Goal: Task Accomplishment & Management: Use online tool/utility

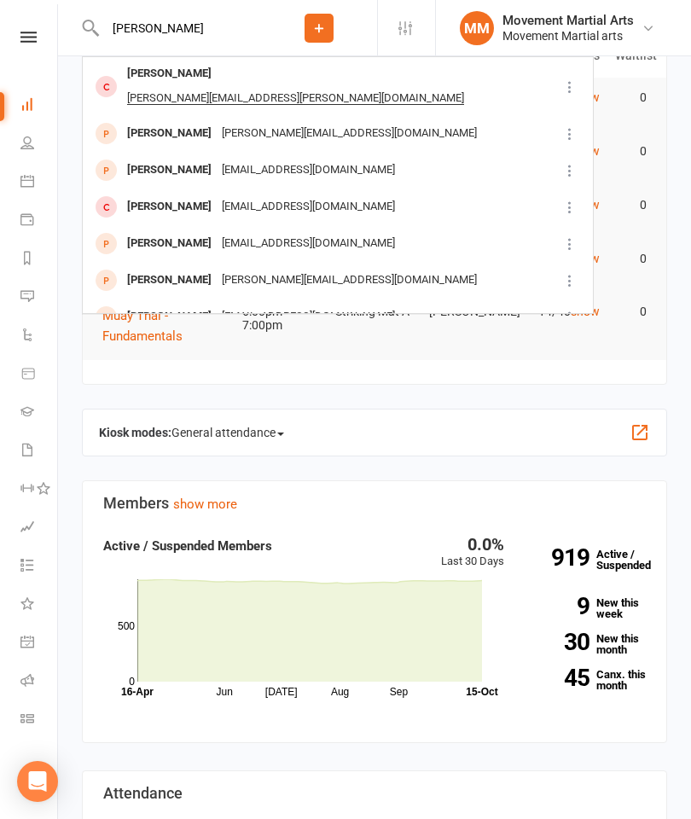
type input "[PERSON_NAME]"
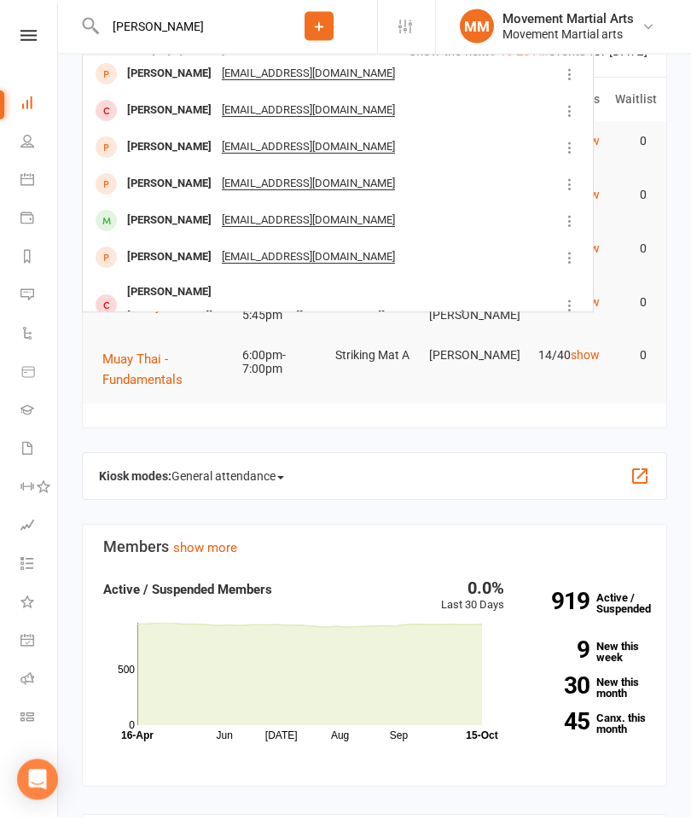
click at [170, 148] on div "[PERSON_NAME]" at bounding box center [169, 148] width 95 height 25
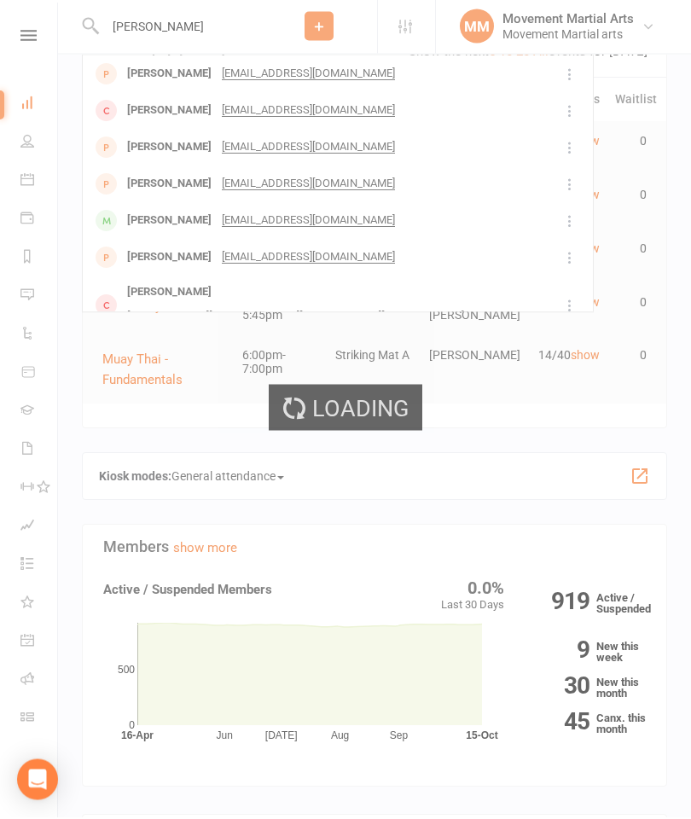
scroll to position [59, 0]
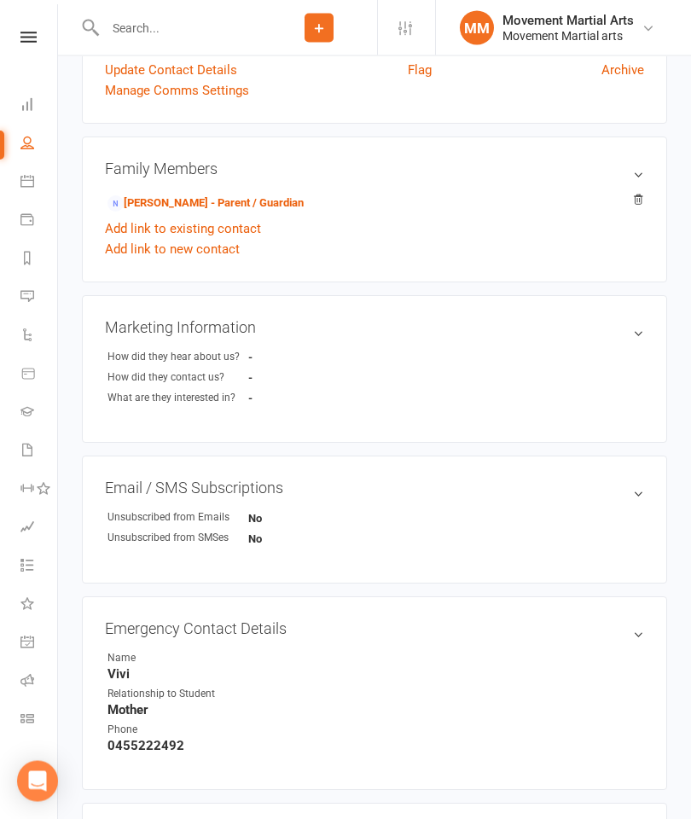
scroll to position [377, 0]
click at [165, 200] on link "[PERSON_NAME] - Parent / Guardian" at bounding box center [205, 203] width 196 height 18
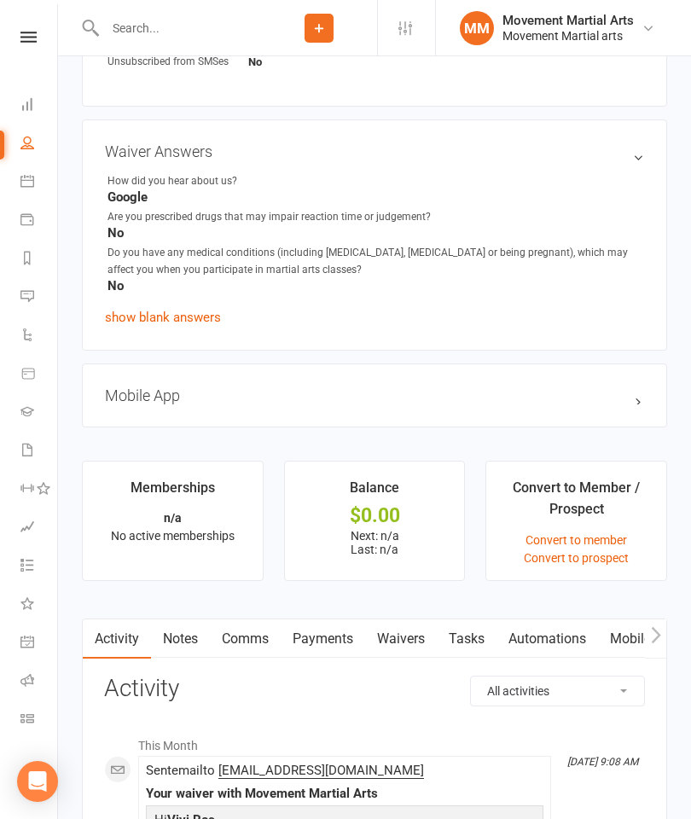
click at [406, 642] on link "Waivers" at bounding box center [401, 638] width 72 height 39
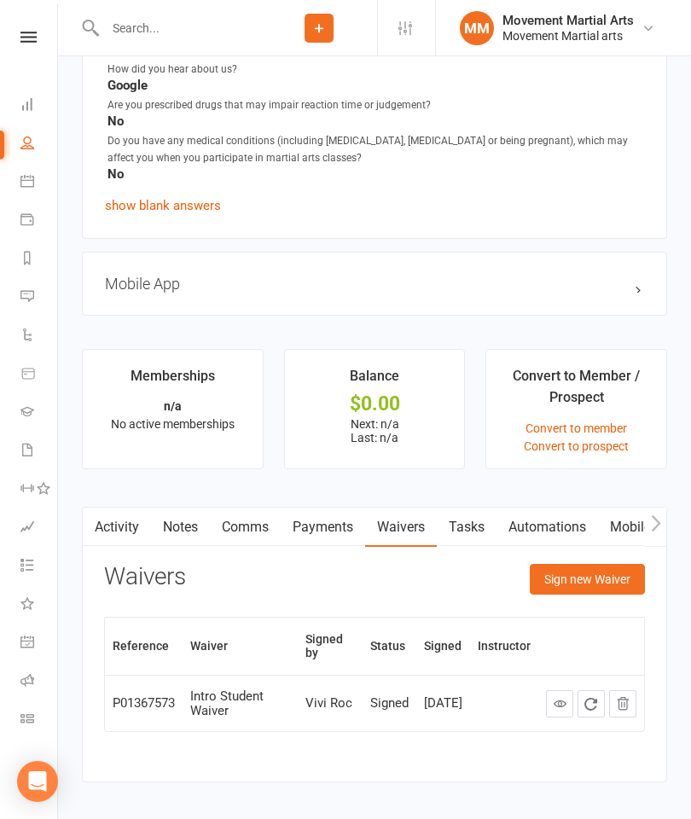
click at [612, 583] on button "Sign new Waiver" at bounding box center [587, 579] width 115 height 31
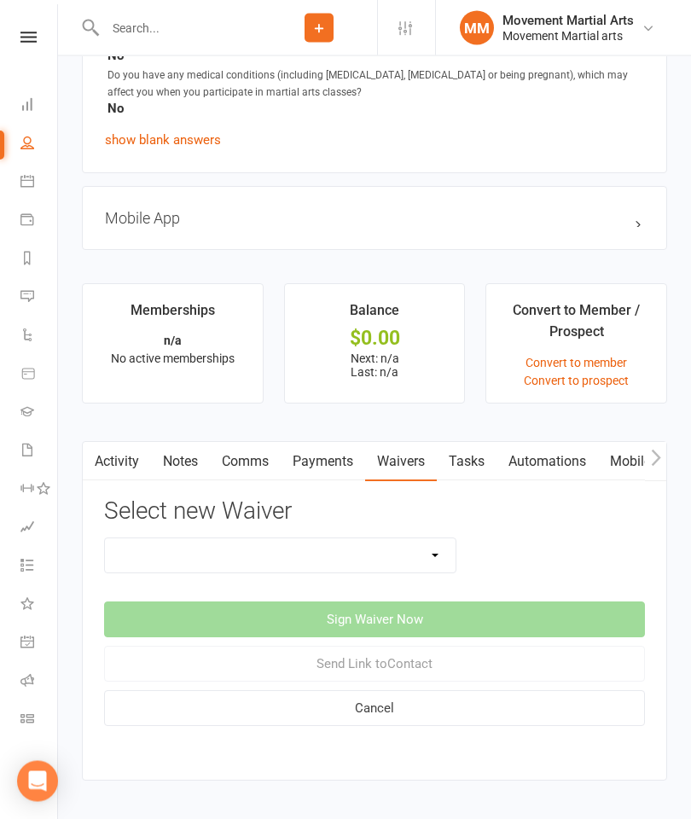
scroll to position [1149, 0]
click at [349, 563] on select "Intro Student Waiver Membership Contract Membership Contract (2019) Direct Debi…" at bounding box center [280, 555] width 351 height 34
select select "13361"
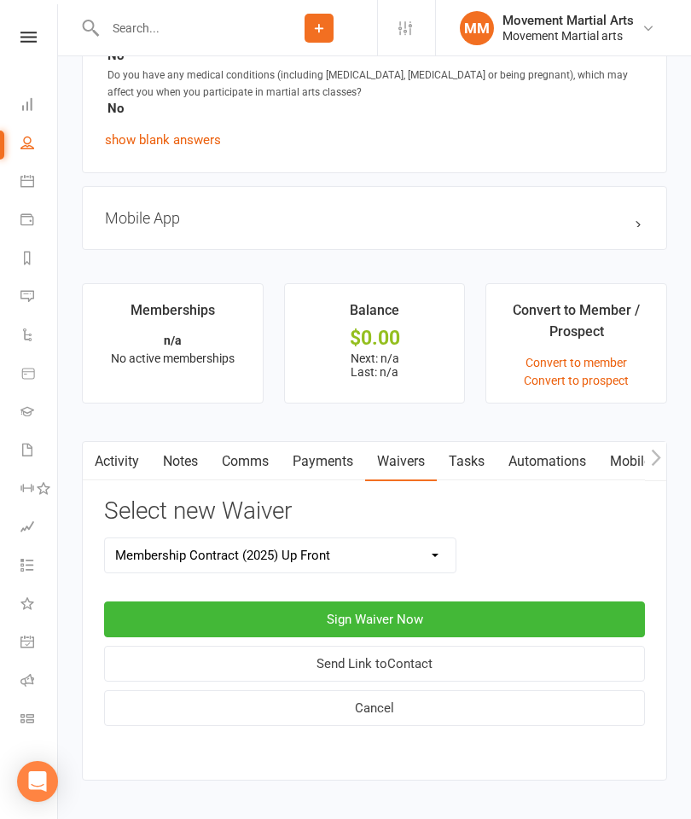
click at [430, 621] on button "Sign Waiver Now" at bounding box center [374, 619] width 541 height 36
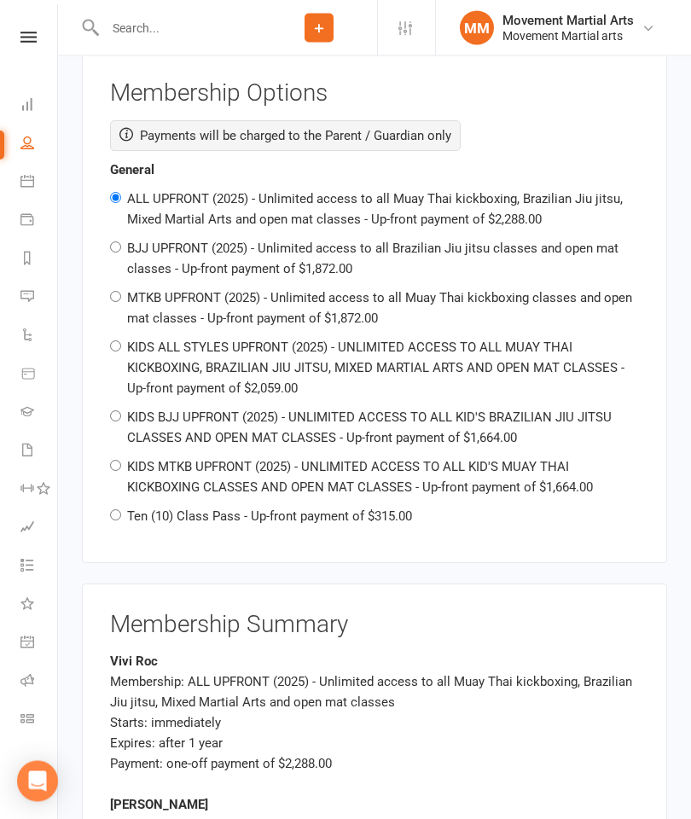
click at [321, 509] on label "Ten (10) Class Pass - Up-front payment of $315.00" at bounding box center [269, 516] width 285 height 15
click at [121, 510] on input "Ten (10) Class Pass - Up-front payment of $315.00" at bounding box center [115, 515] width 11 height 11
radio input "true"
radio input "false"
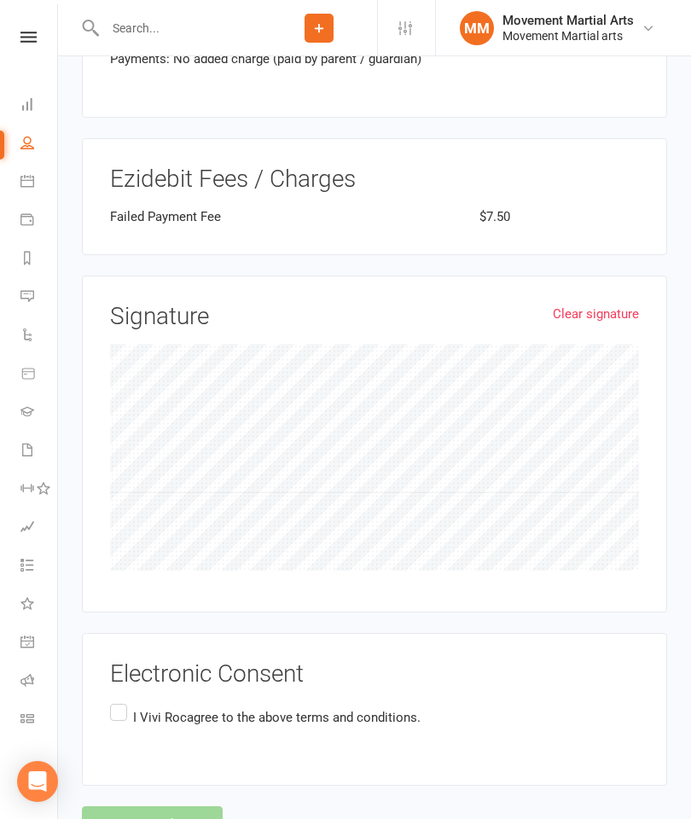
scroll to position [2837, 0]
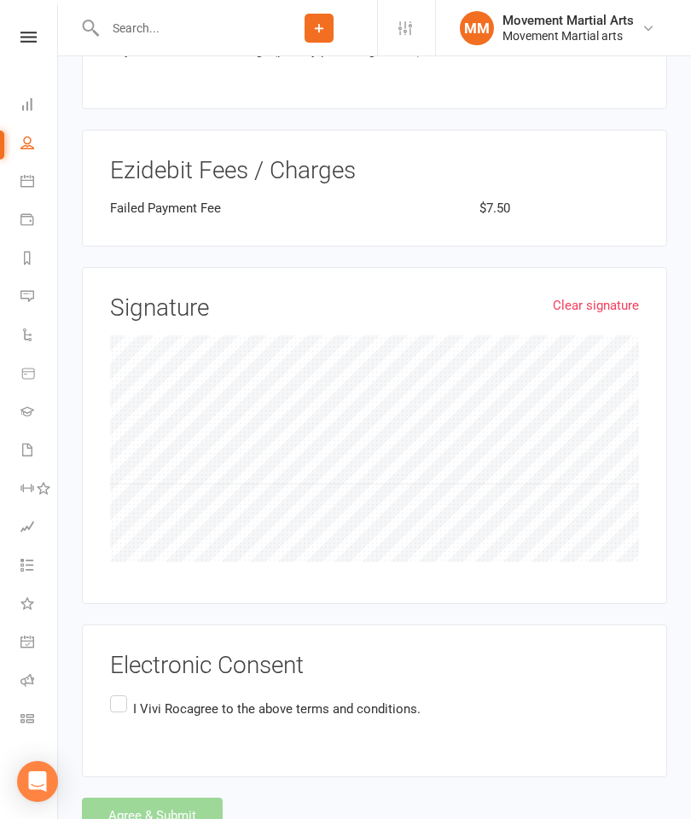
click at [119, 693] on label "I Vivi Roc agree to the above terms and conditions." at bounding box center [265, 708] width 310 height 33
click at [119, 692] on input "I Vivi Roc agree to the above terms and conditions." at bounding box center [115, 692] width 11 height 0
click at [162, 797] on button "Agree & Submit" at bounding box center [152, 815] width 141 height 36
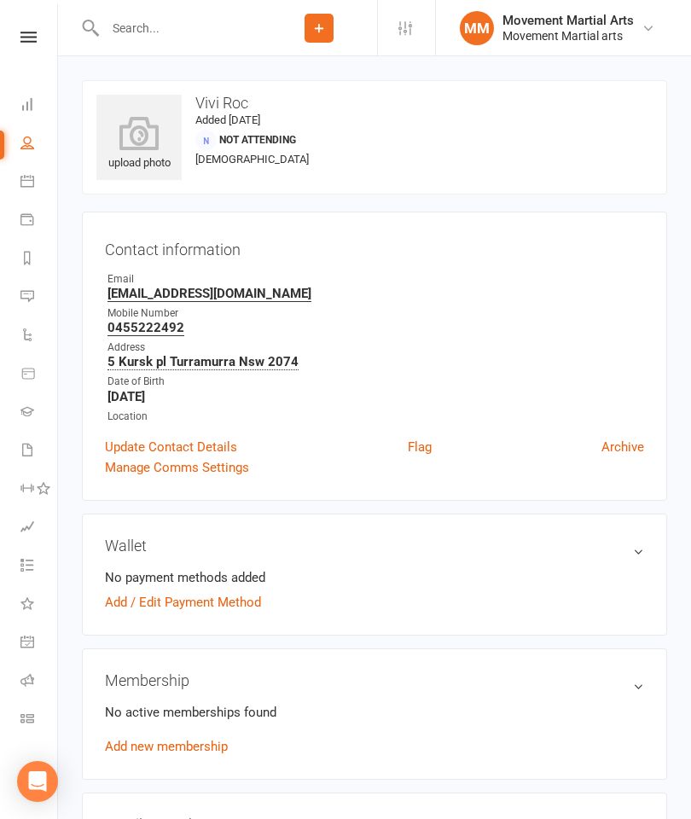
click at [178, 16] on input "text" at bounding box center [180, 28] width 161 height 24
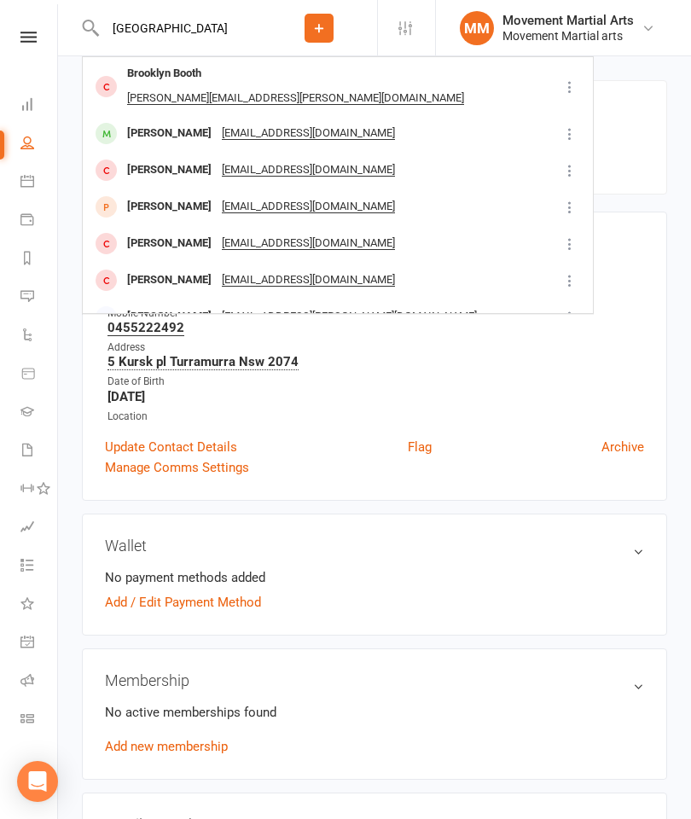
type input "[GEOGRAPHIC_DATA]"
click at [208, 121] on div "[PERSON_NAME]" at bounding box center [169, 133] width 95 height 25
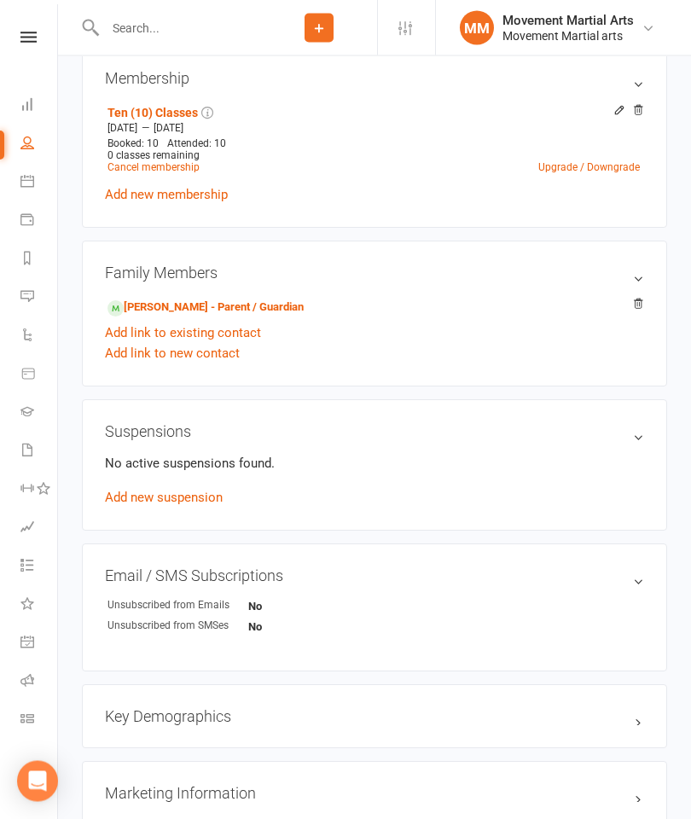
scroll to position [700, 0]
click at [171, 305] on link "[PERSON_NAME] - Parent / Guardian" at bounding box center [205, 308] width 196 height 18
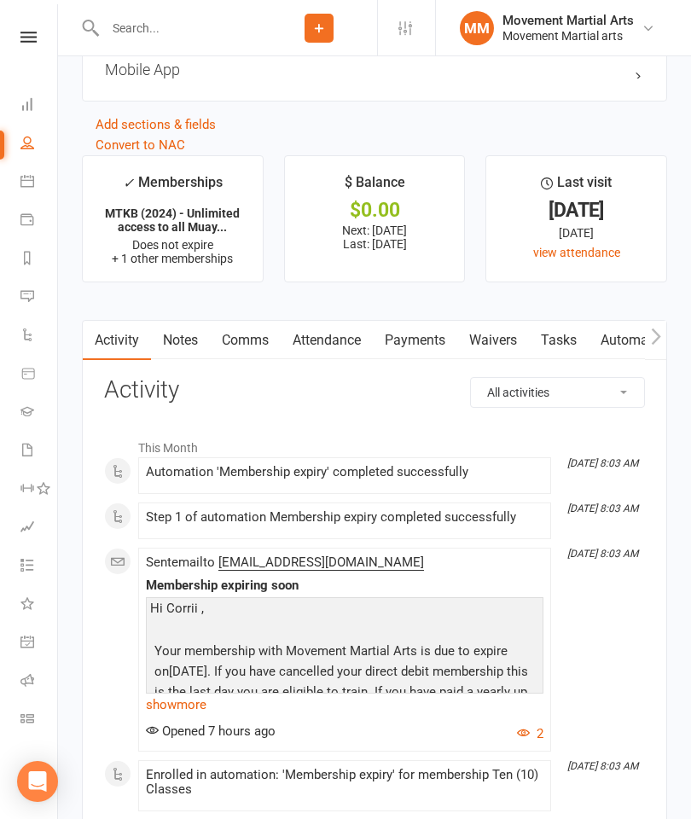
click at [490, 357] on link "Waivers" at bounding box center [493, 340] width 72 height 39
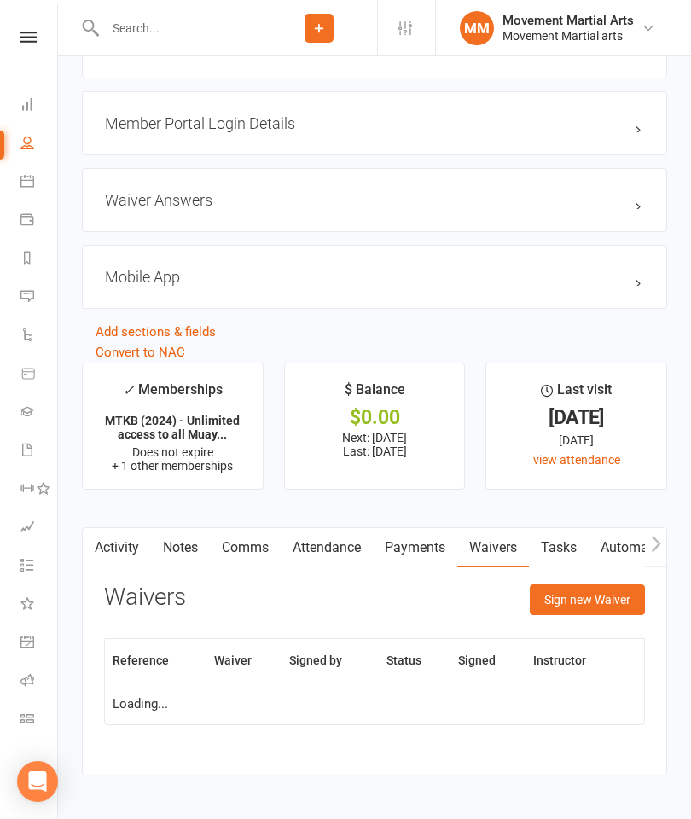
click at [588, 604] on button "Sign new Waiver" at bounding box center [587, 599] width 115 height 31
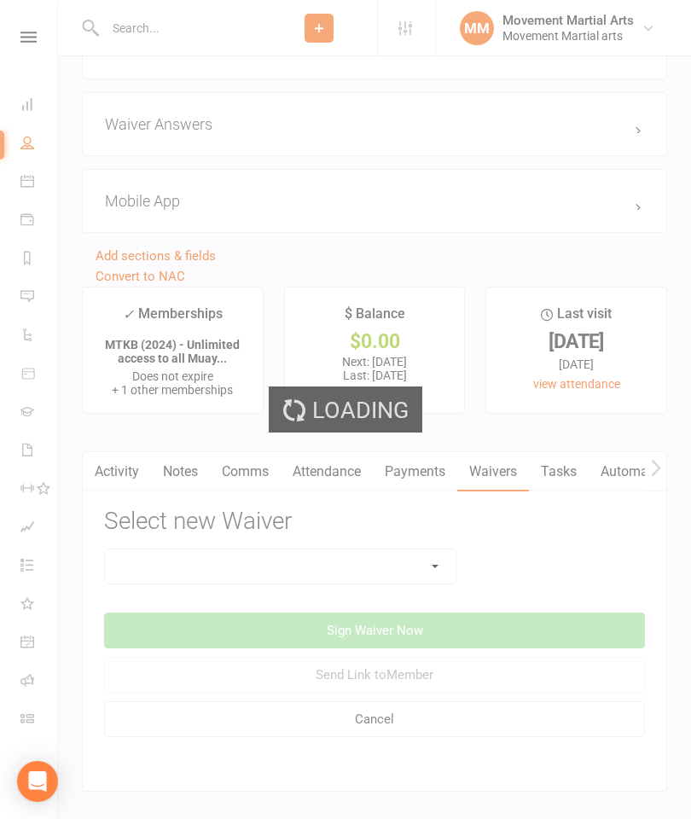
scroll to position [1735, 0]
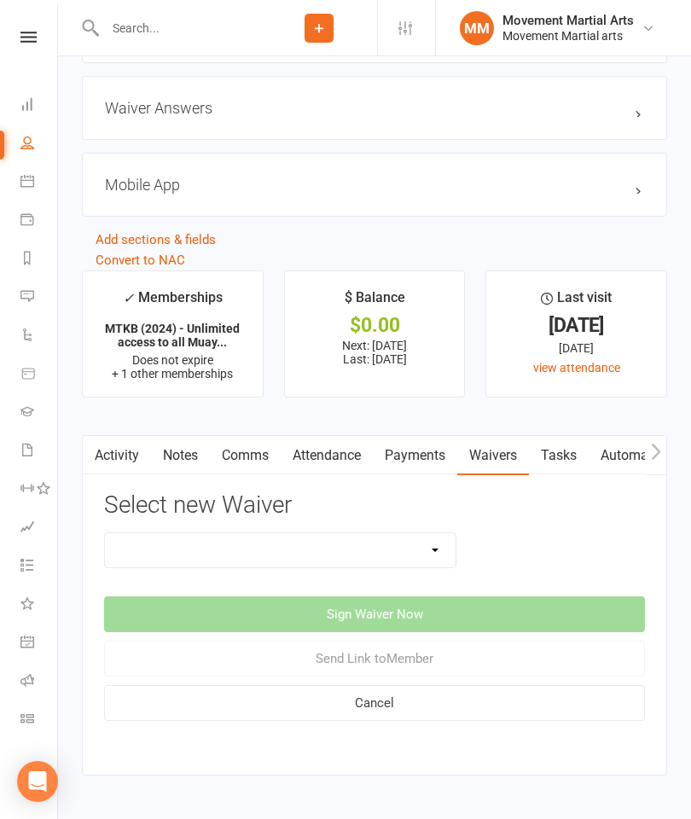
click at [377, 547] on select "Intro Student Waiver Membership Contract Membership Contract (2019) Direct Debi…" at bounding box center [280, 550] width 351 height 34
select select "13361"
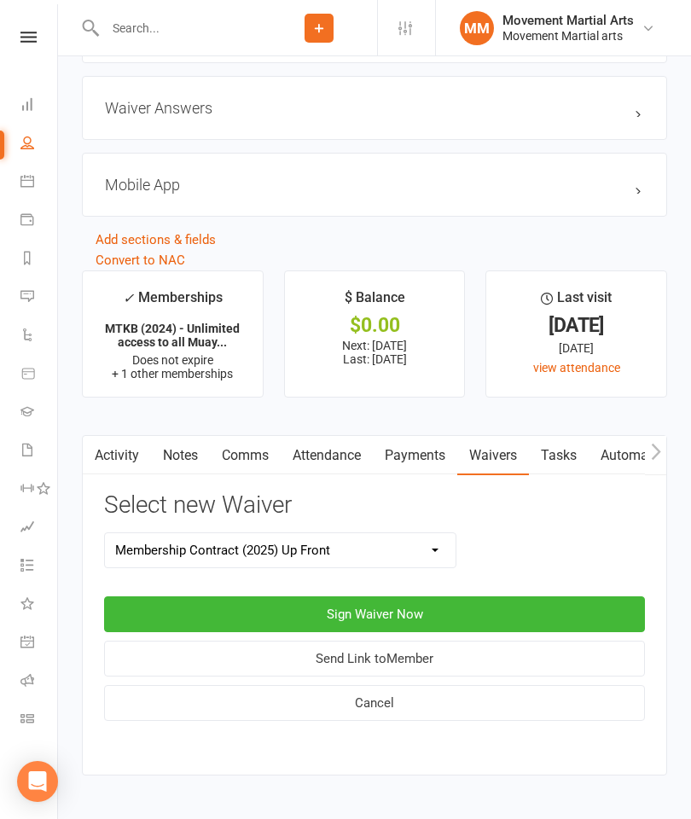
click at [438, 612] on button "Sign Waiver Now" at bounding box center [374, 614] width 541 height 36
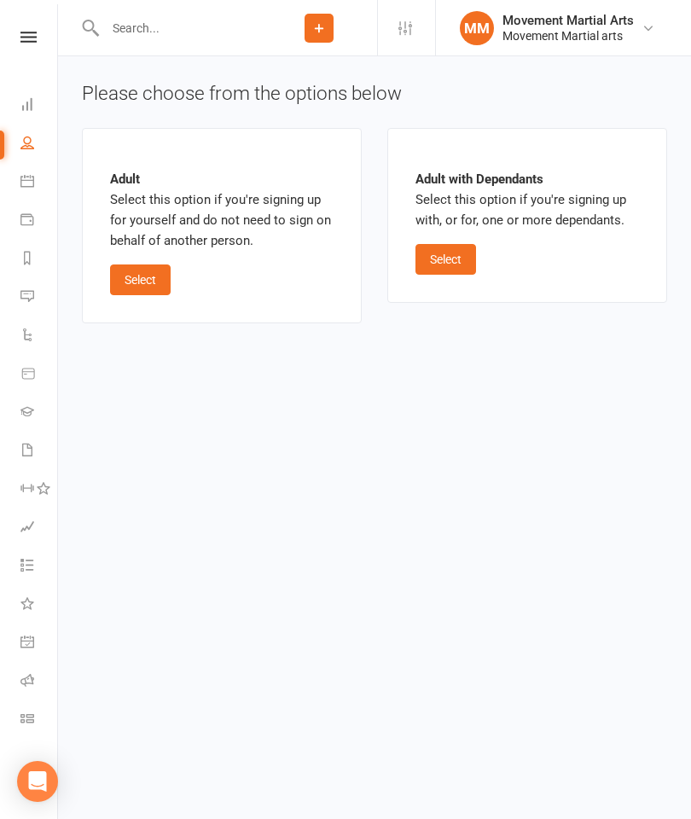
click at [457, 264] on button "Select" at bounding box center [445, 259] width 61 height 31
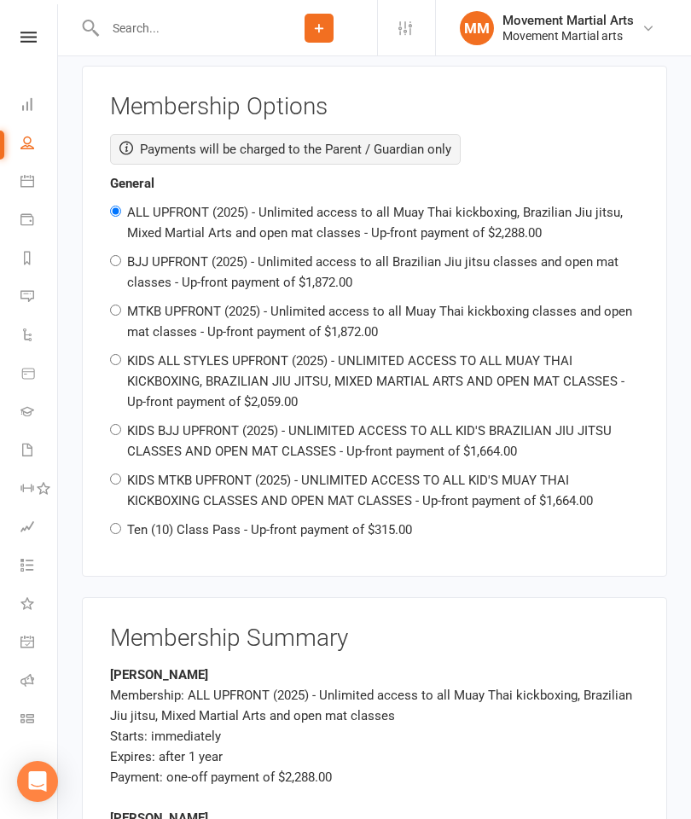
scroll to position [2006, 0]
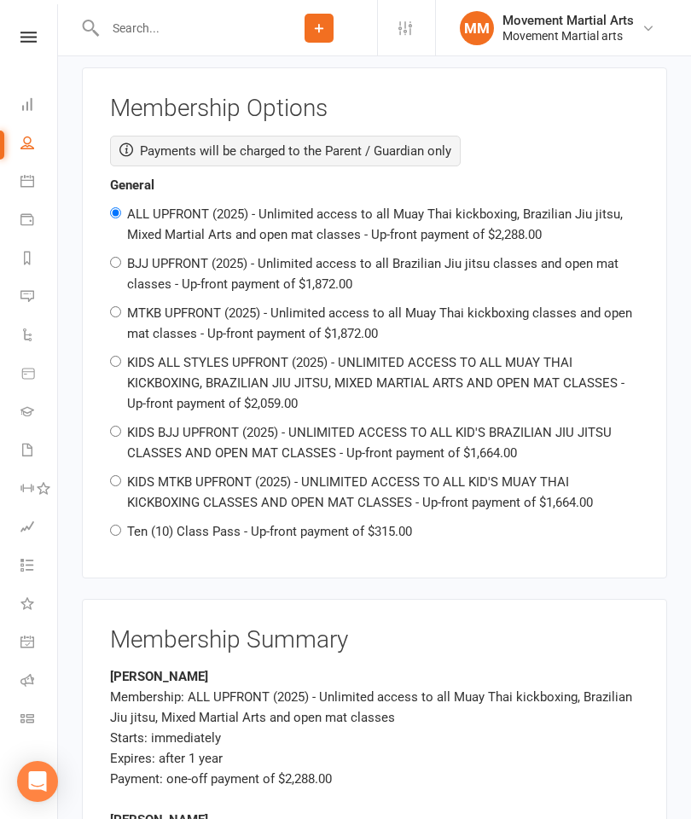
click at [344, 525] on label "Ten (10) Class Pass - Up-front payment of $315.00" at bounding box center [269, 531] width 285 height 15
click at [121, 525] on input "Ten (10) Class Pass - Up-front payment of $315.00" at bounding box center [115, 530] width 11 height 11
radio input "true"
radio input "false"
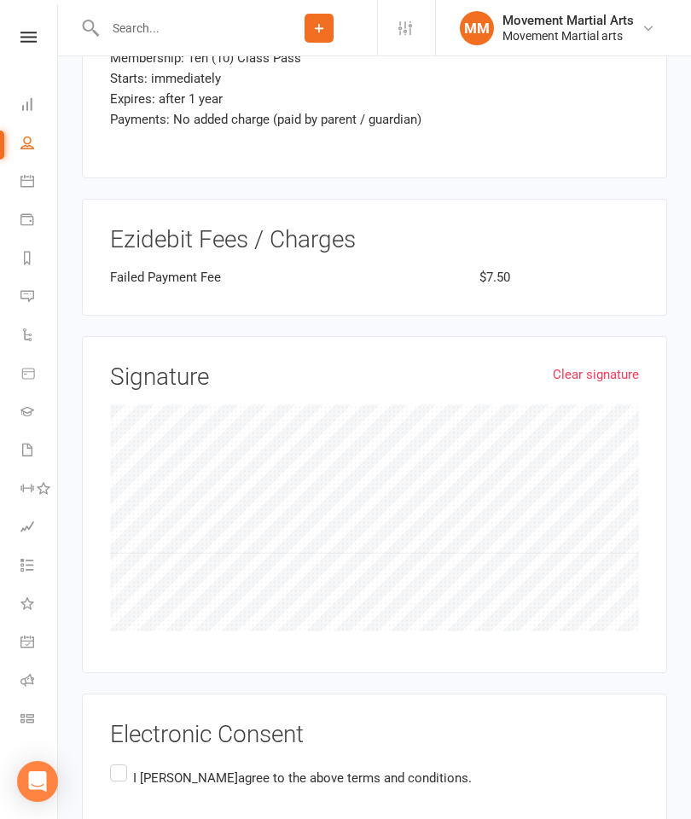
scroll to position [2773, 0]
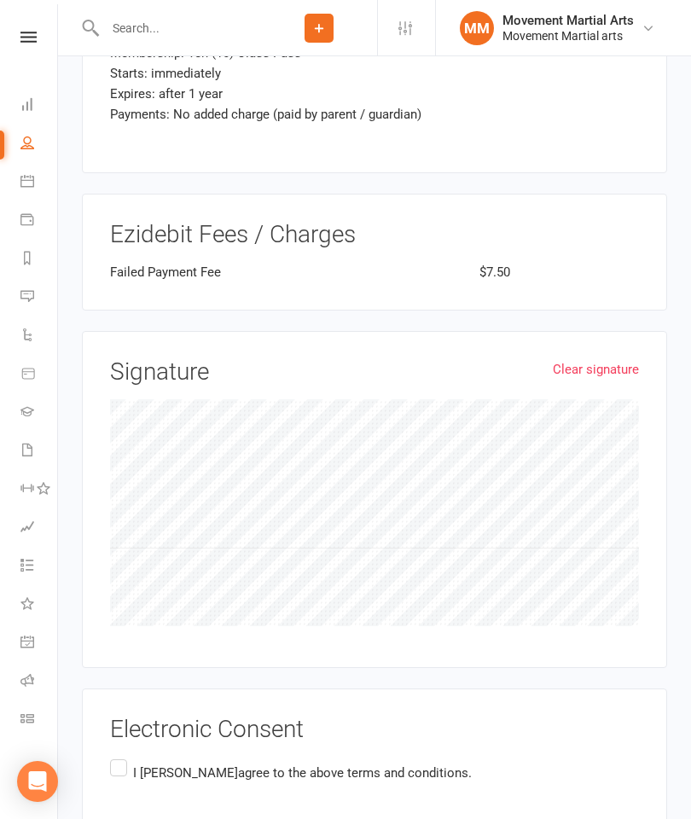
click at [330, 767] on span "agree to the above terms and conditions." at bounding box center [355, 772] width 234 height 15
click at [121, 756] on input "I [PERSON_NAME] agree to the above terms and conditions." at bounding box center [115, 756] width 11 height 0
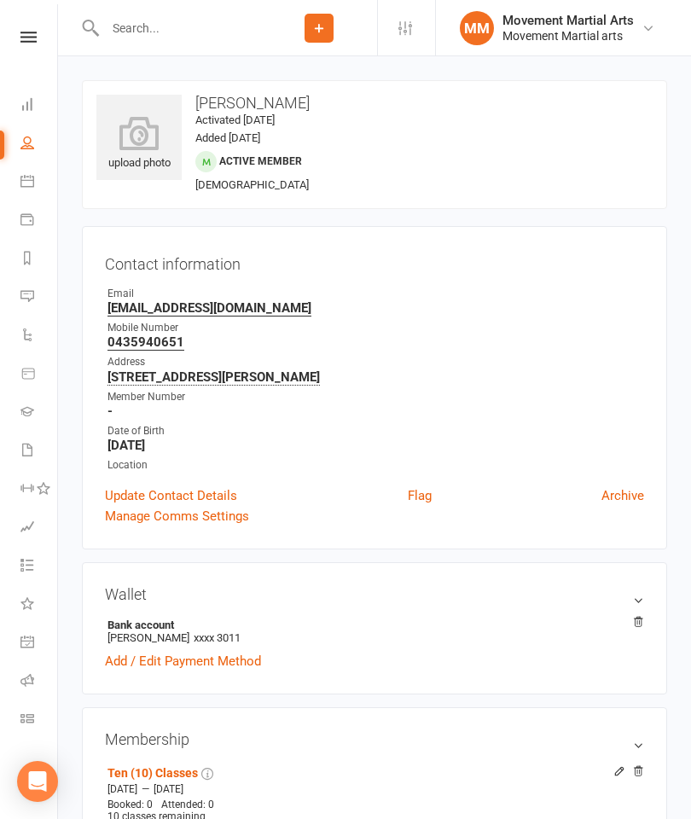
click at [43, 111] on link "Dashboard" at bounding box center [39, 106] width 38 height 38
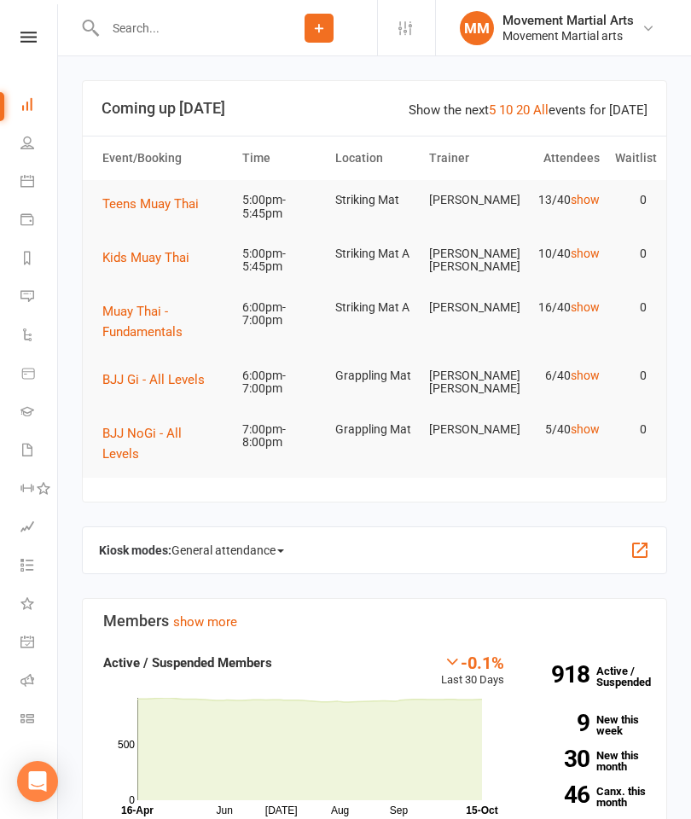
click at [187, 212] on button "Teens Muay Thai" at bounding box center [156, 204] width 108 height 20
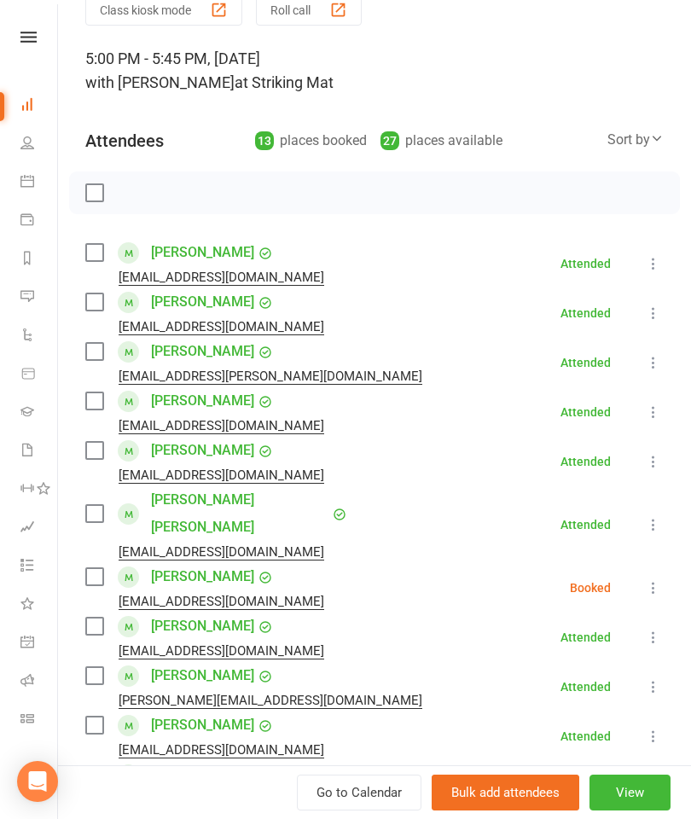
scroll to position [94, 0]
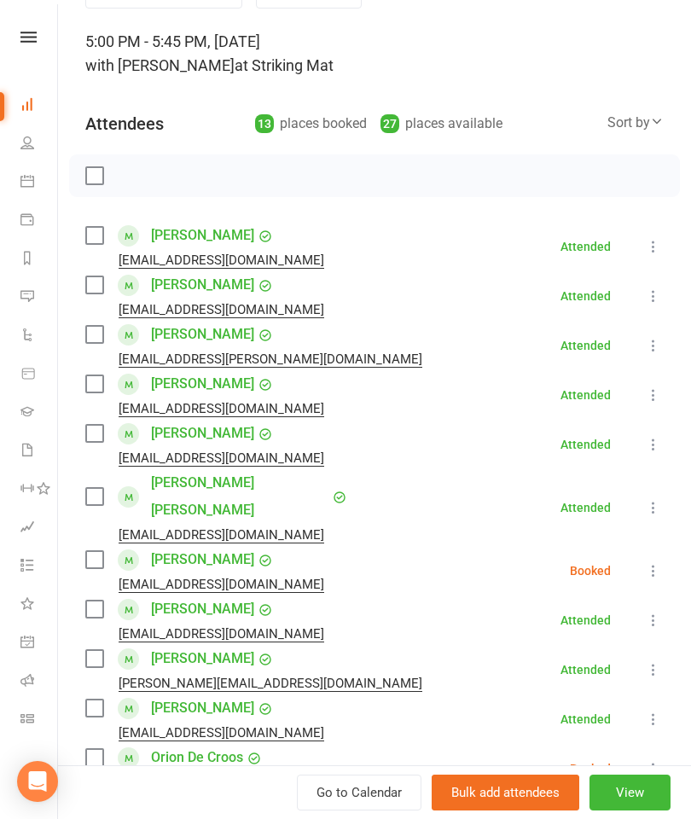
click at [97, 432] on label at bounding box center [93, 433] width 17 height 17
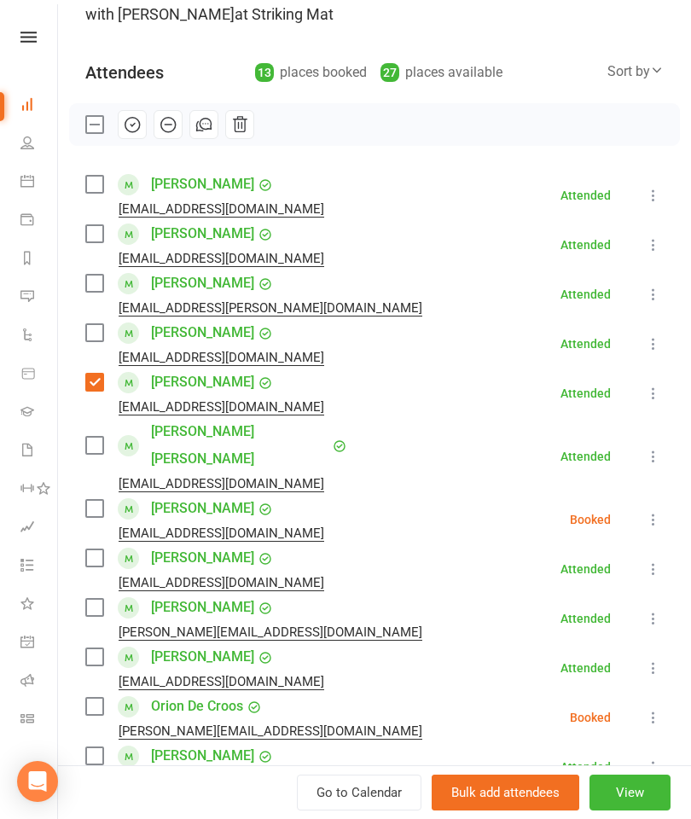
click at [101, 549] on label at bounding box center [93, 557] width 17 height 17
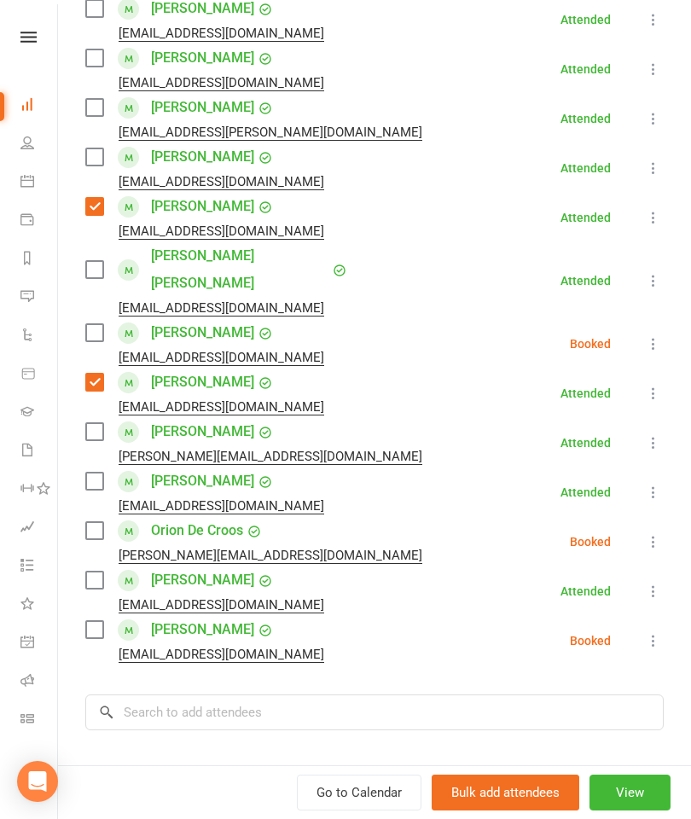
scroll to position [327, 0]
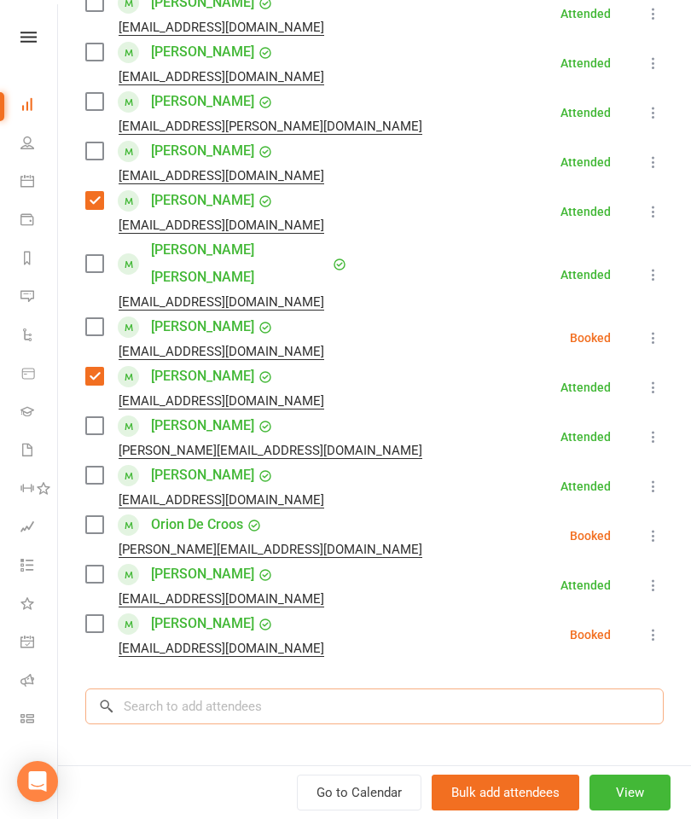
click at [277, 688] on input "search" at bounding box center [374, 706] width 578 height 36
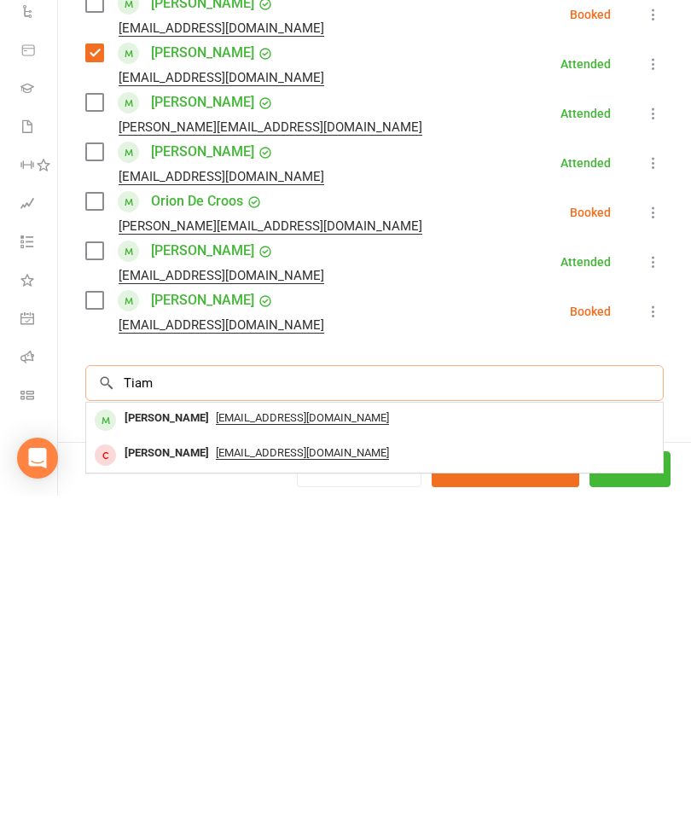
type input "Tiam"
click at [182, 729] on div "[PERSON_NAME]" at bounding box center [167, 741] width 98 height 25
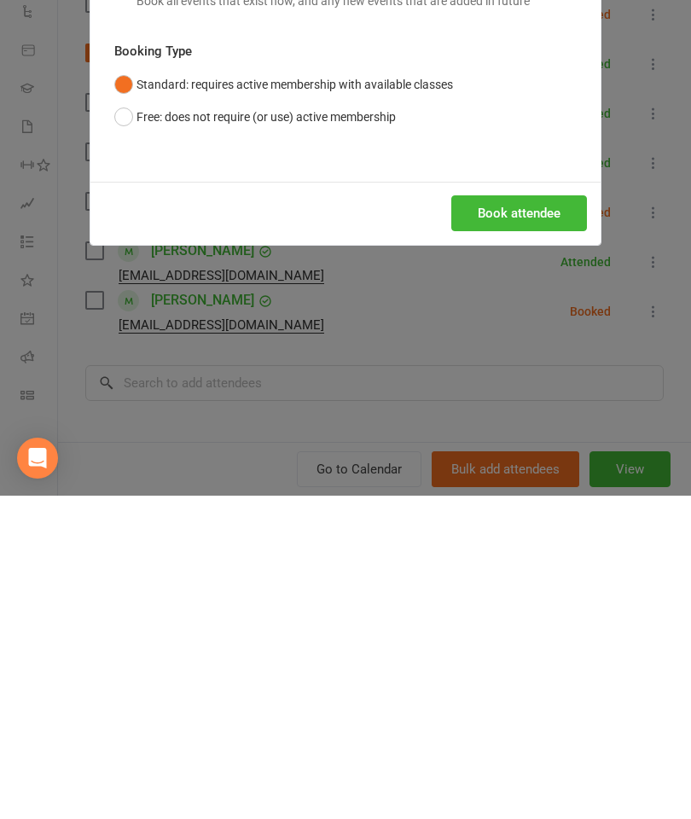
scroll to position [432, 0]
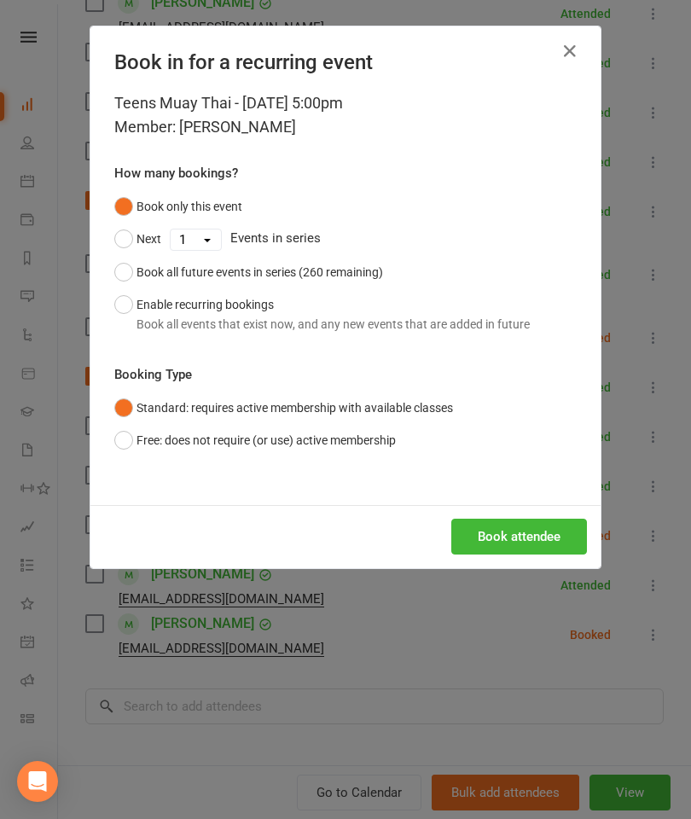
click at [519, 546] on button "Book attendee" at bounding box center [519, 537] width 136 height 36
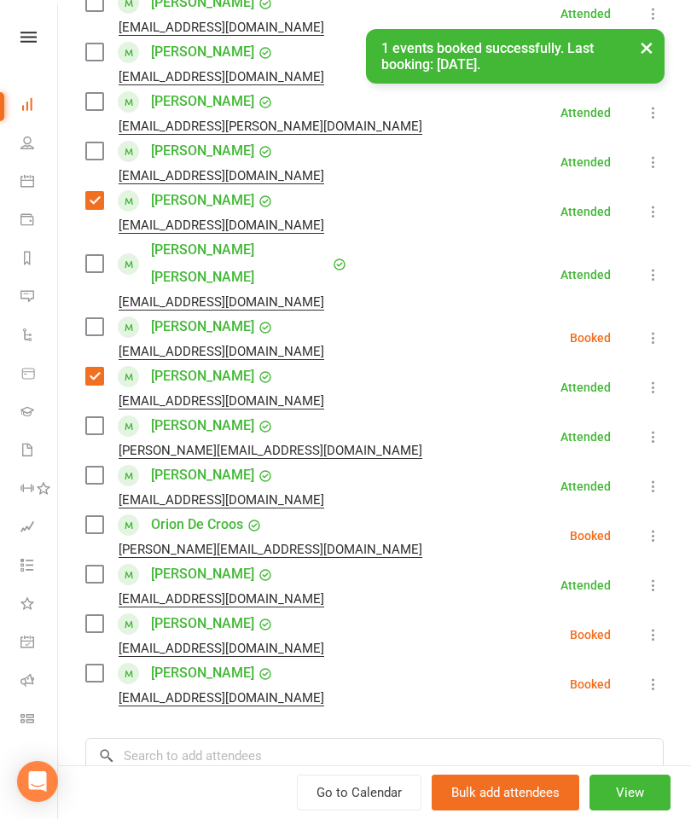
click at [101, 664] on label at bounding box center [93, 672] width 17 height 17
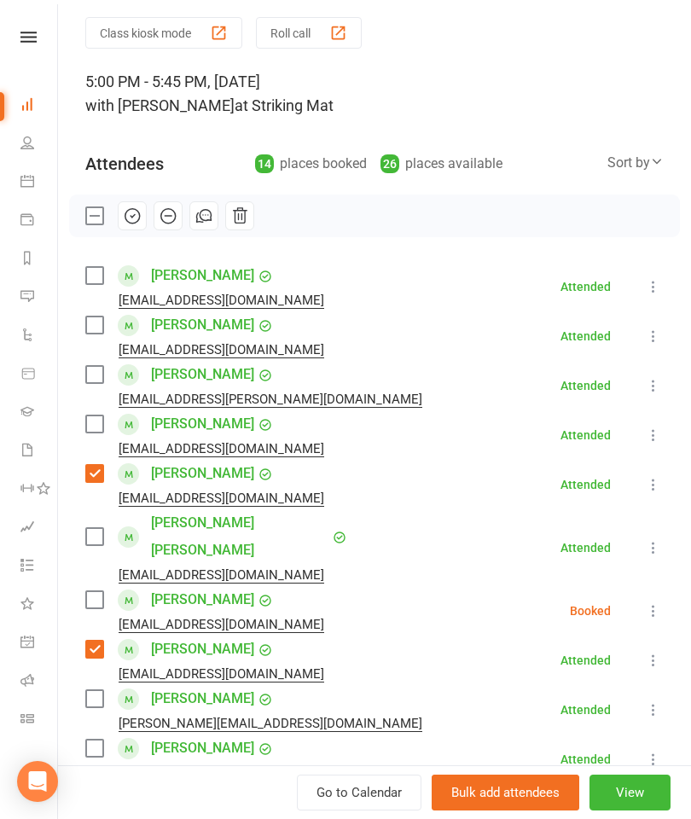
click at [95, 284] on label at bounding box center [93, 275] width 17 height 17
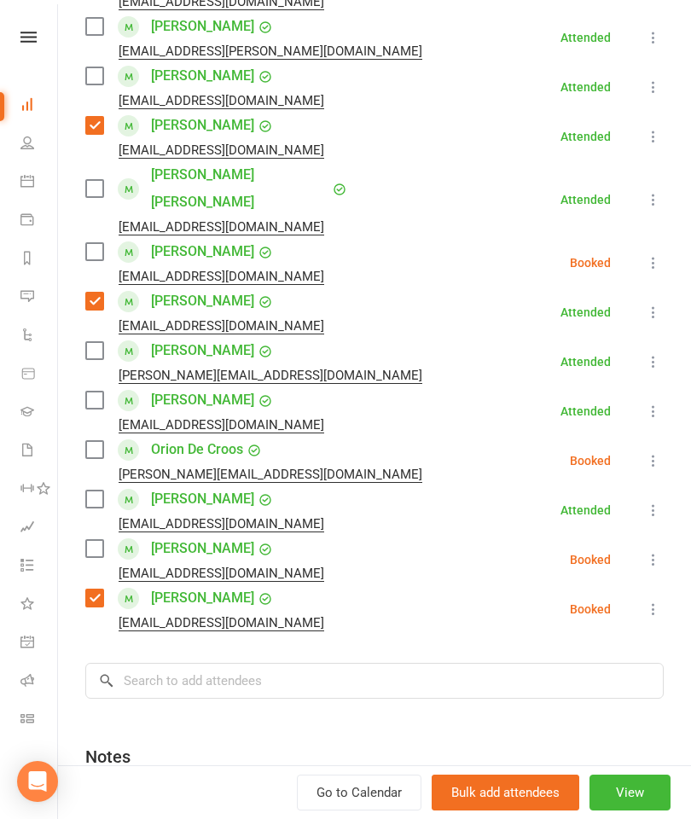
scroll to position [426, 0]
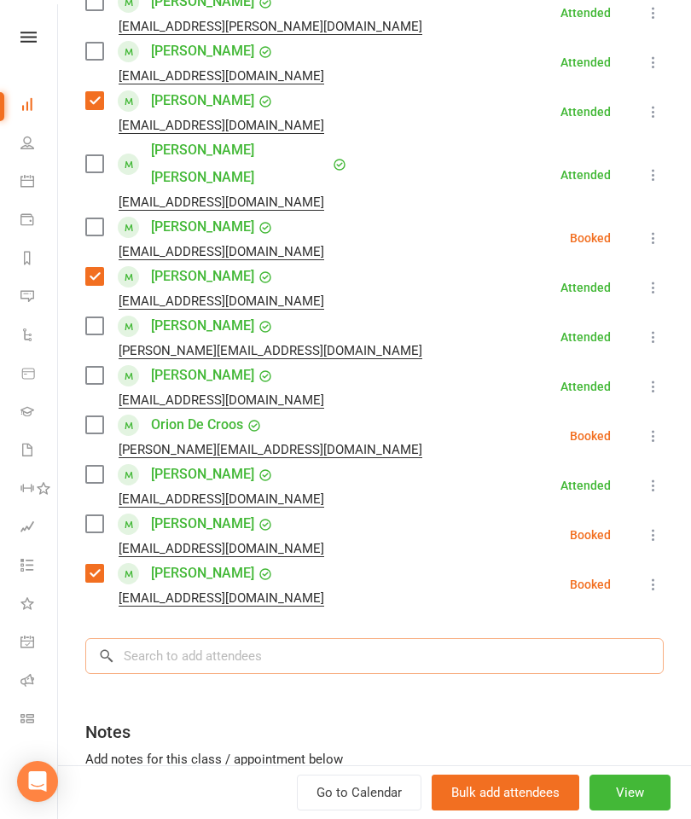
click at [264, 641] on input "search" at bounding box center [374, 656] width 578 height 36
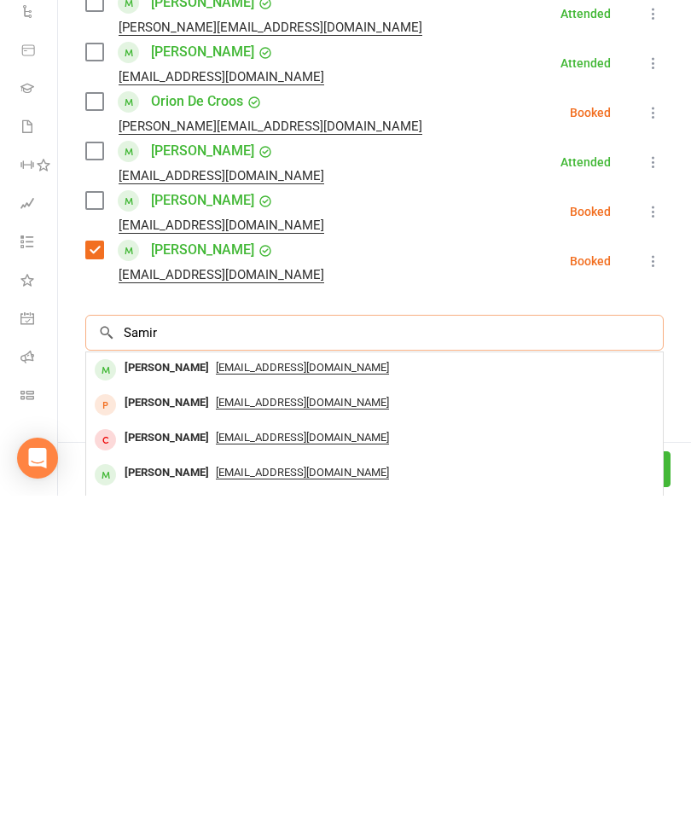
type input "Samir"
click at [173, 784] on div "[PERSON_NAME]" at bounding box center [167, 796] width 98 height 25
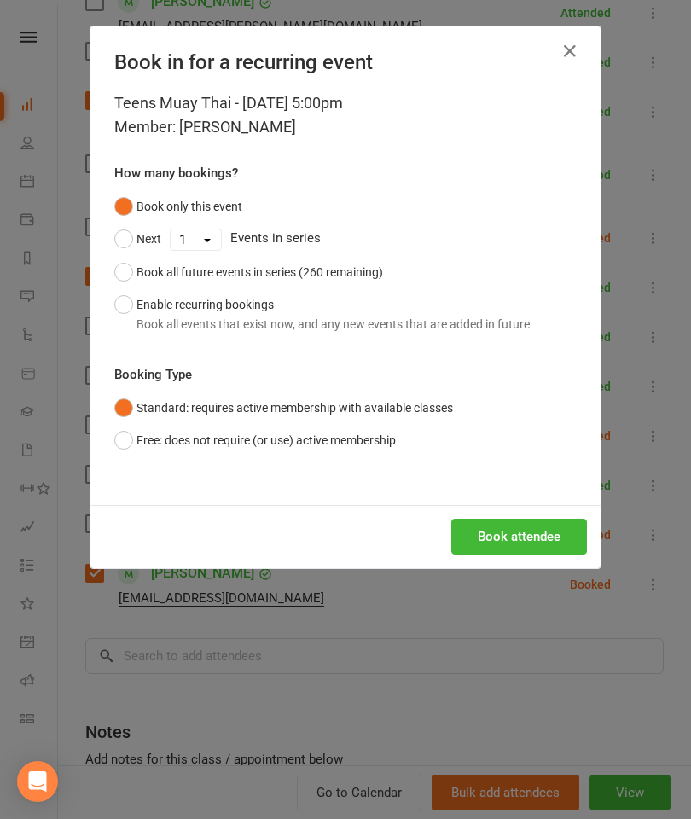
click at [511, 548] on button "Book attendee" at bounding box center [519, 537] width 136 height 36
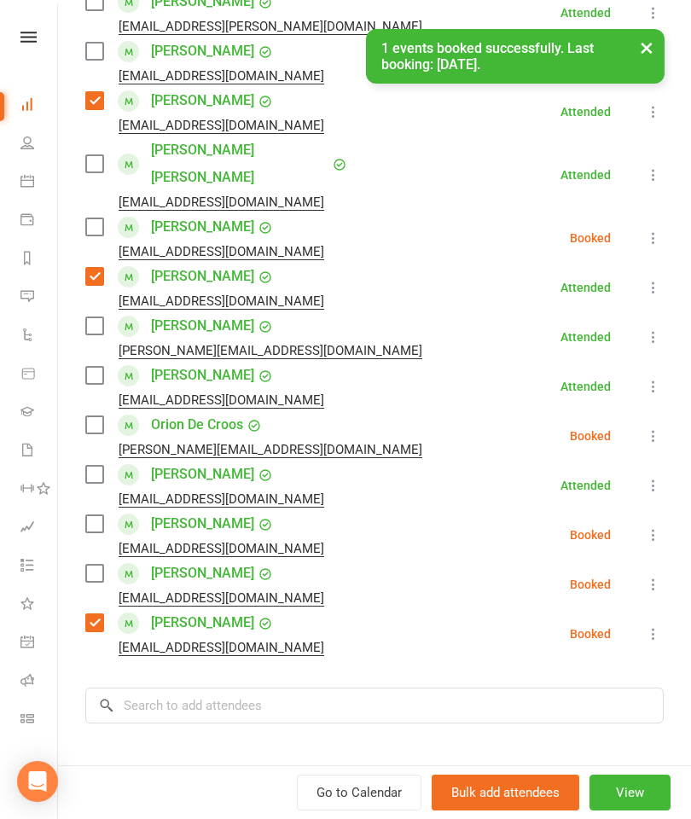
click at [89, 587] on div "[EMAIL_ADDRESS][DOMAIN_NAME]" at bounding box center [208, 598] width 246 height 22
click at [95, 565] on label at bounding box center [93, 573] width 17 height 17
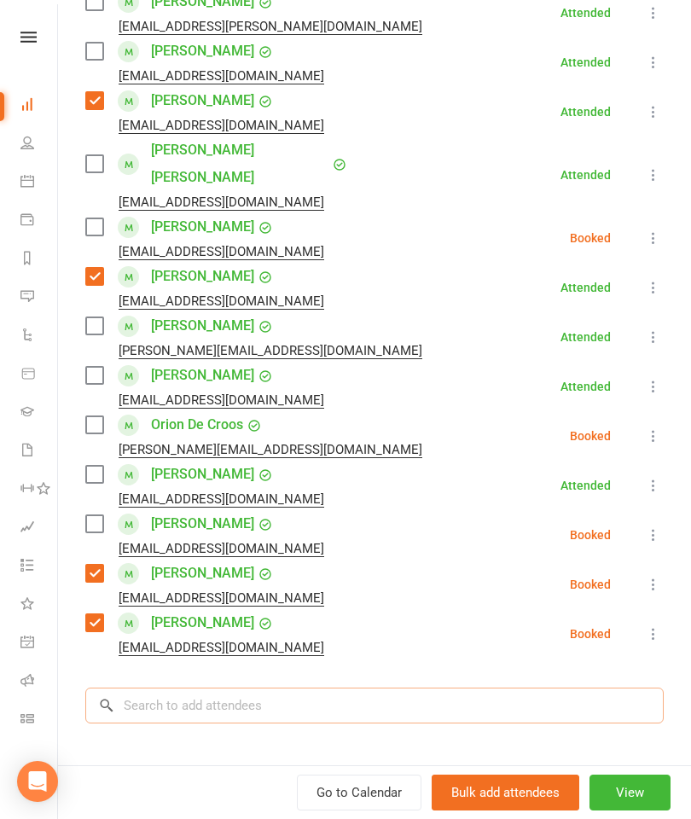
click at [307, 688] on input "search" at bounding box center [374, 705] width 578 height 36
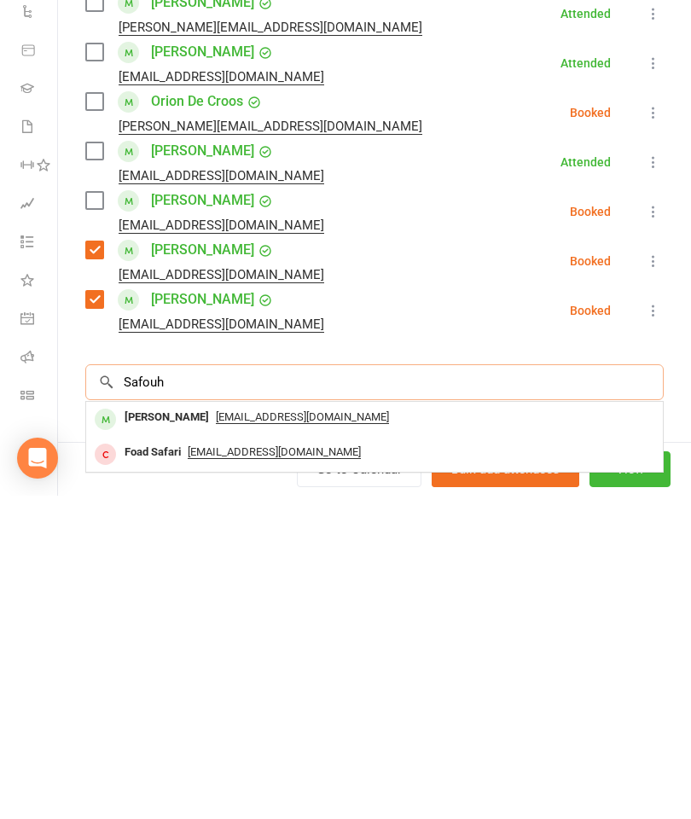
type input "Safouh"
click at [176, 728] on div "[PERSON_NAME]" at bounding box center [167, 740] width 98 height 25
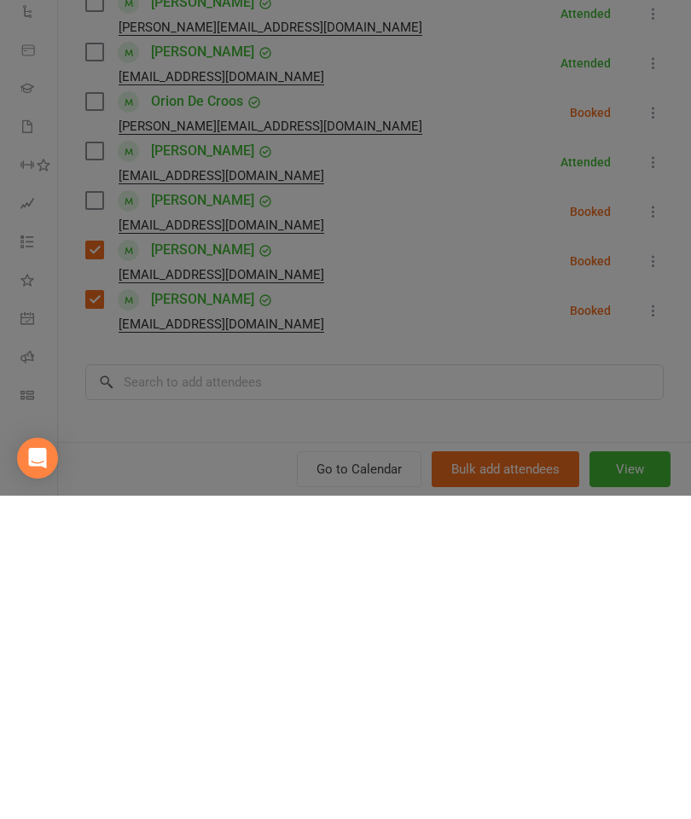
scroll to position [1243, 0]
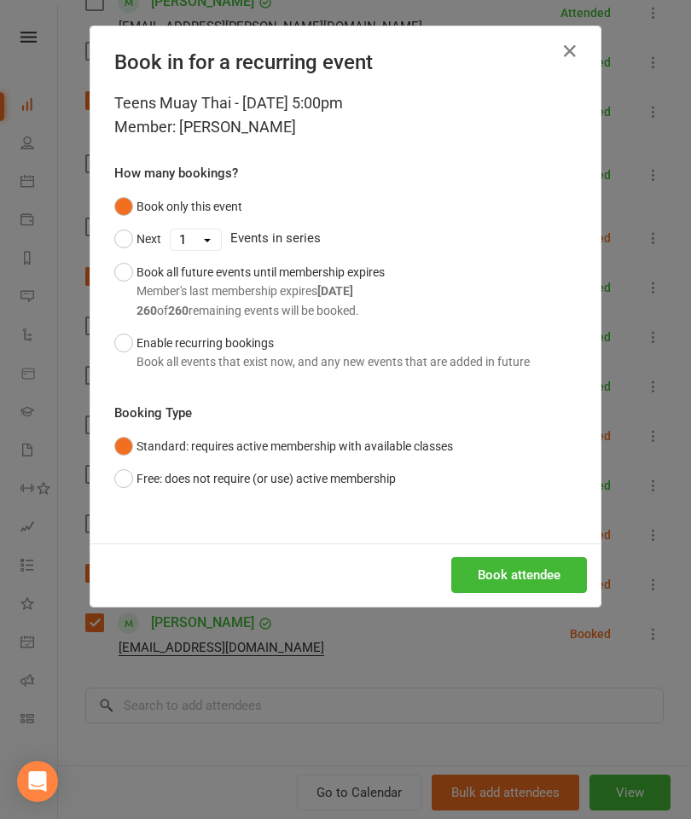
click at [526, 568] on button "Book attendee" at bounding box center [519, 575] width 136 height 36
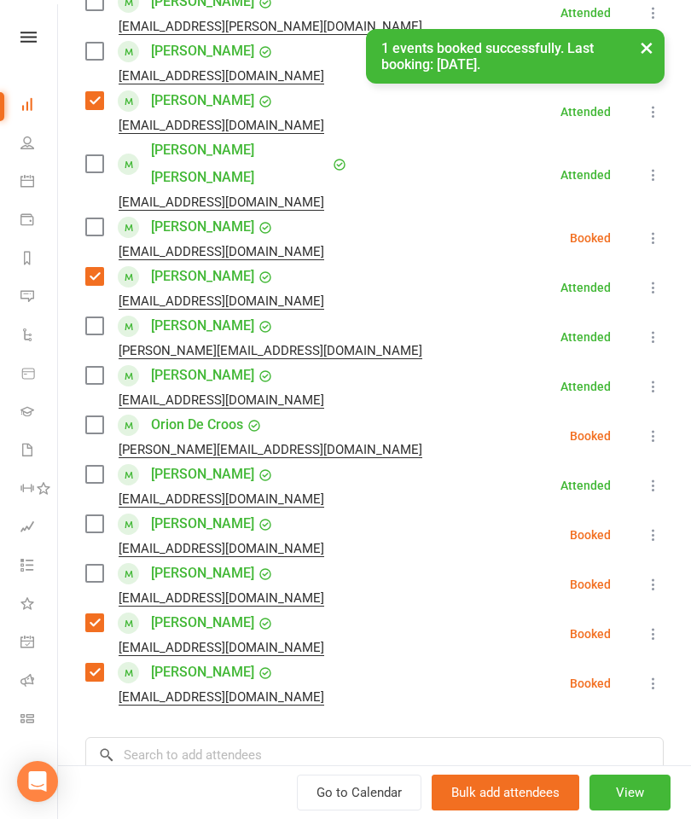
click at [101, 565] on label at bounding box center [93, 573] width 17 height 17
click at [101, 29] on div "× 1 events booked successfully. Last booking: [DATE]." at bounding box center [334, 29] width 669 height 0
click at [90, 29] on div "× 1 events booked successfully. Last booking: [DATE]." at bounding box center [334, 29] width 669 height 0
click at [101, 29] on div "× 1 events booked successfully. Last booking: [DATE]." at bounding box center [334, 29] width 669 height 0
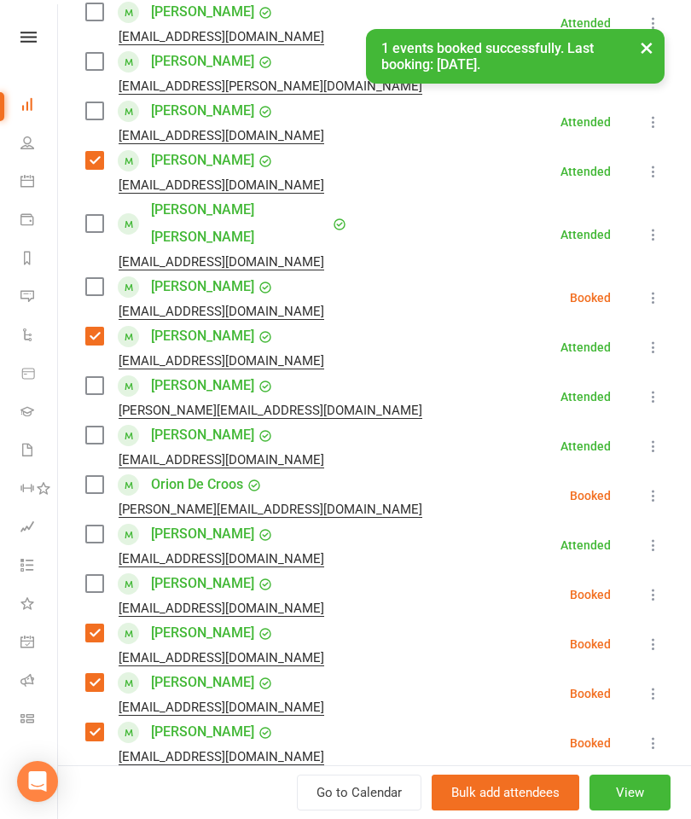
scroll to position [364, 0]
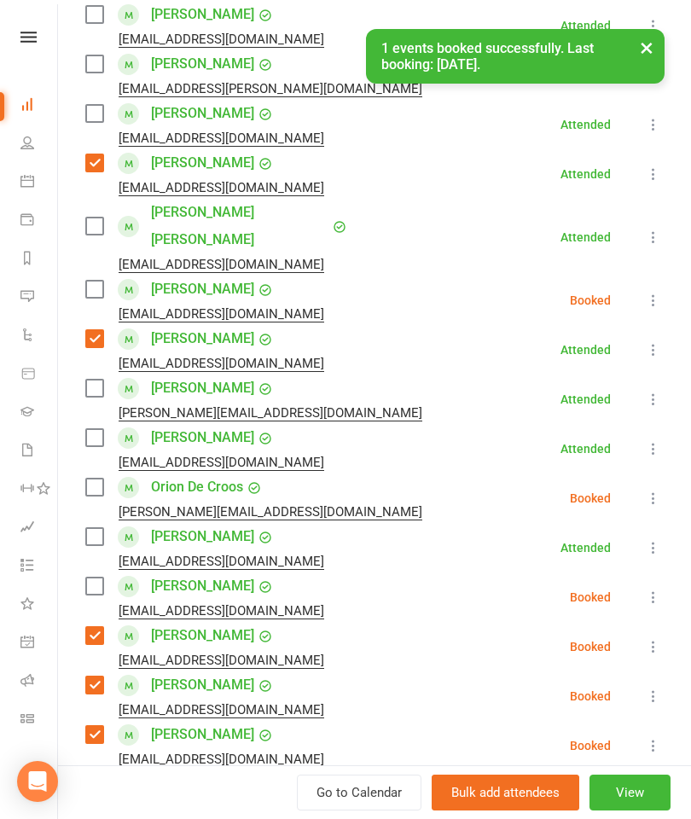
click at [86, 113] on label at bounding box center [93, 113] width 17 height 17
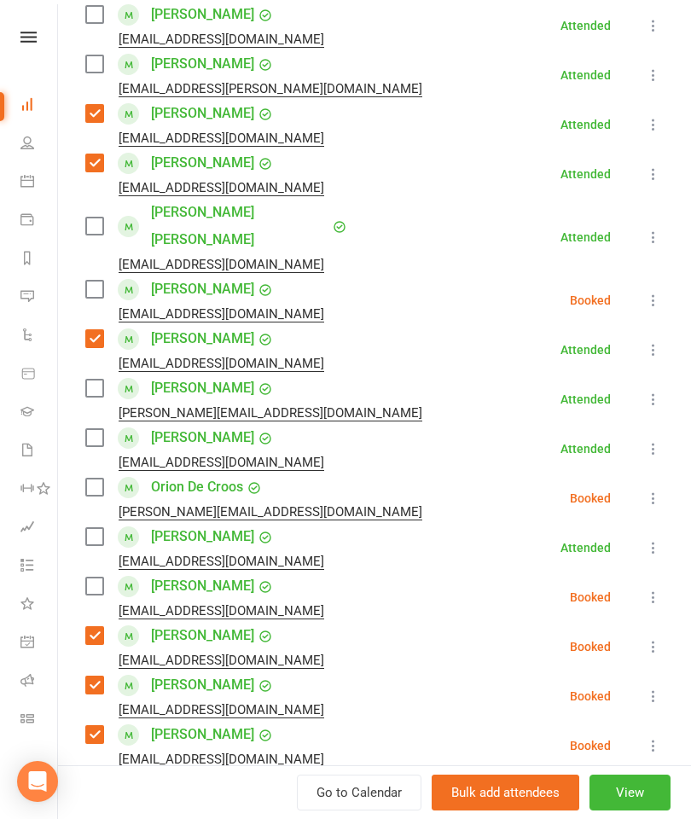
click at [96, 217] on label at bounding box center [93, 225] width 17 height 17
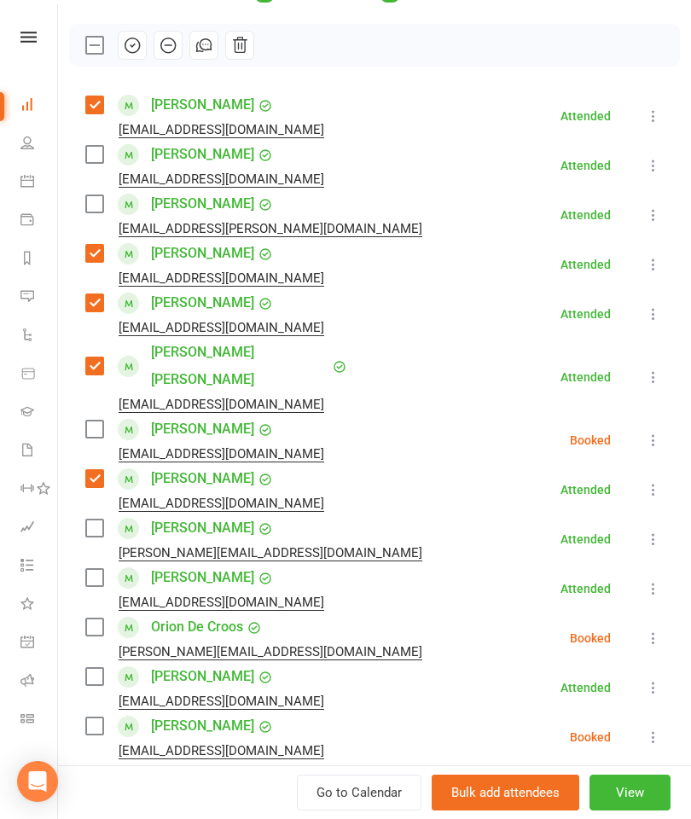
scroll to position [221, 0]
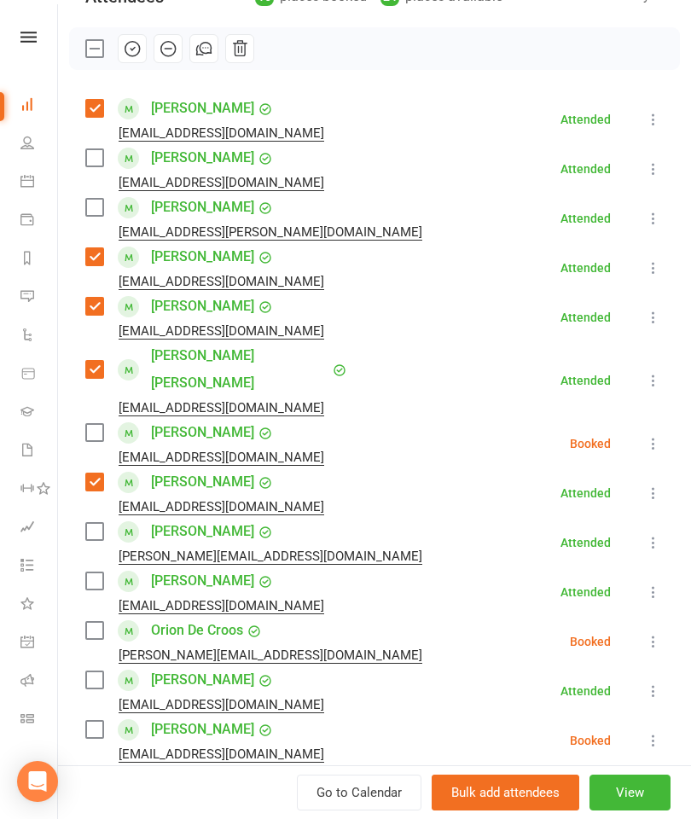
click at [96, 162] on label at bounding box center [93, 157] width 17 height 17
click at [102, 202] on label at bounding box center [93, 207] width 17 height 17
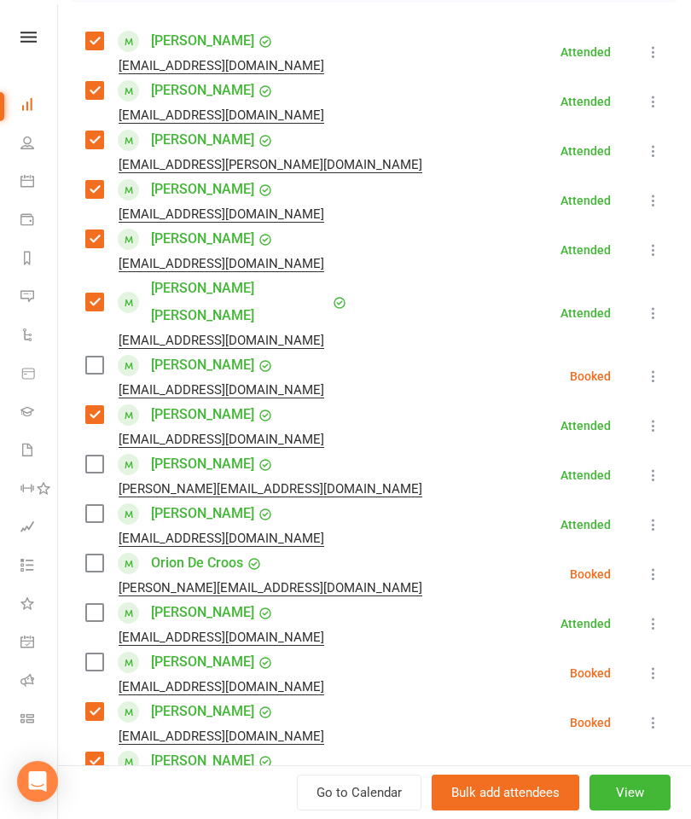
scroll to position [289, 0]
click at [98, 455] on label at bounding box center [93, 463] width 17 height 17
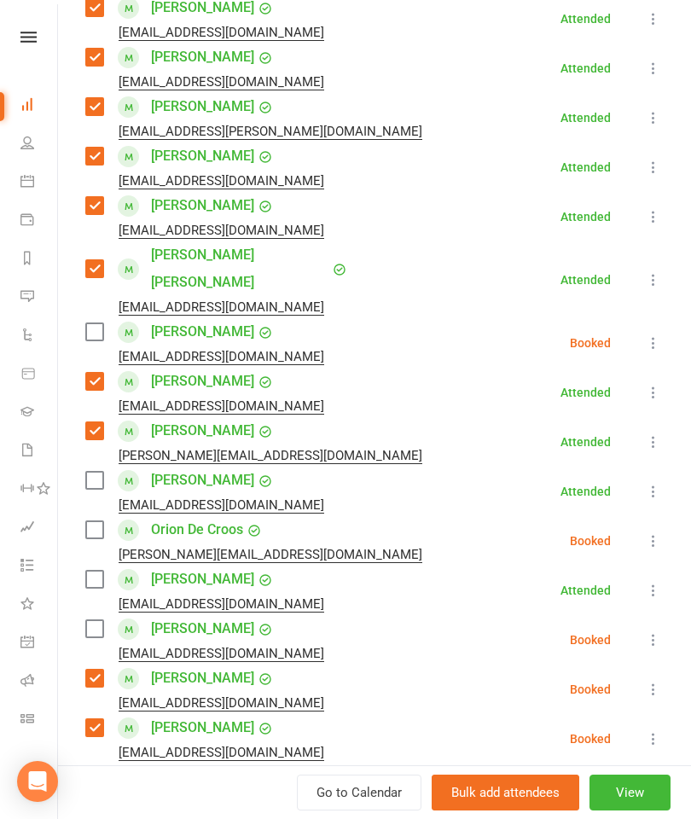
scroll to position [323, 0]
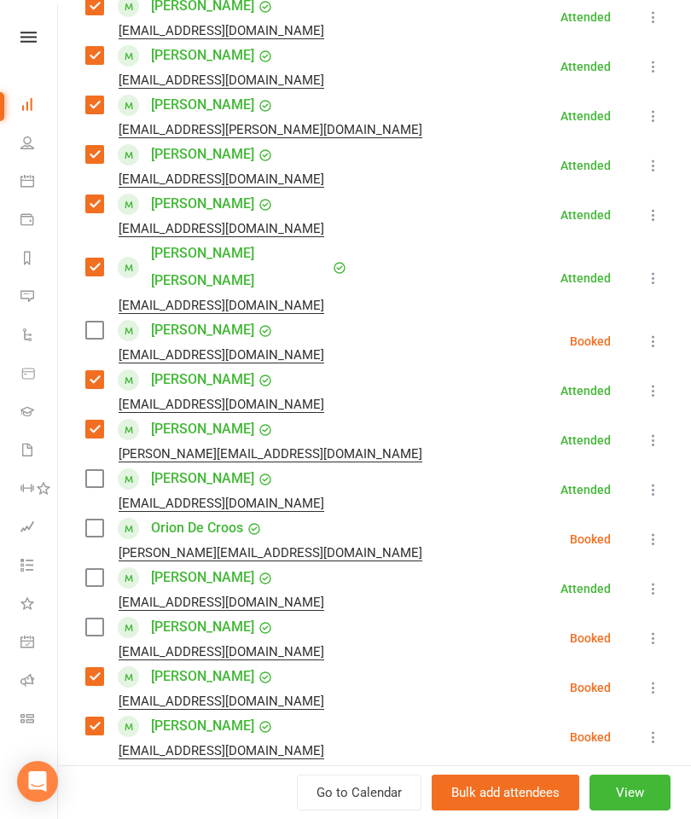
click at [92, 569] on label at bounding box center [93, 577] width 17 height 17
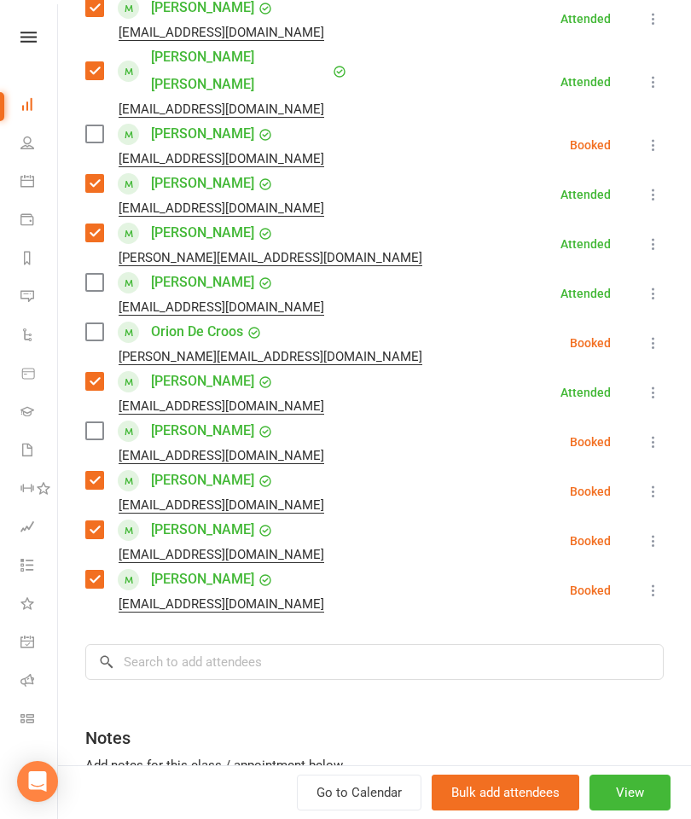
scroll to position [523, 0]
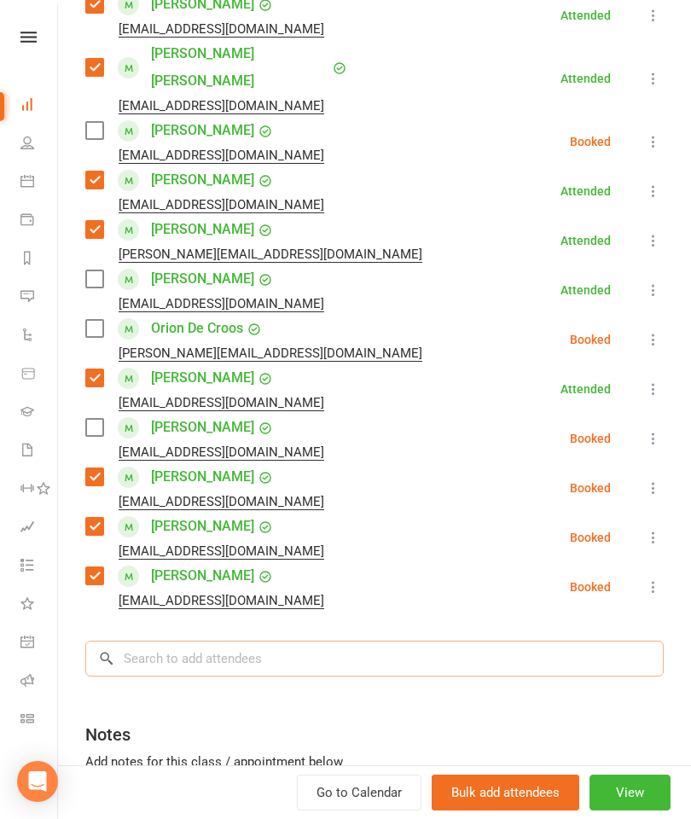
click at [363, 648] on input "search" at bounding box center [374, 659] width 578 height 36
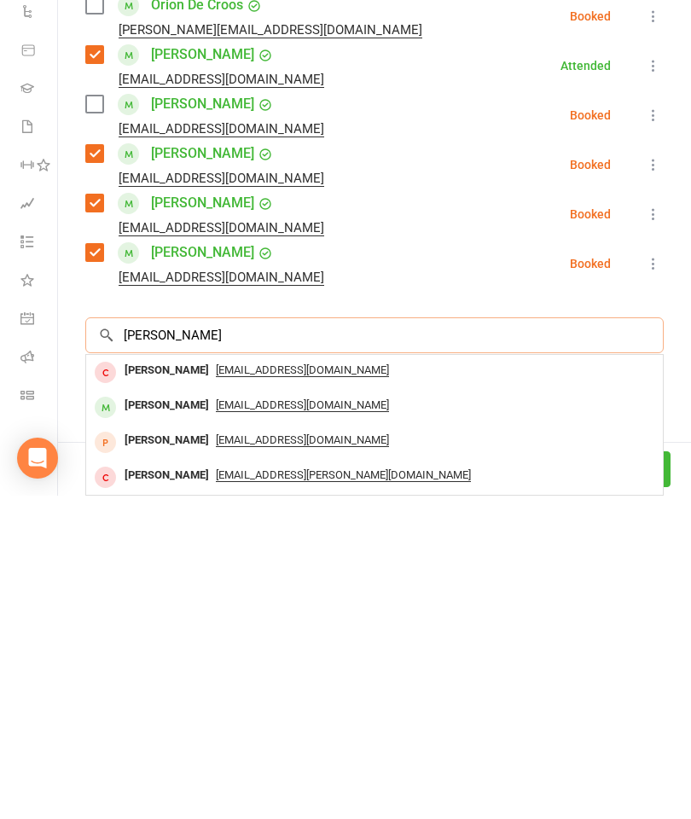
type input "[PERSON_NAME]"
click at [151, 716] on div "[PERSON_NAME]" at bounding box center [167, 728] width 98 height 25
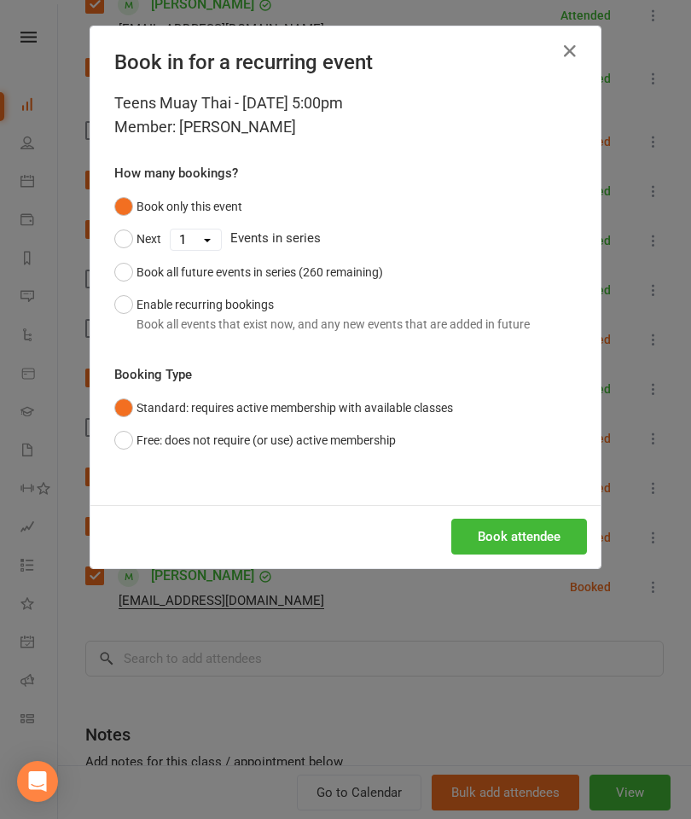
click at [506, 544] on button "Book attendee" at bounding box center [519, 537] width 136 height 36
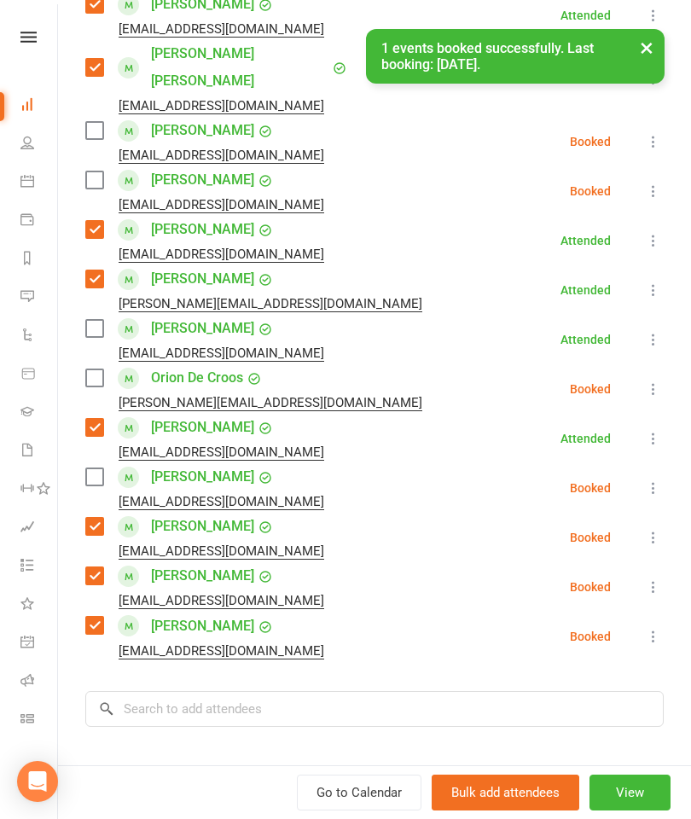
click at [101, 122] on label at bounding box center [93, 130] width 17 height 17
click at [228, 696] on input "search" at bounding box center [374, 709] width 578 height 36
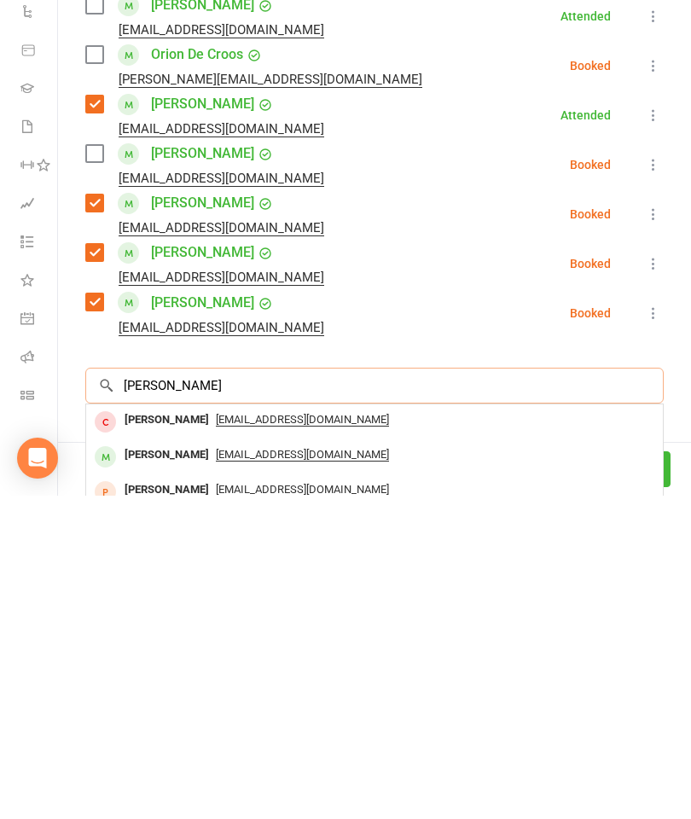
scroll to position [1737, 0]
type input "[PERSON_NAME]"
click at [134, 766] on div "[PERSON_NAME]" at bounding box center [167, 778] width 98 height 25
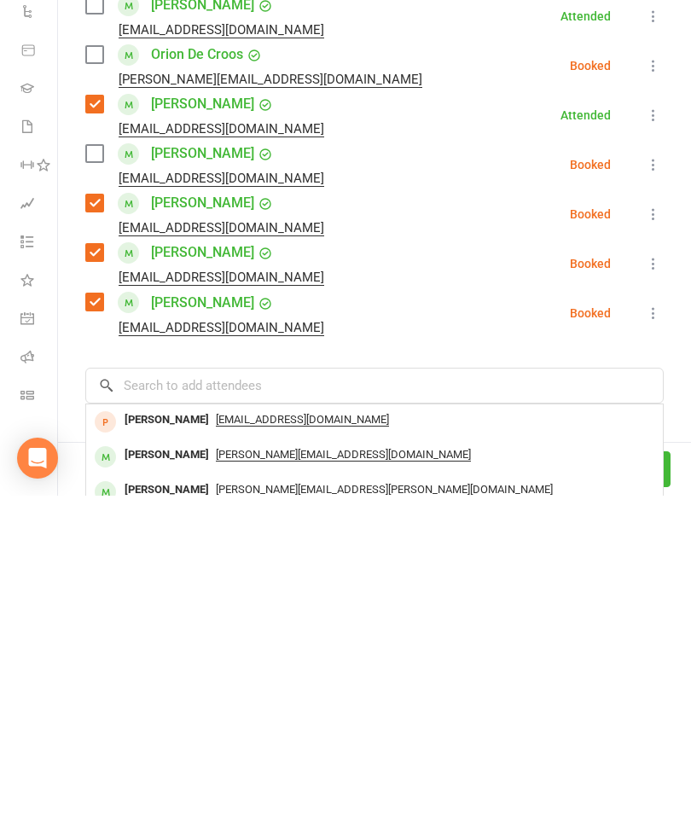
scroll to position [2060, 0]
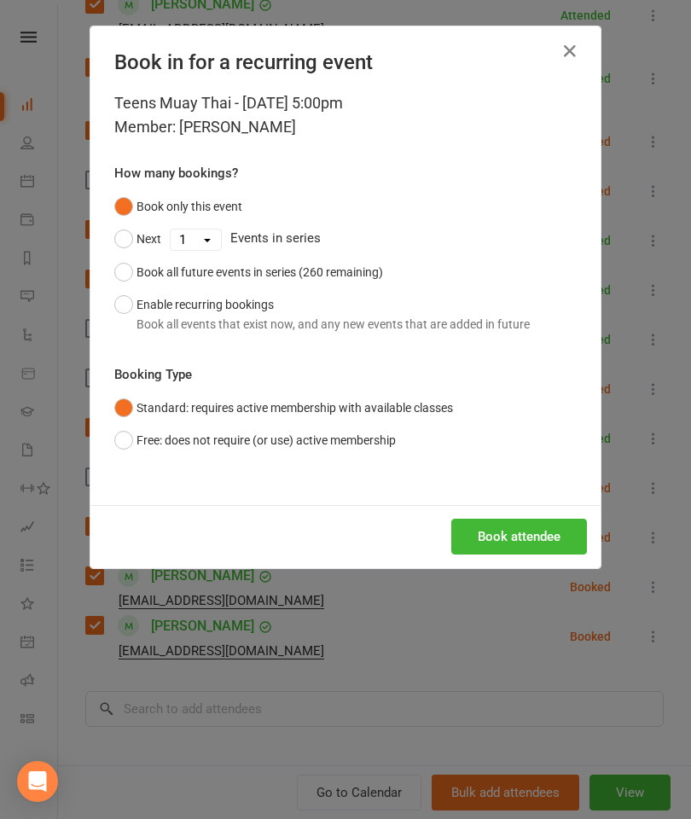
click at [524, 542] on button "Book attendee" at bounding box center [519, 537] width 136 height 36
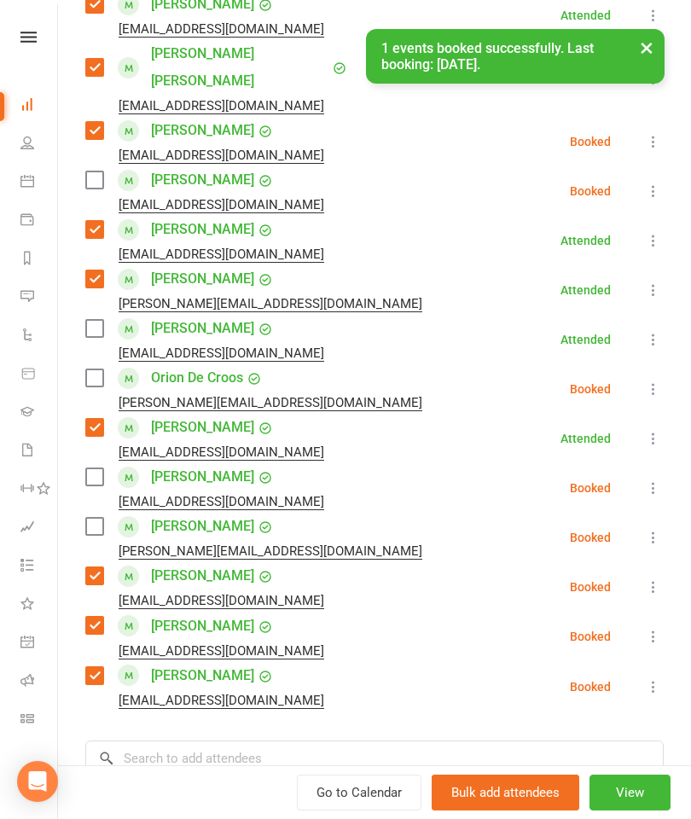
click at [74, 508] on div "Class kiosk mode Roll call 5:00 PM - 5:45 PM, [DATE] with [PERSON_NAME] at Stri…" at bounding box center [374, 283] width 633 height 1470
click at [93, 518] on label at bounding box center [93, 526] width 17 height 17
click at [268, 740] on input "search" at bounding box center [374, 758] width 578 height 36
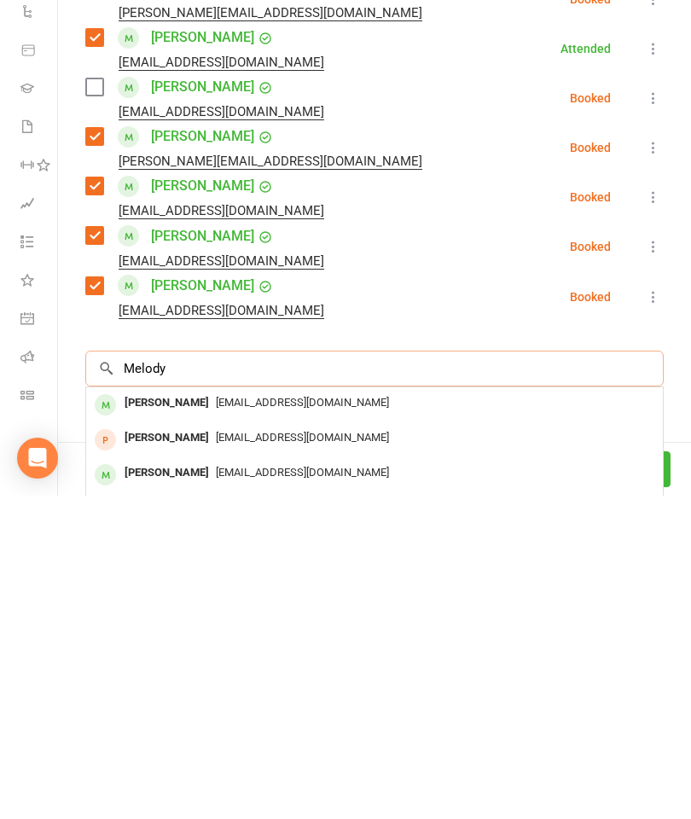
scroll to position [598, 0]
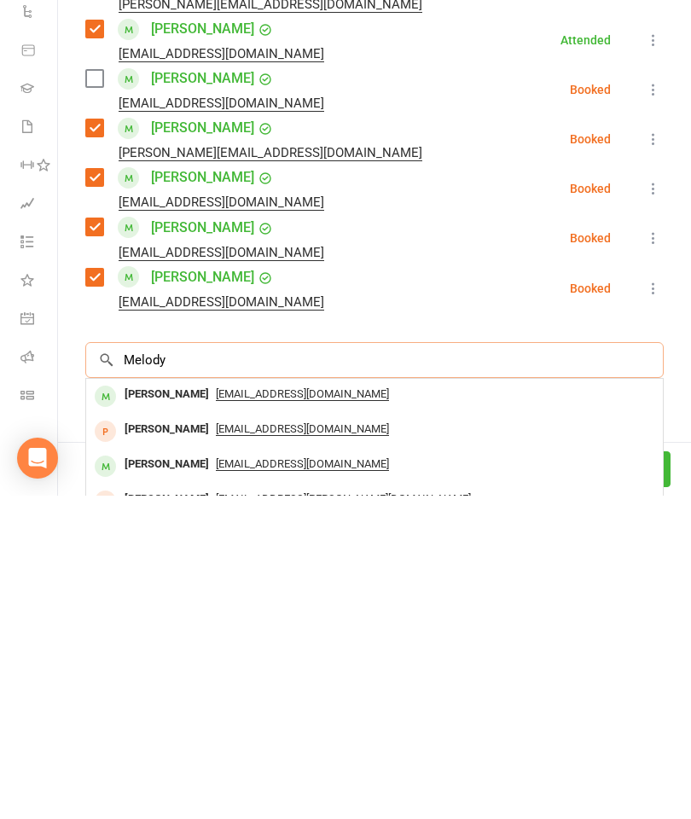
type input "Melody"
click at [173, 705] on div "[PERSON_NAME]" at bounding box center [167, 717] width 98 height 25
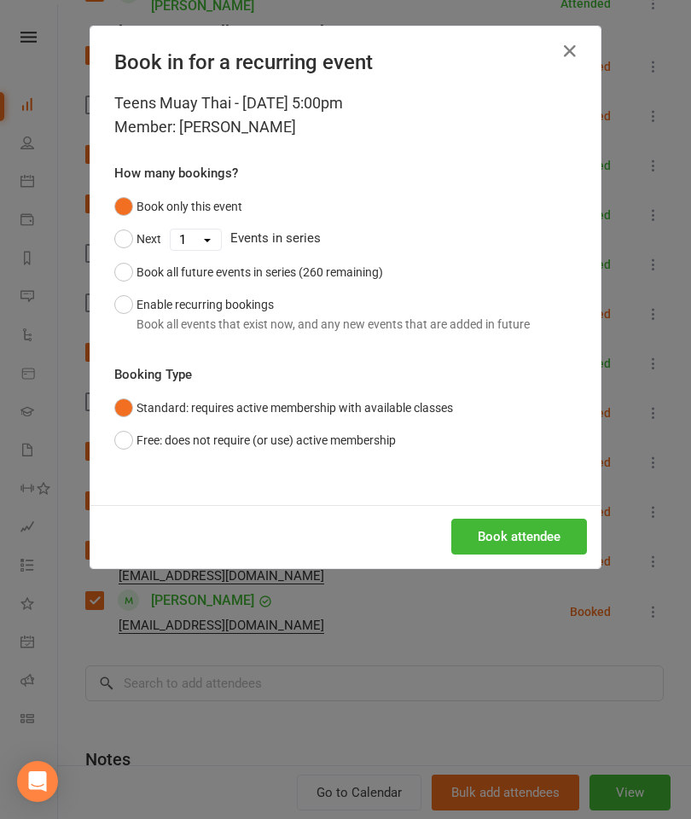
click at [544, 529] on button "Book attendee" at bounding box center [519, 537] width 136 height 36
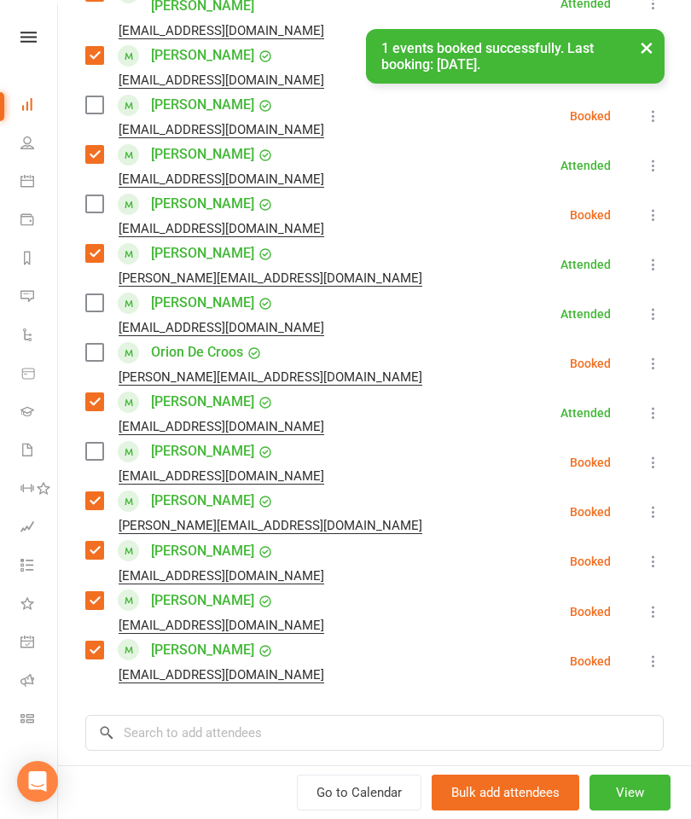
click at [92, 195] on label at bounding box center [93, 203] width 17 height 17
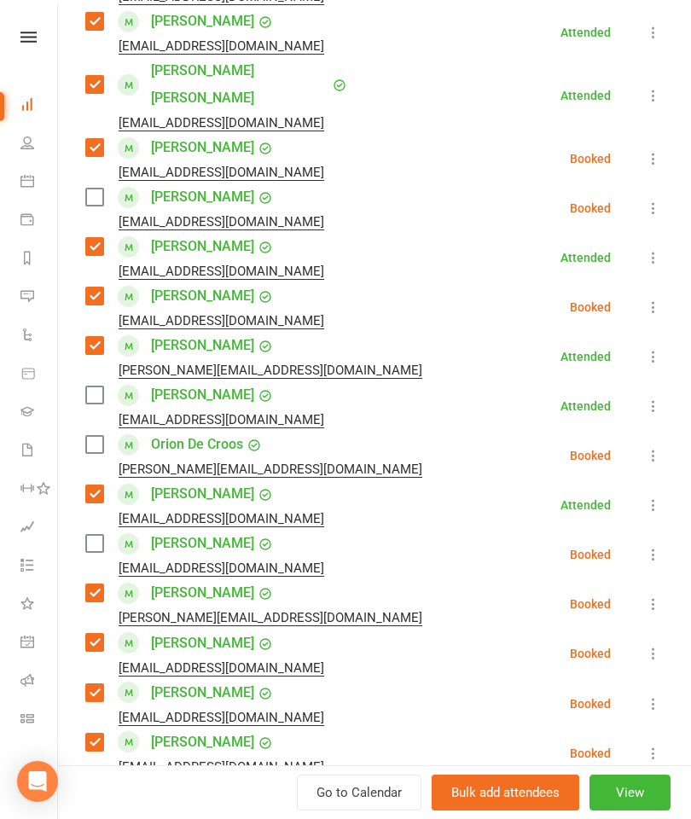
scroll to position [505, 0]
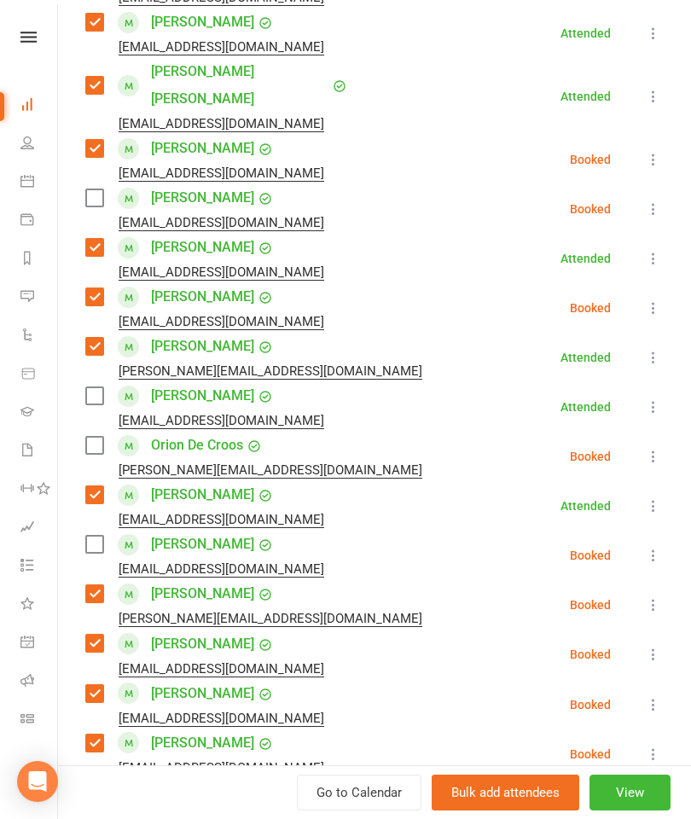
click at [92, 189] on label at bounding box center [93, 197] width 17 height 17
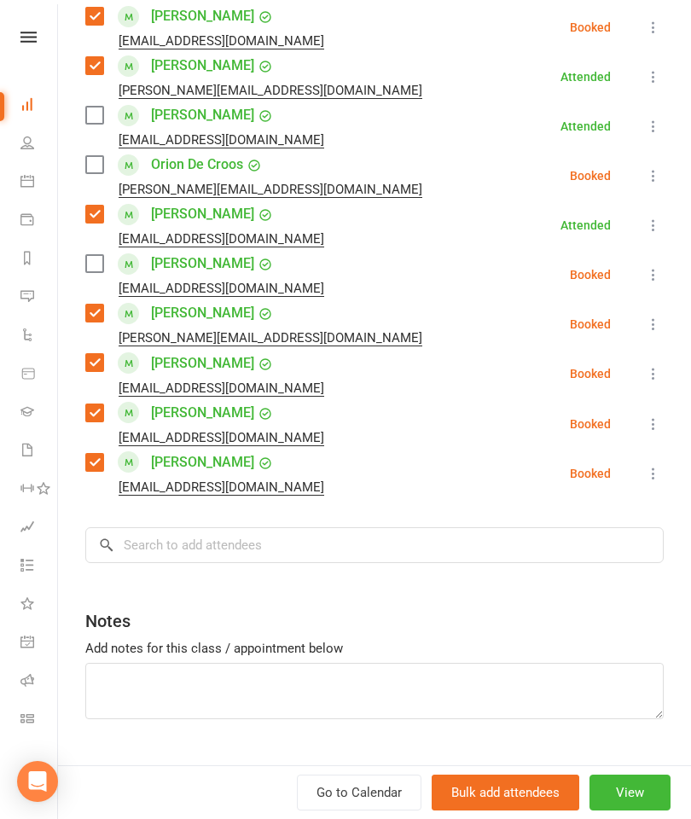
scroll to position [785, 0]
click at [347, 535] on input "search" at bounding box center [374, 545] width 578 height 36
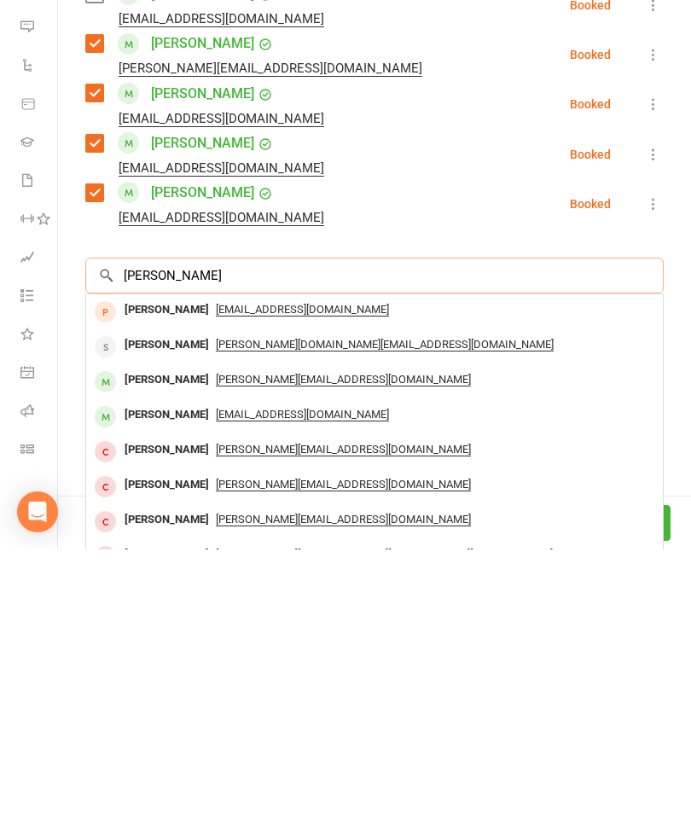
type input "[PERSON_NAME]"
click at [156, 637] on div "[PERSON_NAME]" at bounding box center [167, 649] width 98 height 25
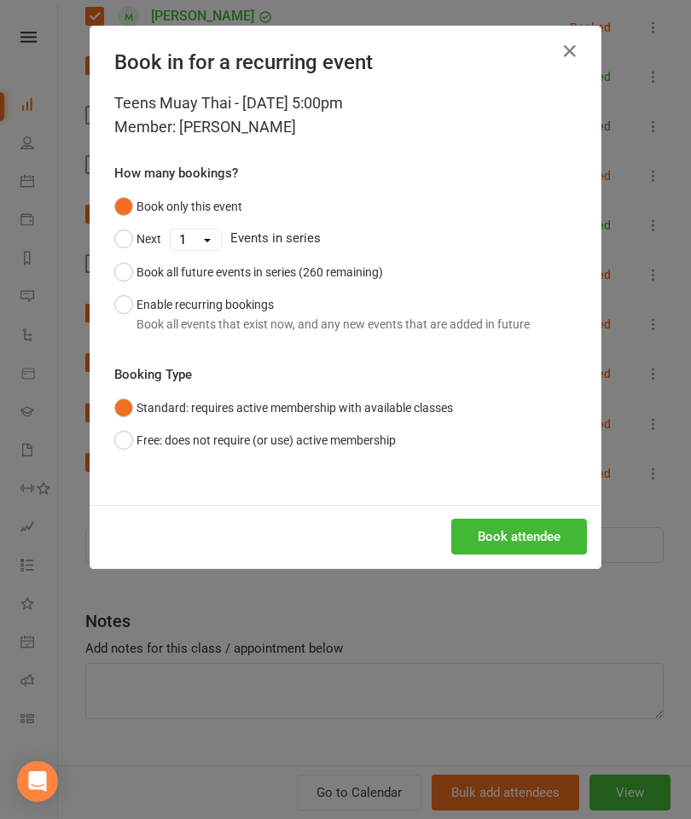
click at [536, 539] on button "Book attendee" at bounding box center [519, 537] width 136 height 36
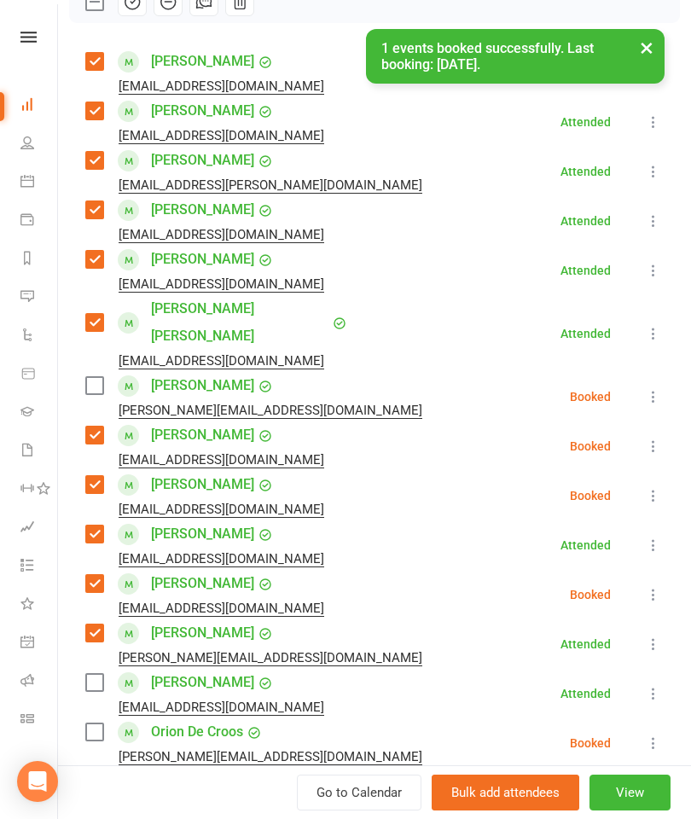
scroll to position [214, 0]
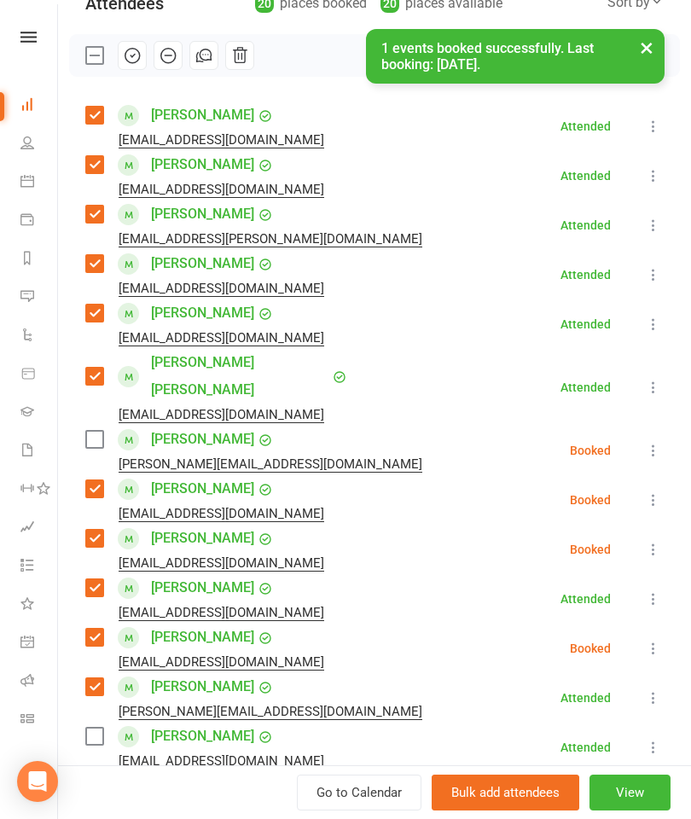
click at [101, 431] on label at bounding box center [93, 439] width 17 height 17
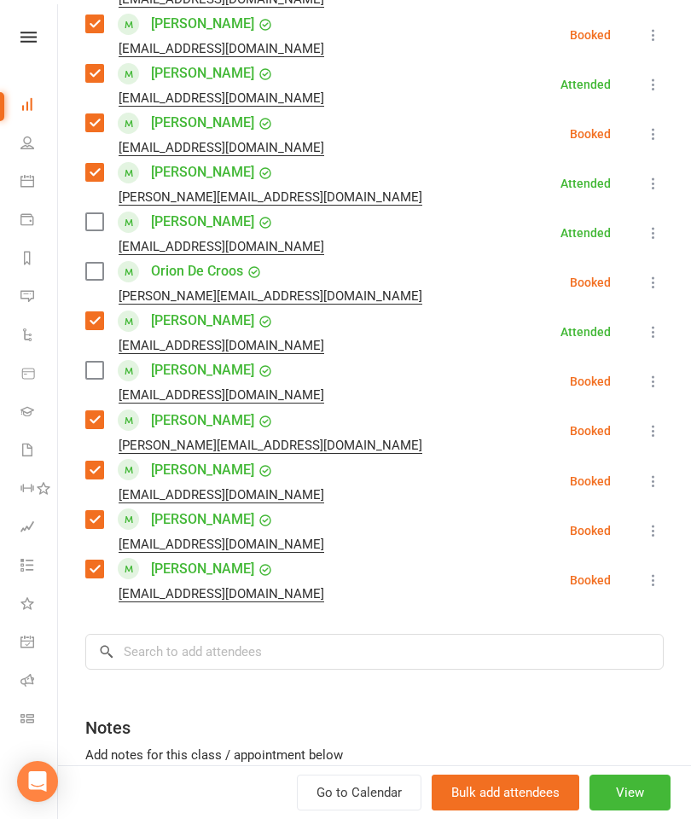
scroll to position [730, 0]
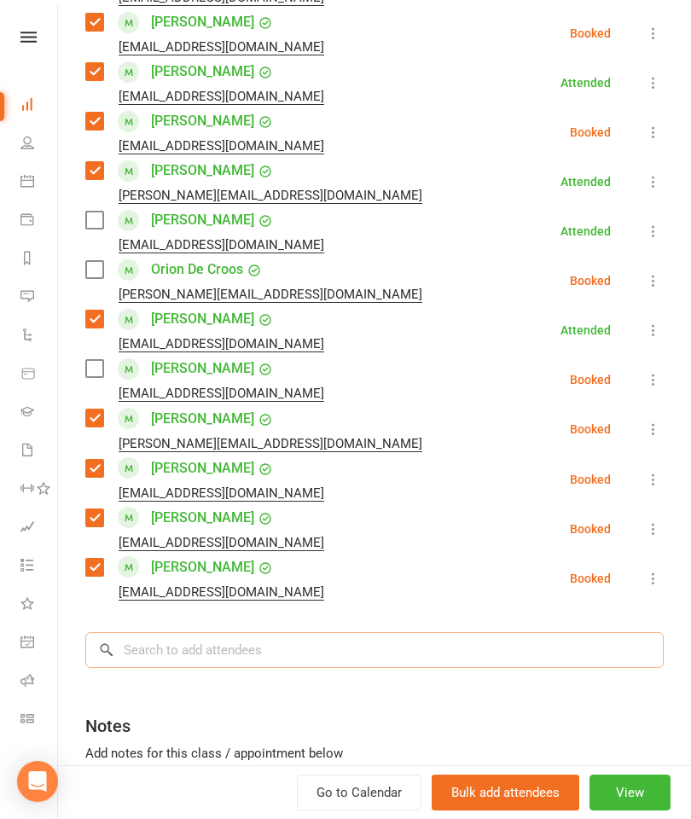
click at [357, 632] on input "search" at bounding box center [374, 650] width 578 height 36
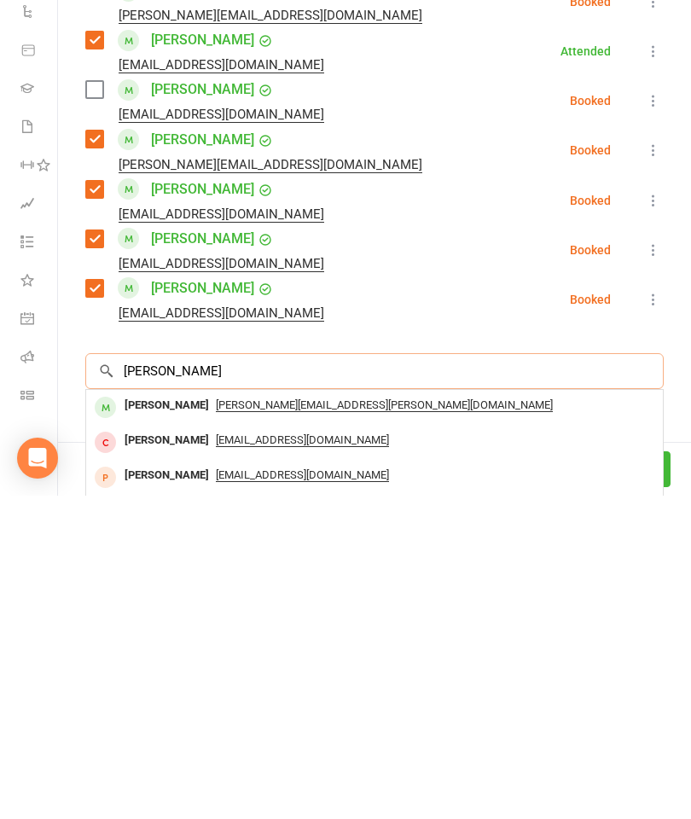
scroll to position [675, 0]
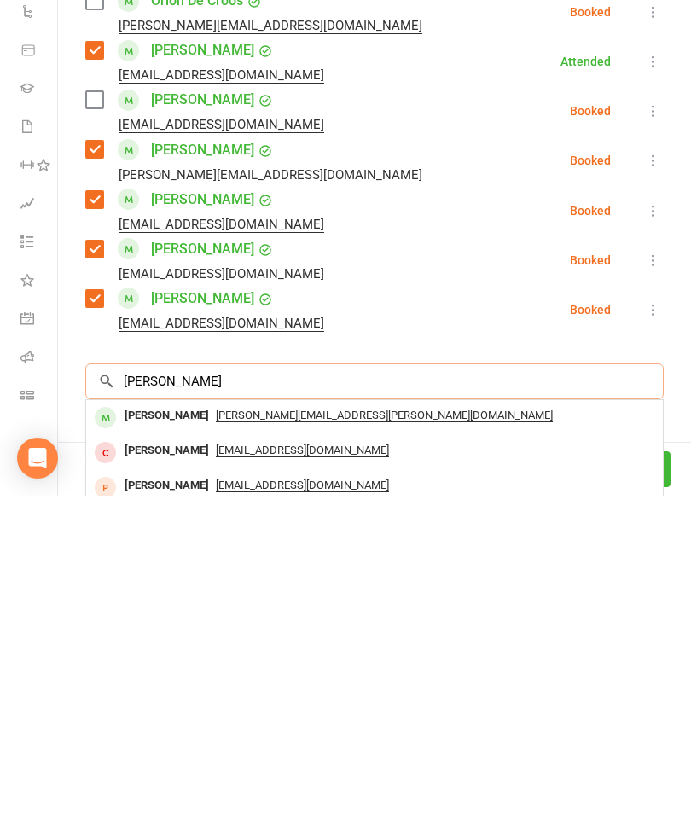
type input "[PERSON_NAME]"
click at [163, 727] on div "[PERSON_NAME]" at bounding box center [167, 739] width 98 height 25
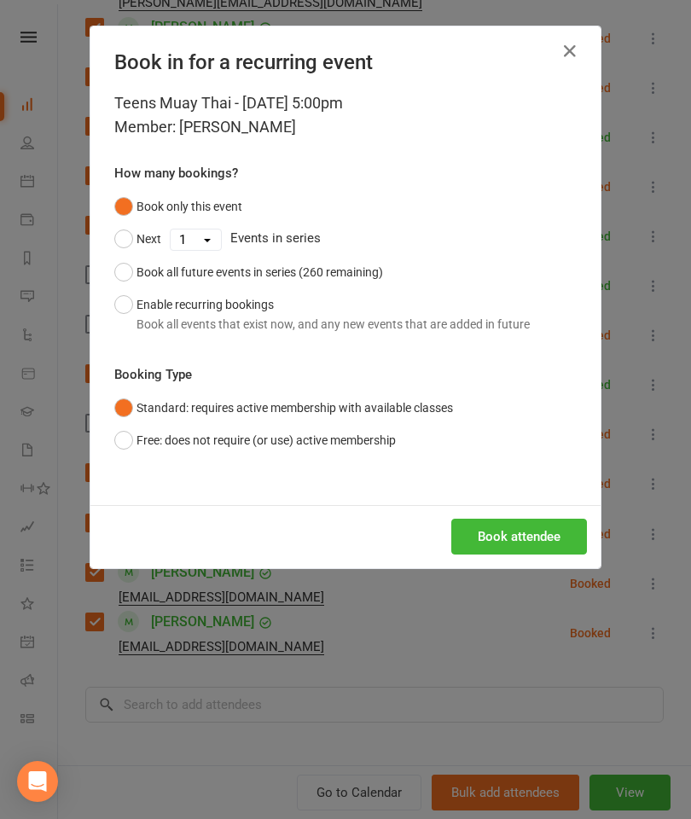
click at [553, 533] on button "Book attendee" at bounding box center [519, 537] width 136 height 36
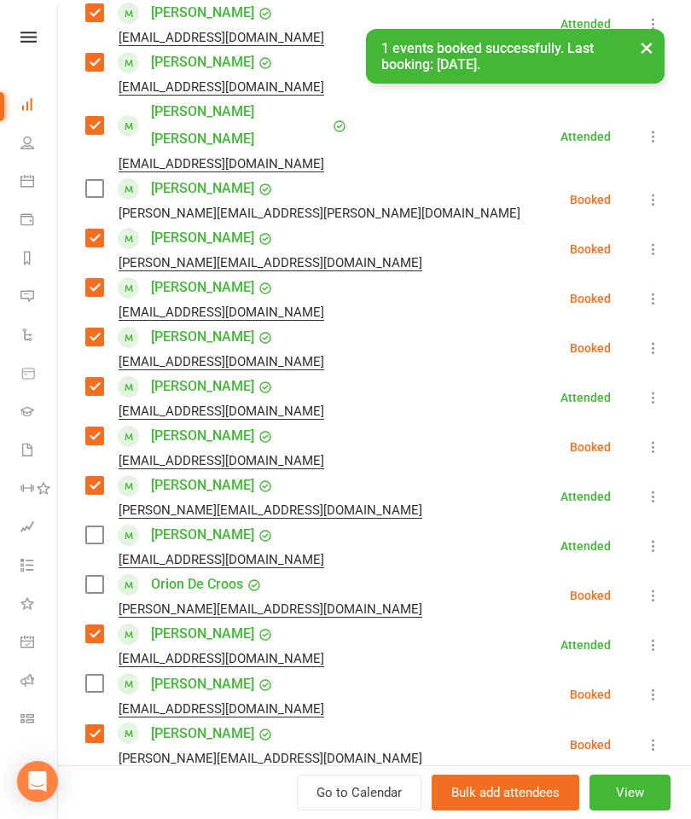
scroll to position [467, 0]
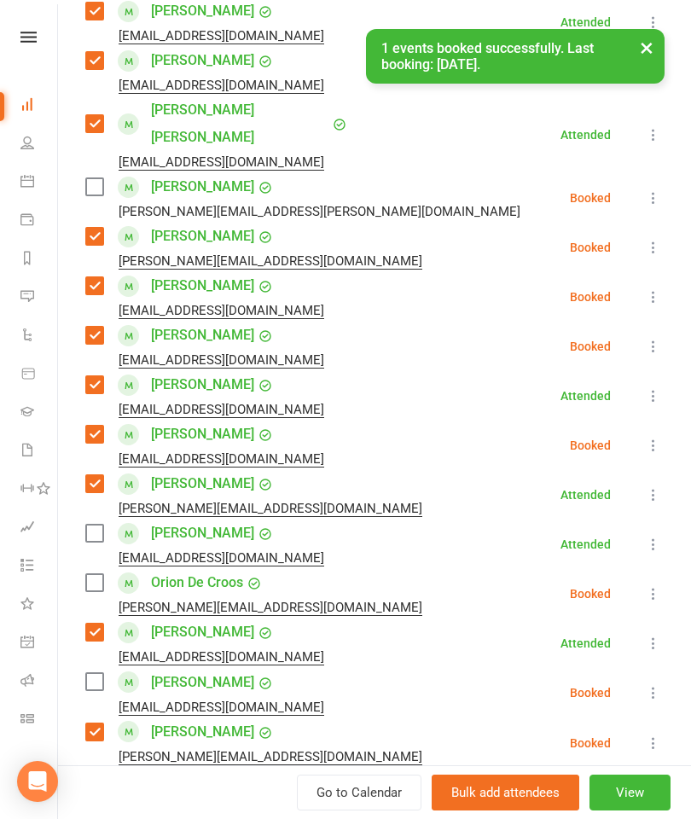
click at [99, 178] on label at bounding box center [93, 186] width 17 height 17
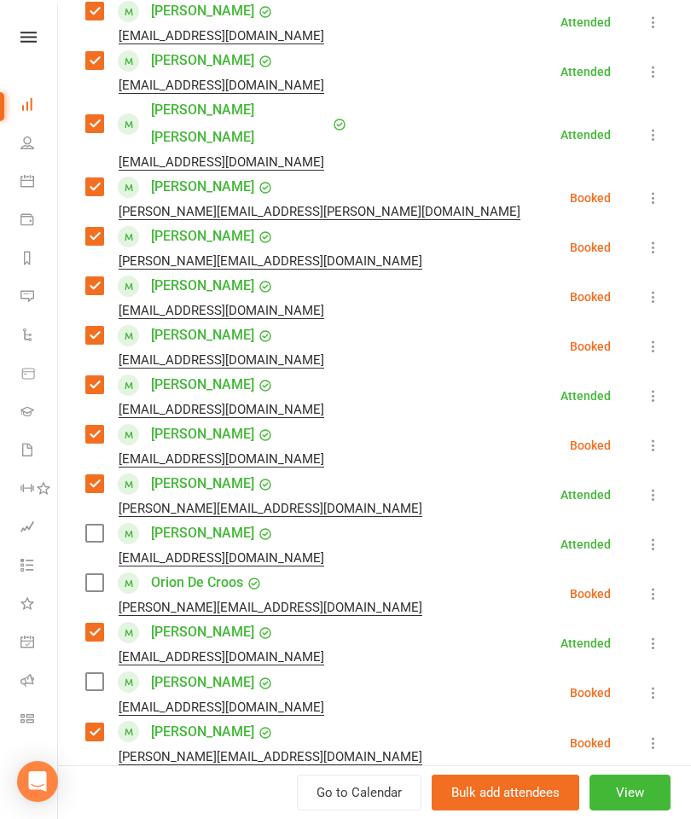
click at [96, 574] on label at bounding box center [93, 582] width 17 height 17
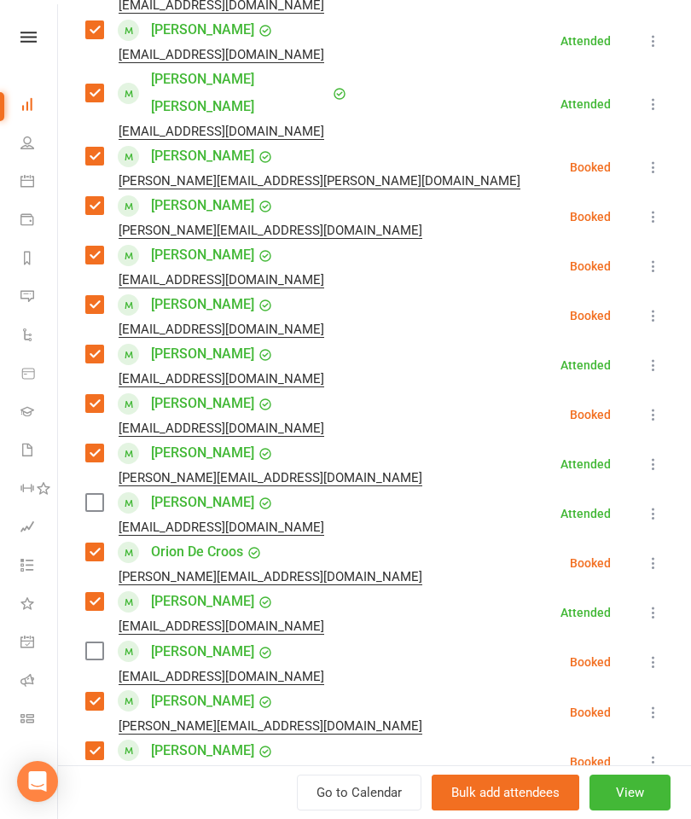
click at [101, 642] on label at bounding box center [93, 650] width 17 height 17
click at [94, 489] on div "[PERSON_NAME] [EMAIL_ADDRESS][DOMAIN_NAME]" at bounding box center [208, 513] width 246 height 49
click at [86, 494] on label at bounding box center [93, 502] width 17 height 17
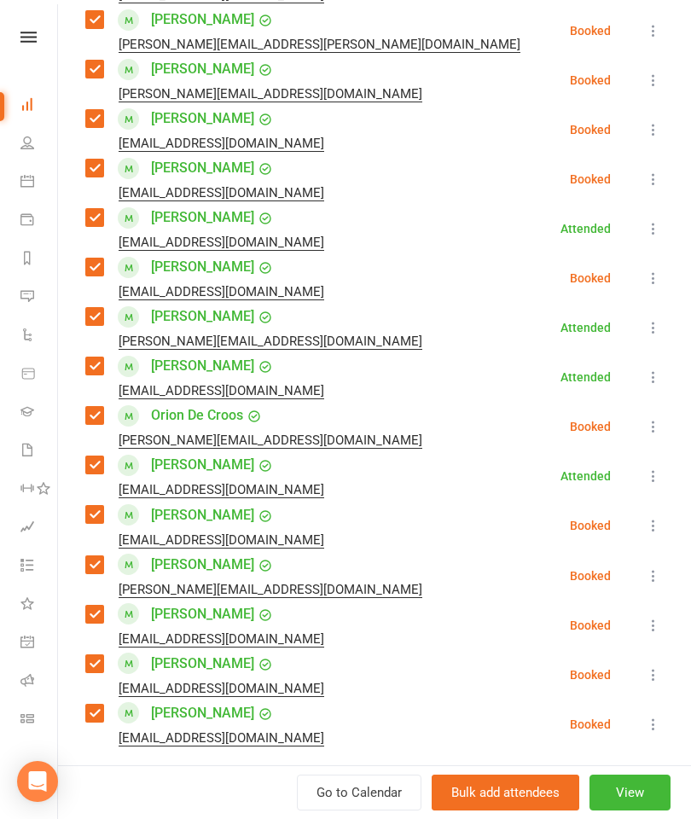
scroll to position [712, 0]
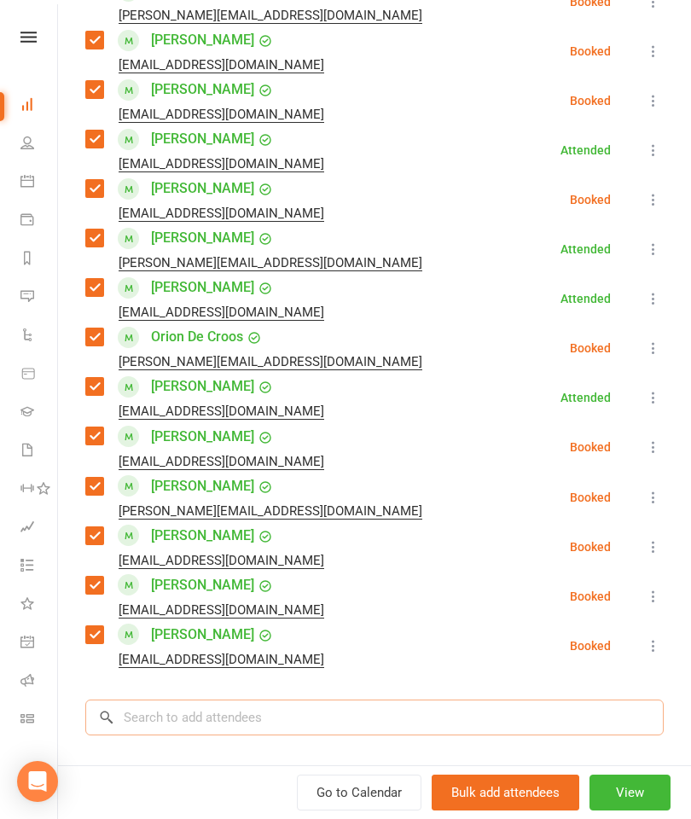
click at [225, 699] on input "search" at bounding box center [374, 717] width 578 height 36
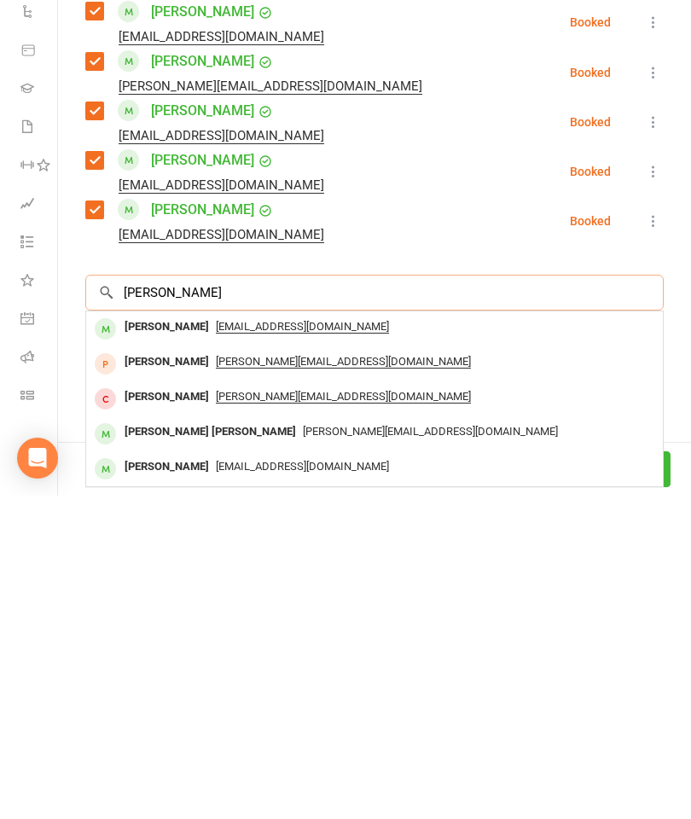
scroll to position [854, 0]
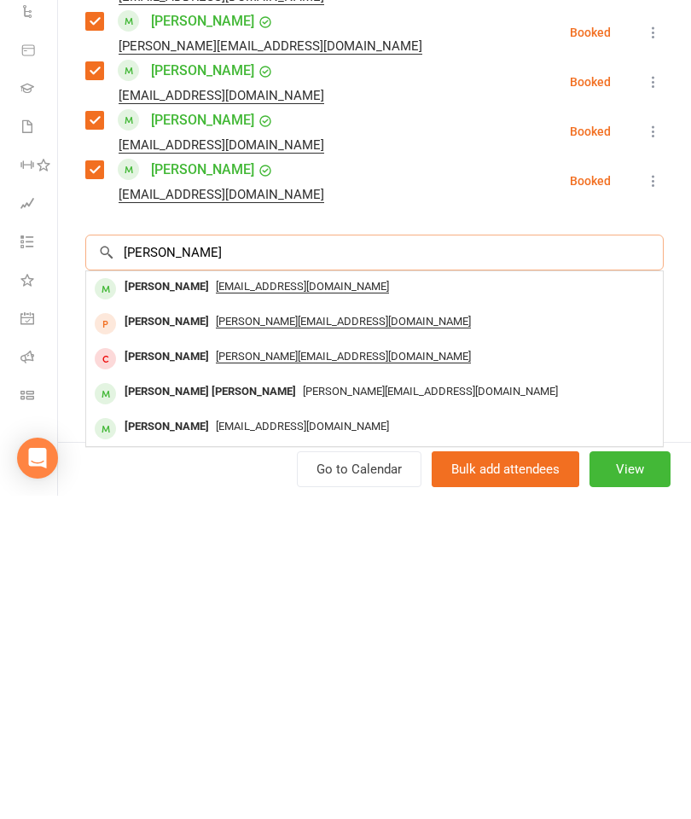
type input "[PERSON_NAME]"
click at [190, 703] on div "[PERSON_NAME] [PERSON_NAME]" at bounding box center [210, 715] width 185 height 25
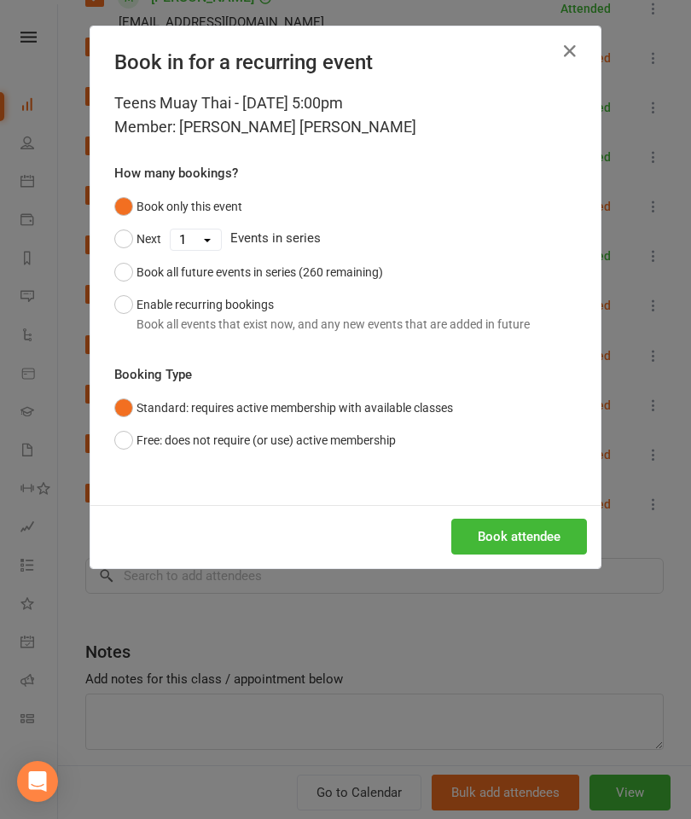
click at [515, 549] on button "Book attendee" at bounding box center [519, 537] width 136 height 36
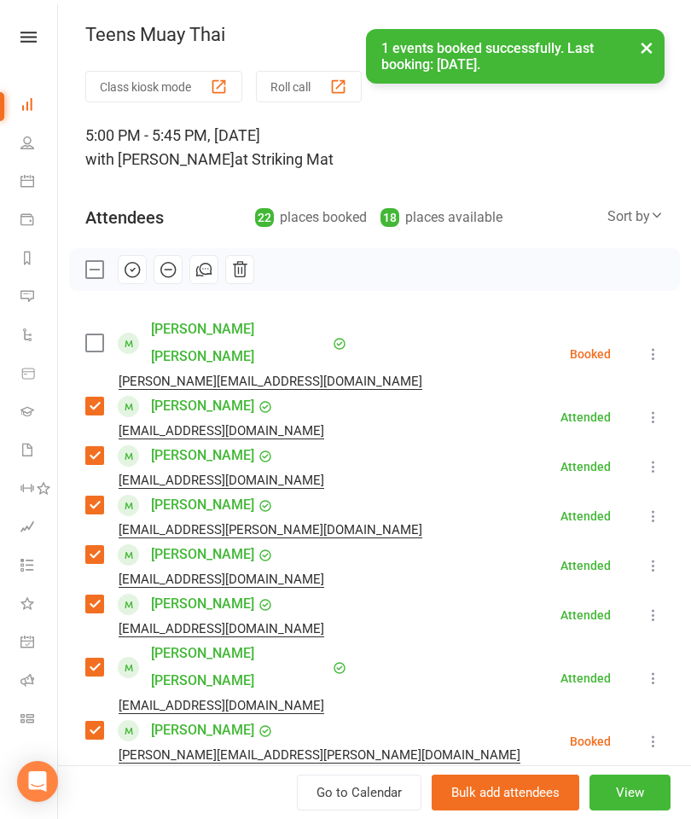
scroll to position [0, 0]
click at [95, 334] on label at bounding box center [93, 342] width 17 height 17
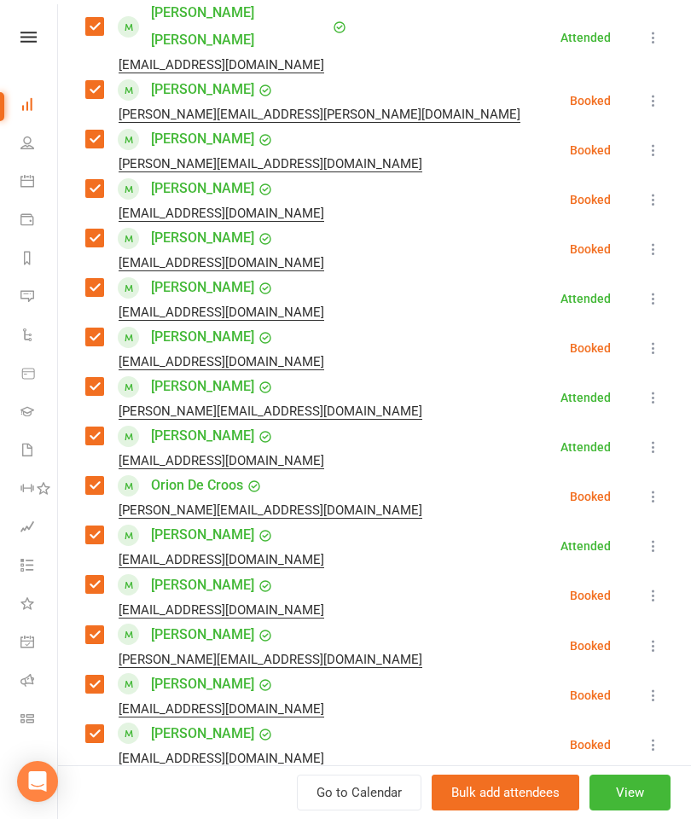
scroll to position [929, 0]
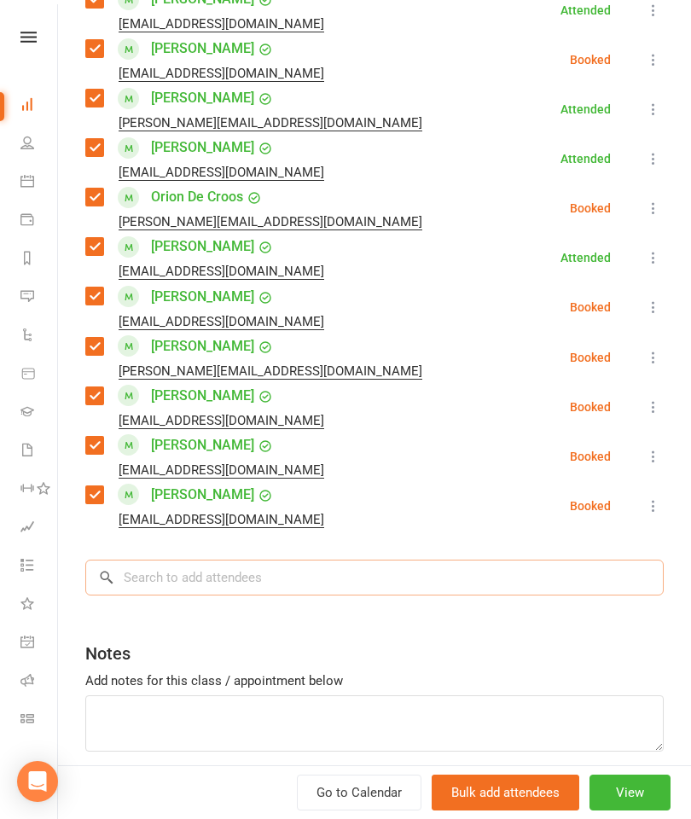
click at [400, 559] on input "search" at bounding box center [374, 577] width 578 height 36
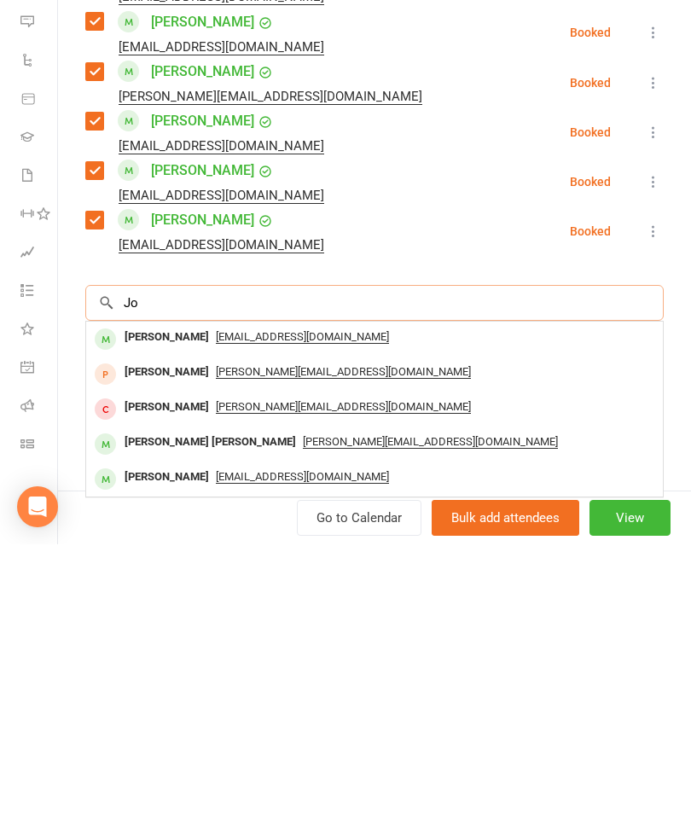
type input "J"
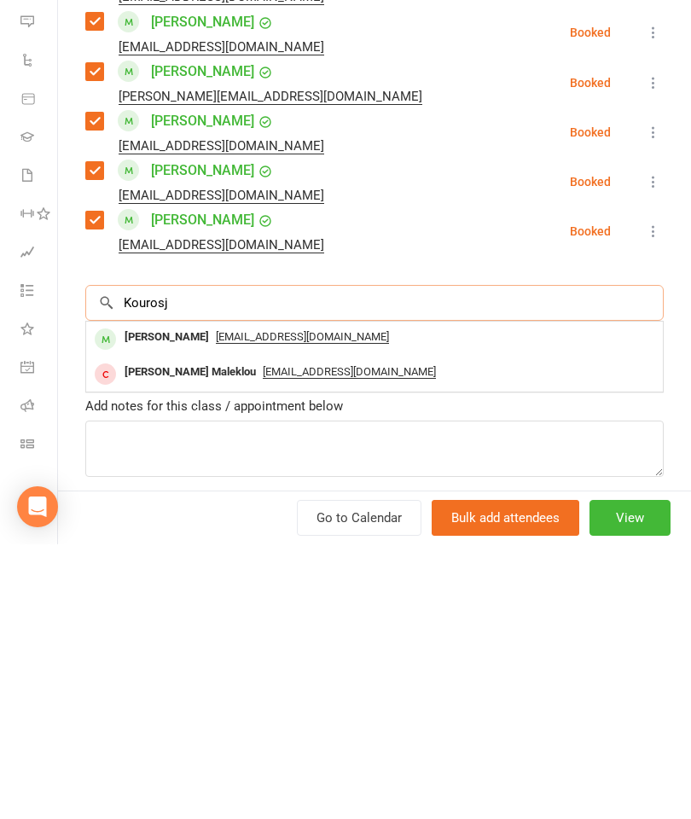
type input "Kourosj"
click at [191, 600] on div "[PERSON_NAME]" at bounding box center [167, 612] width 98 height 25
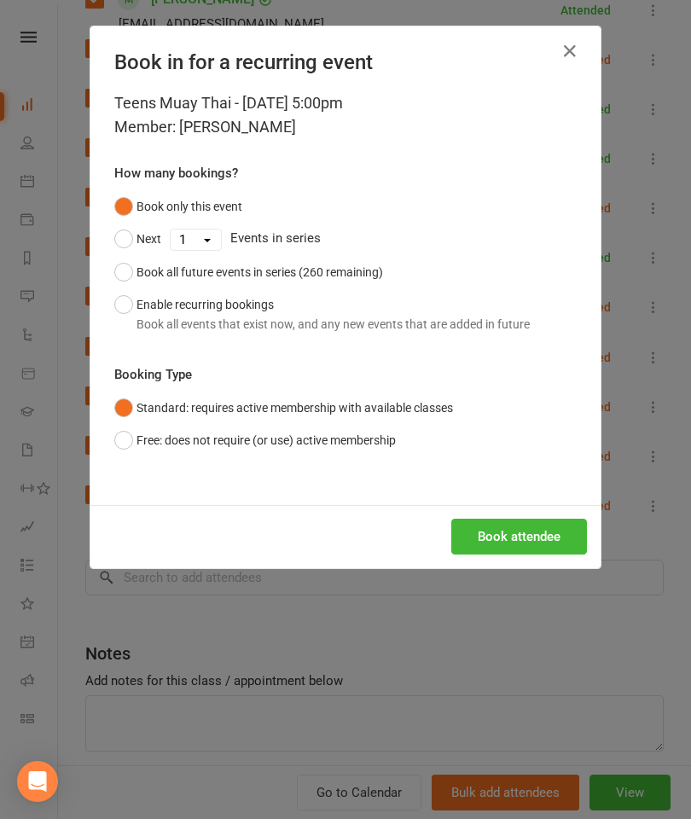
click at [557, 529] on button "Book attendee" at bounding box center [519, 537] width 136 height 36
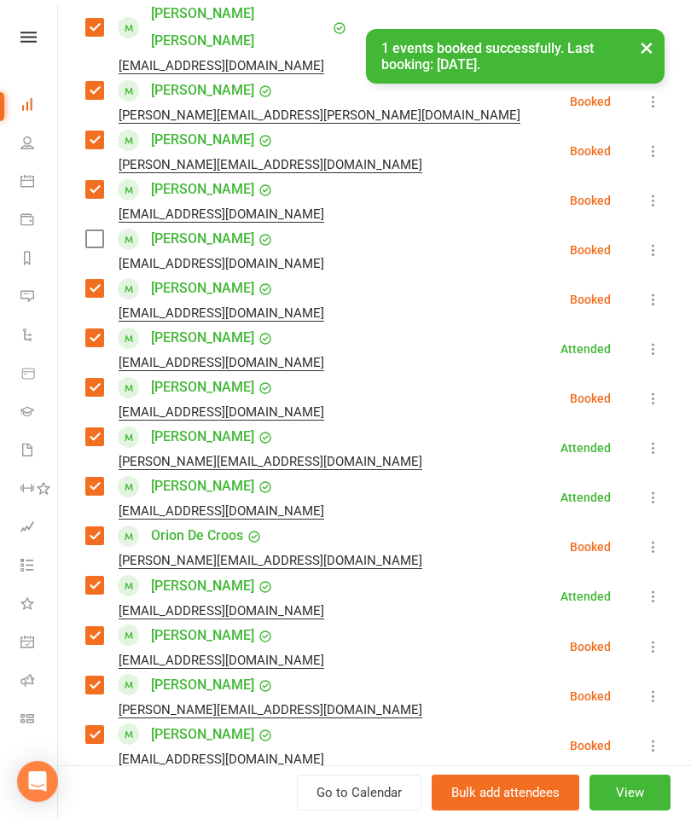
scroll to position [632, 0]
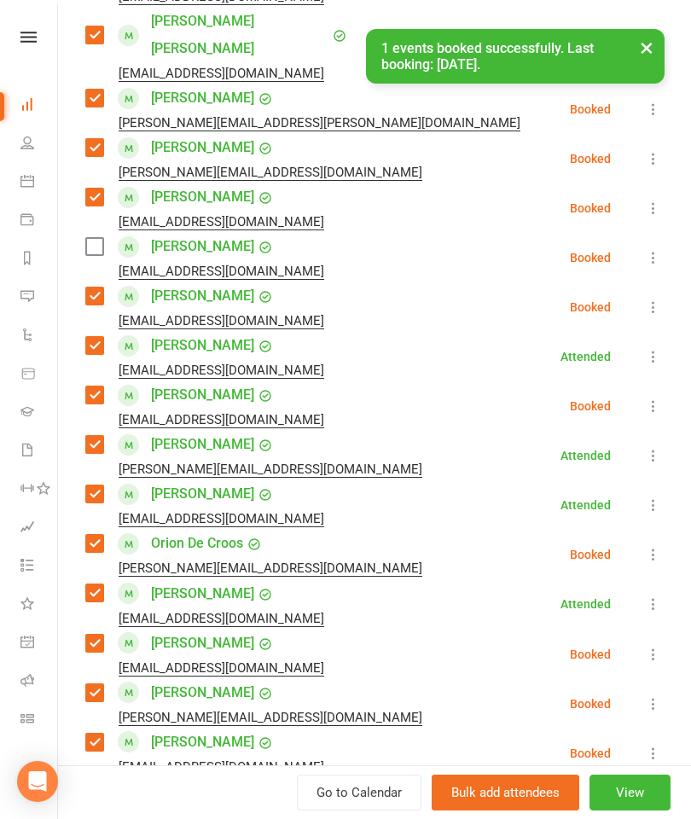
click at [99, 238] on label at bounding box center [93, 246] width 17 height 17
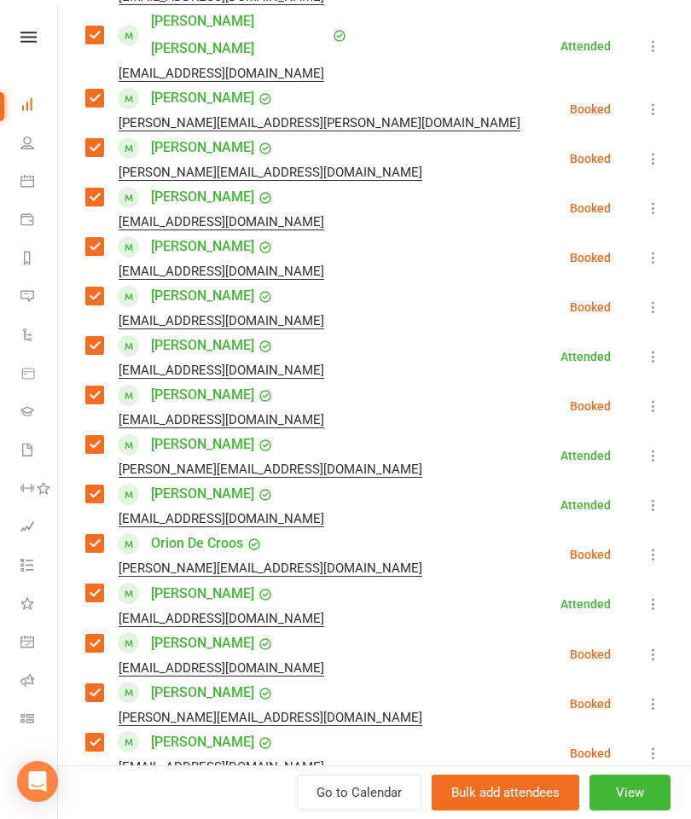
click at [657, 200] on icon at bounding box center [653, 208] width 17 height 17
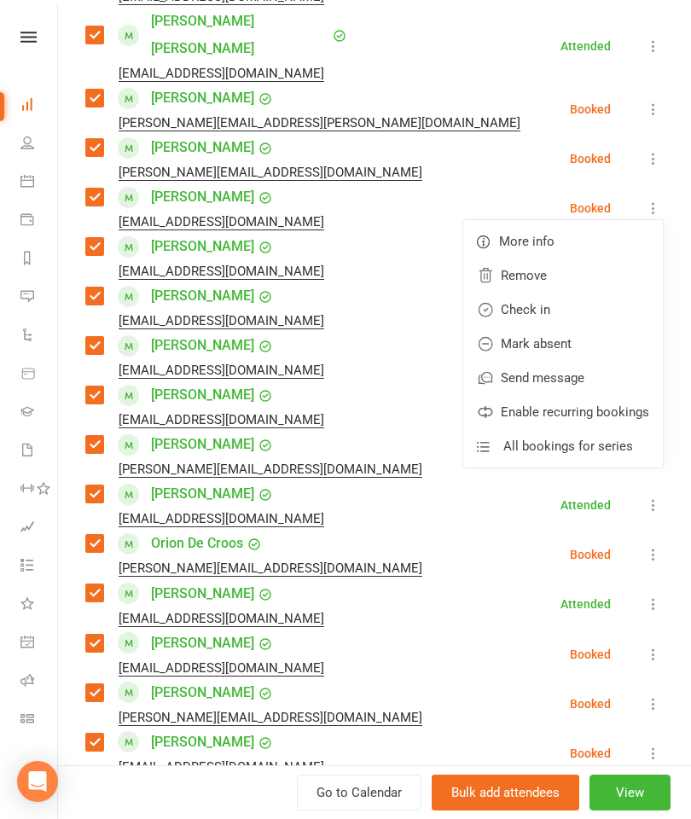
click at [580, 258] on link "Remove" at bounding box center [563, 275] width 200 height 34
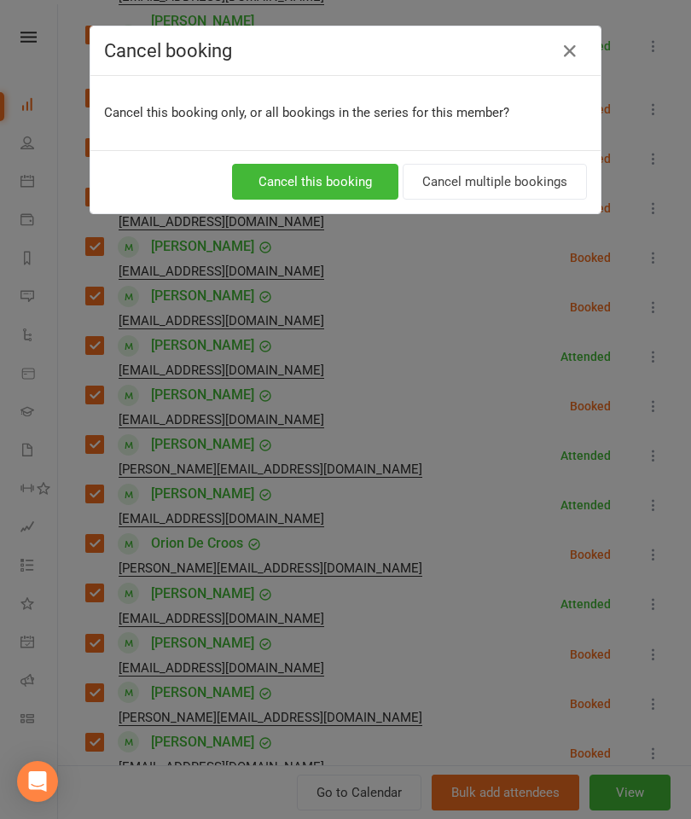
click at [355, 177] on button "Cancel this booking" at bounding box center [315, 182] width 166 height 36
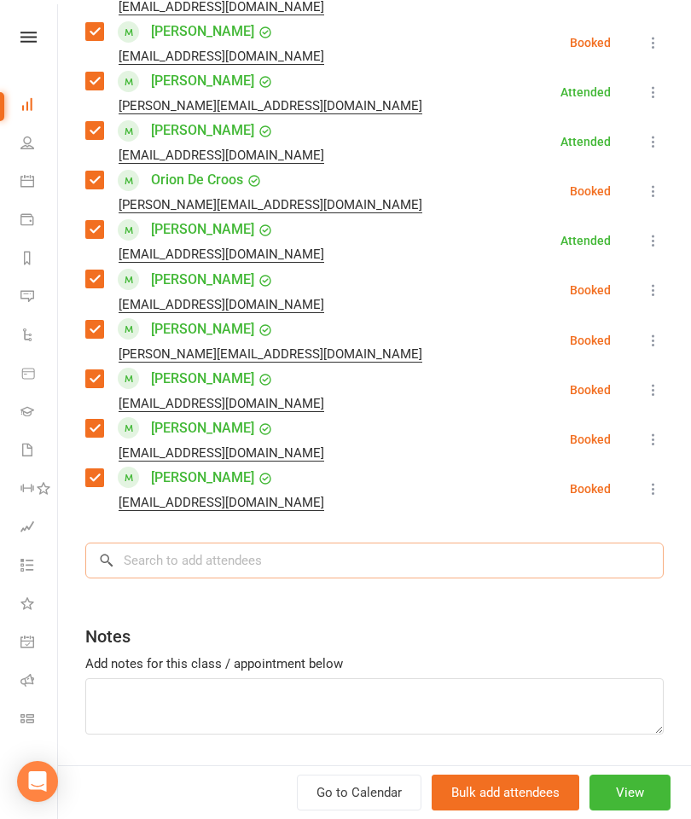
click at [411, 542] on input "search" at bounding box center [374, 560] width 578 height 36
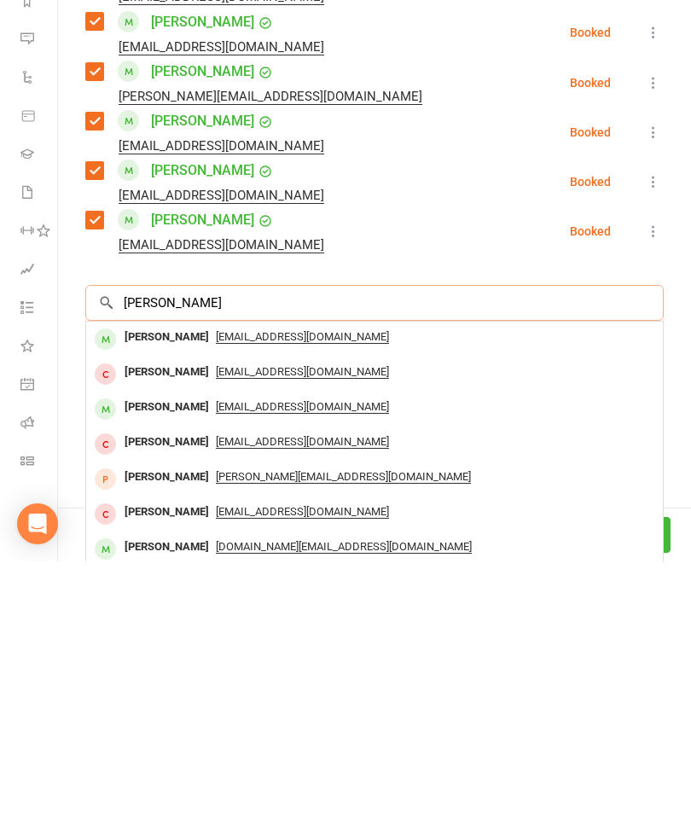
type input "[PERSON_NAME]"
click at [165, 583] on div "[PERSON_NAME]" at bounding box center [167, 595] width 98 height 25
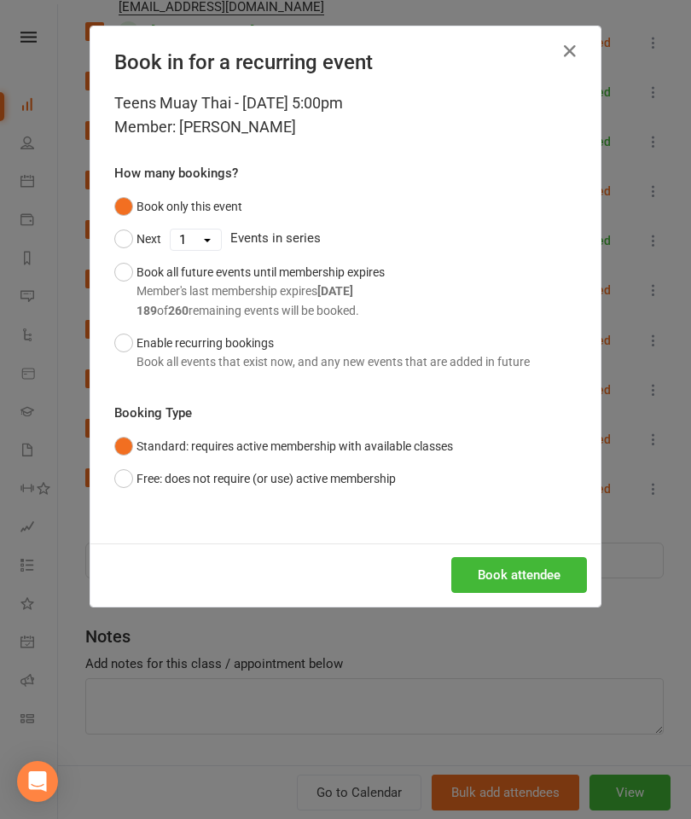
click at [496, 566] on button "Book attendee" at bounding box center [519, 575] width 136 height 36
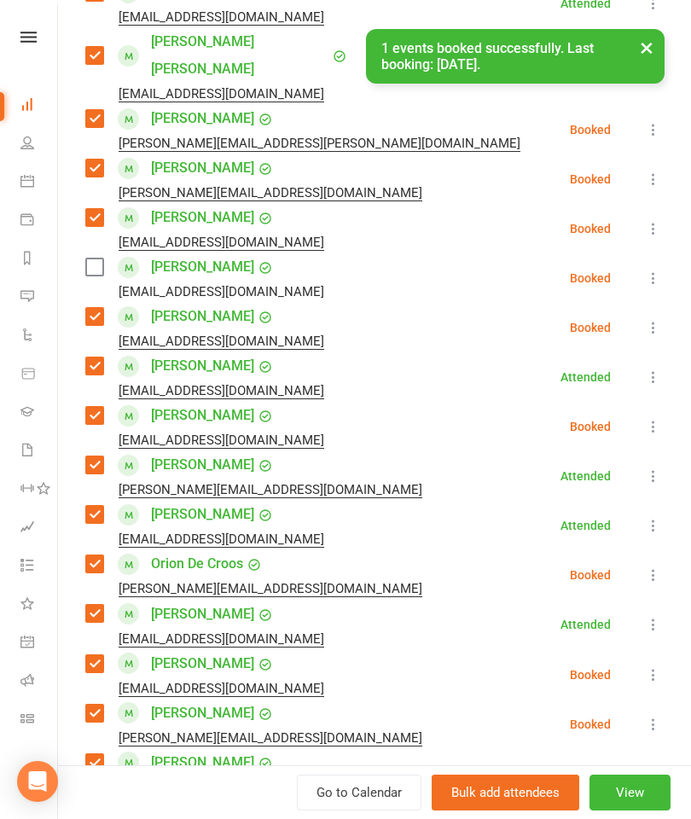
scroll to position [560, 0]
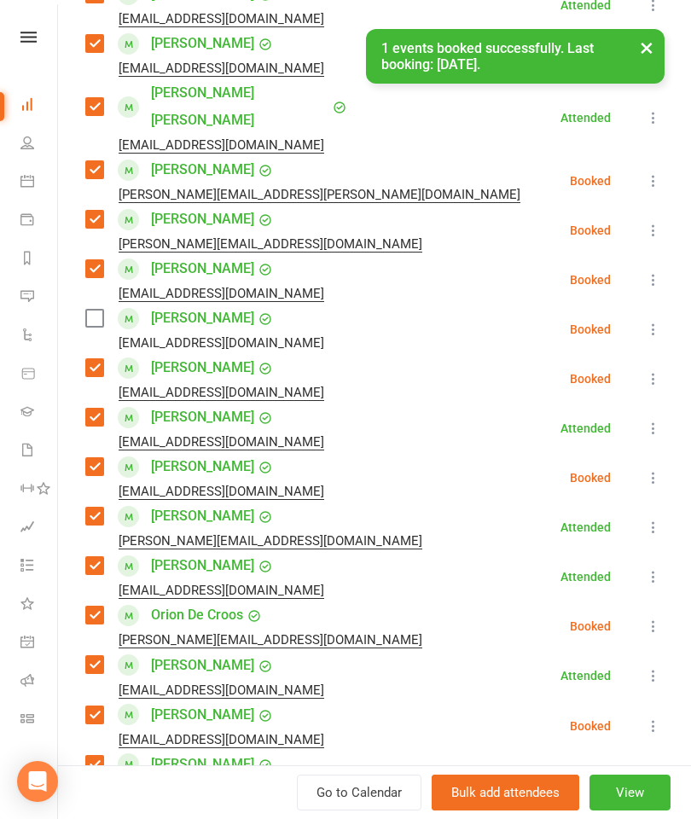
click at [89, 310] on label at bounding box center [93, 318] width 17 height 17
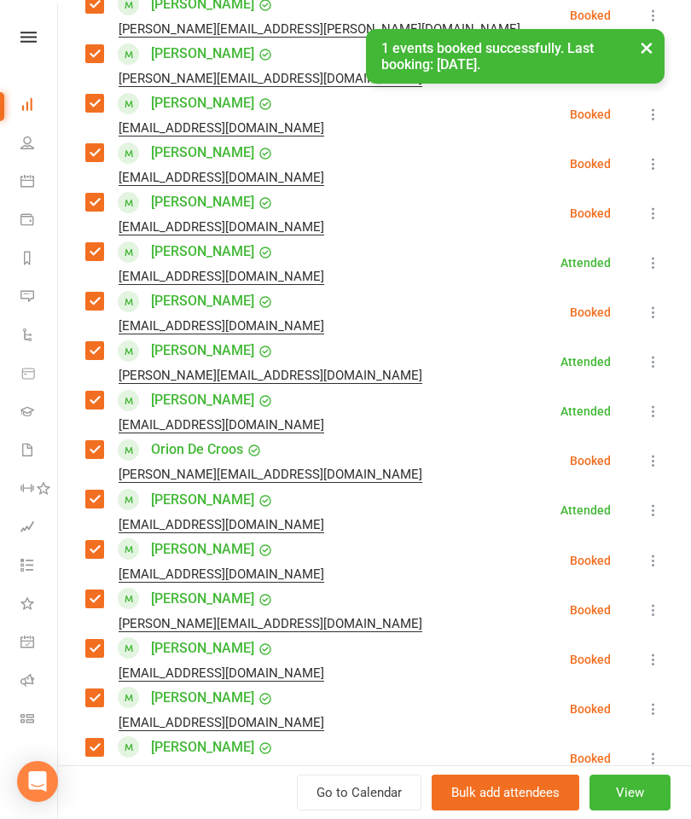
scroll to position [851, 0]
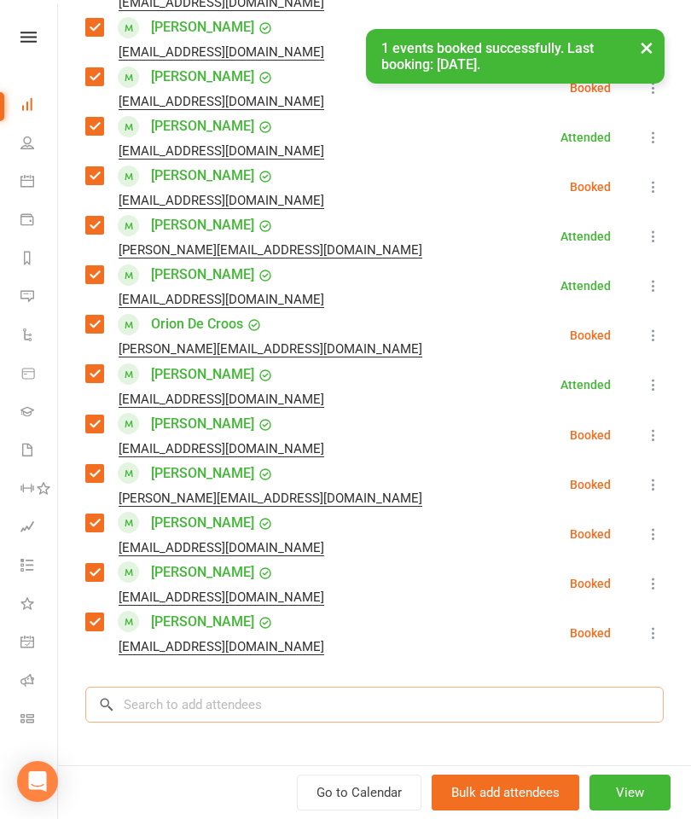
click at [335, 687] on input "search" at bounding box center [374, 705] width 578 height 36
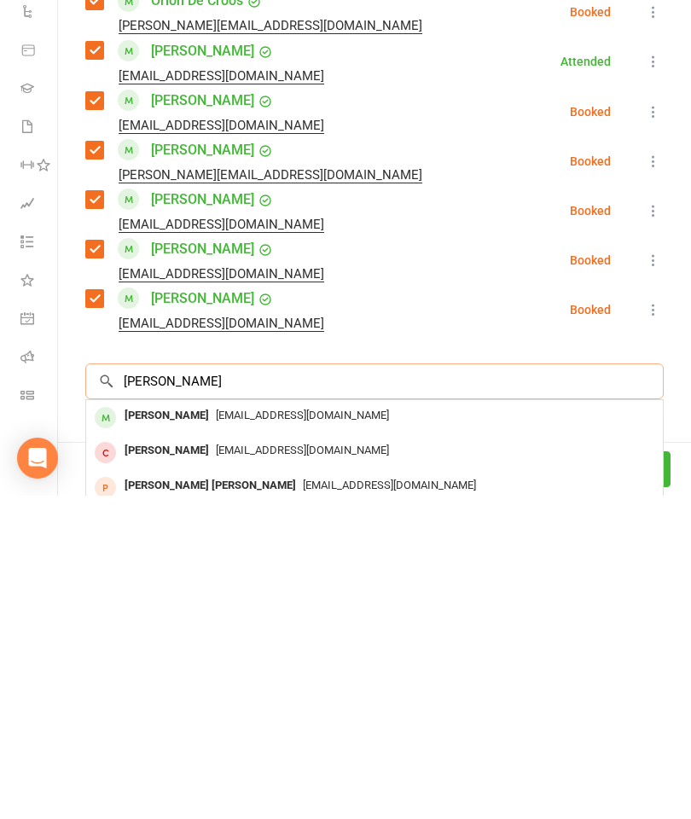
type input "[PERSON_NAME]"
click at [160, 727] on div "[PERSON_NAME]" at bounding box center [167, 739] width 98 height 25
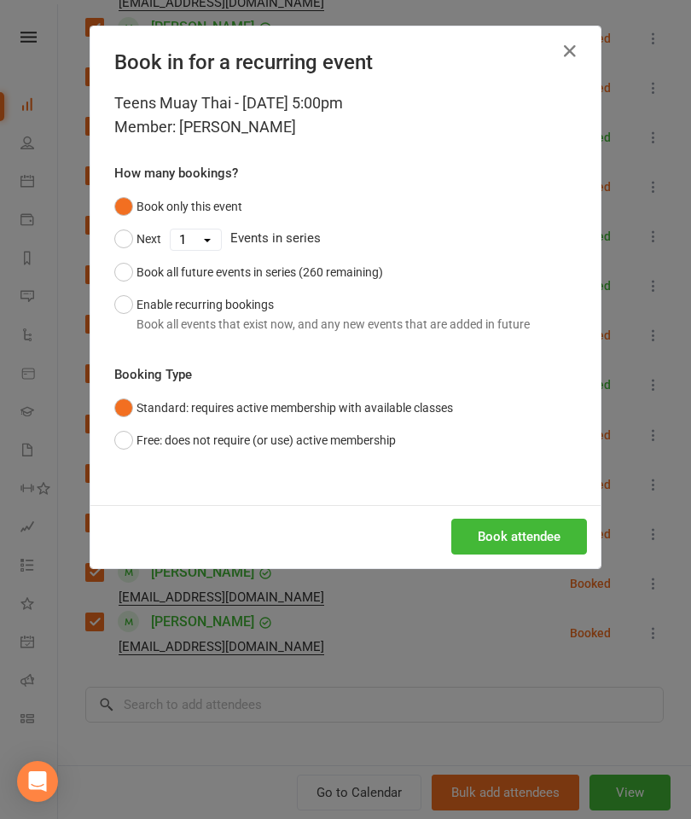
click at [528, 542] on button "Book attendee" at bounding box center [519, 537] width 136 height 36
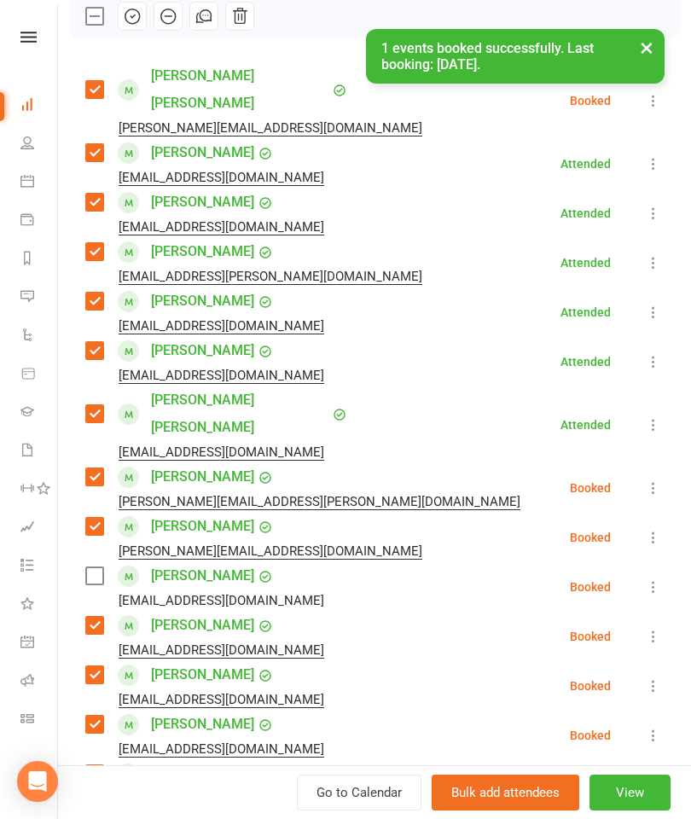
scroll to position [120, 0]
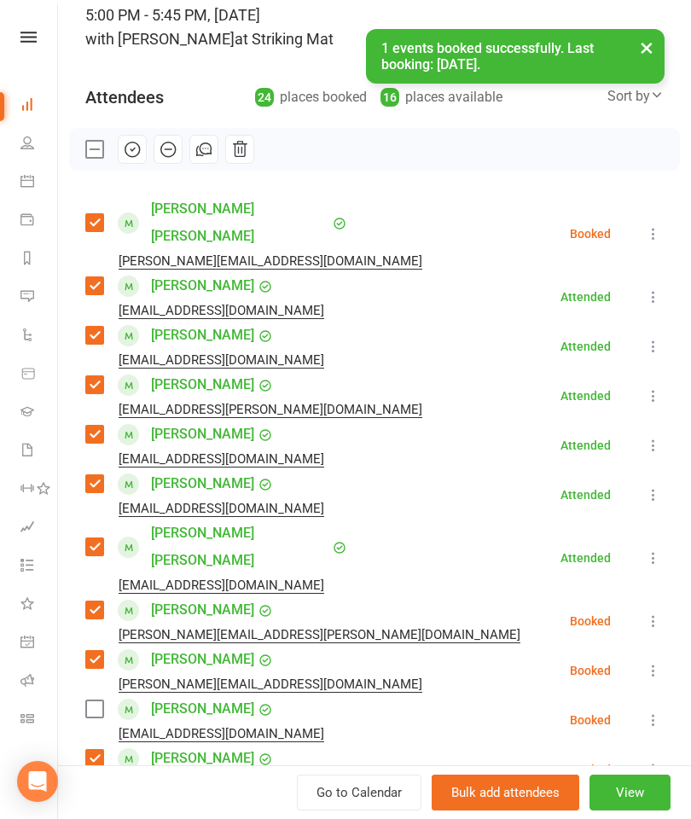
click at [93, 700] on label at bounding box center [93, 708] width 17 height 17
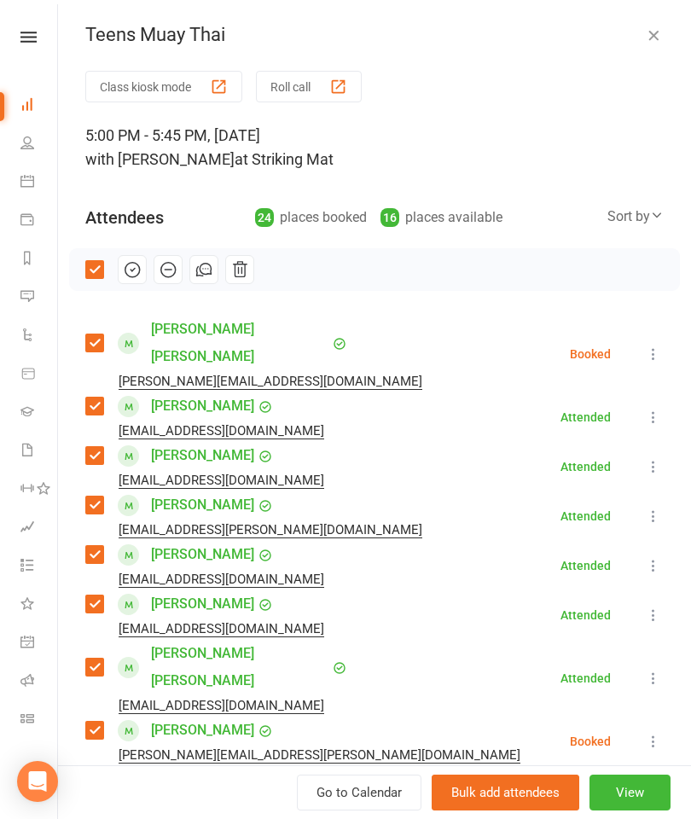
scroll to position [0, 0]
click at [139, 270] on icon "button" at bounding box center [132, 270] width 14 height 14
click at [655, 32] on icon "button" at bounding box center [653, 34] width 17 height 17
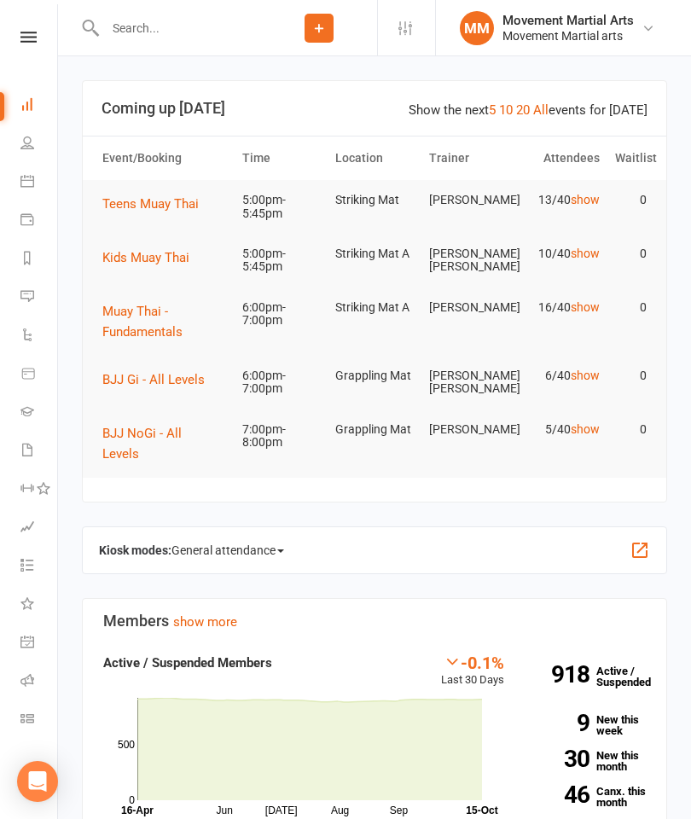
click at [161, 264] on button "Kids Muay Thai" at bounding box center [151, 257] width 99 height 20
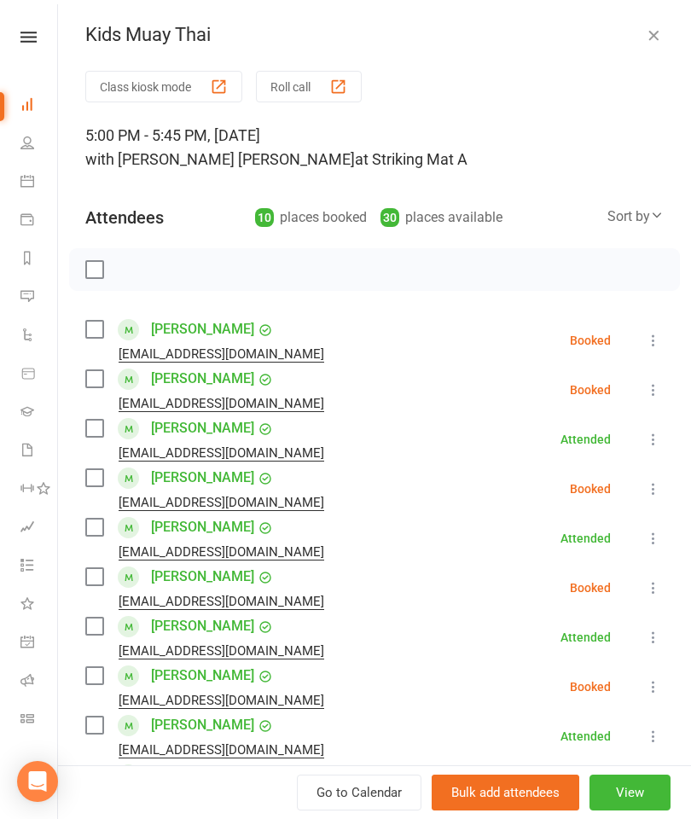
click at [652, 442] on icon at bounding box center [653, 439] width 17 height 17
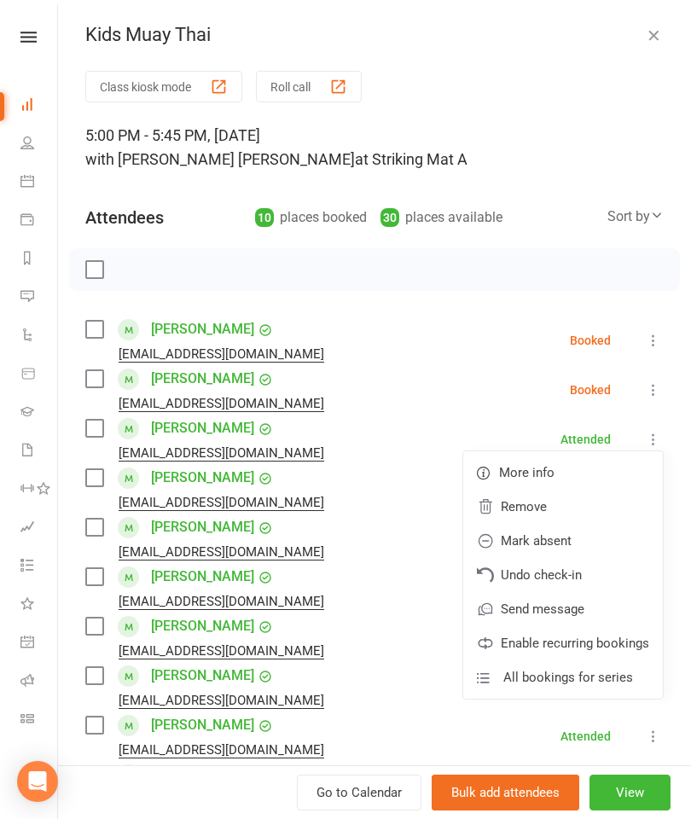
click at [549, 511] on link "Remove" at bounding box center [563, 507] width 200 height 34
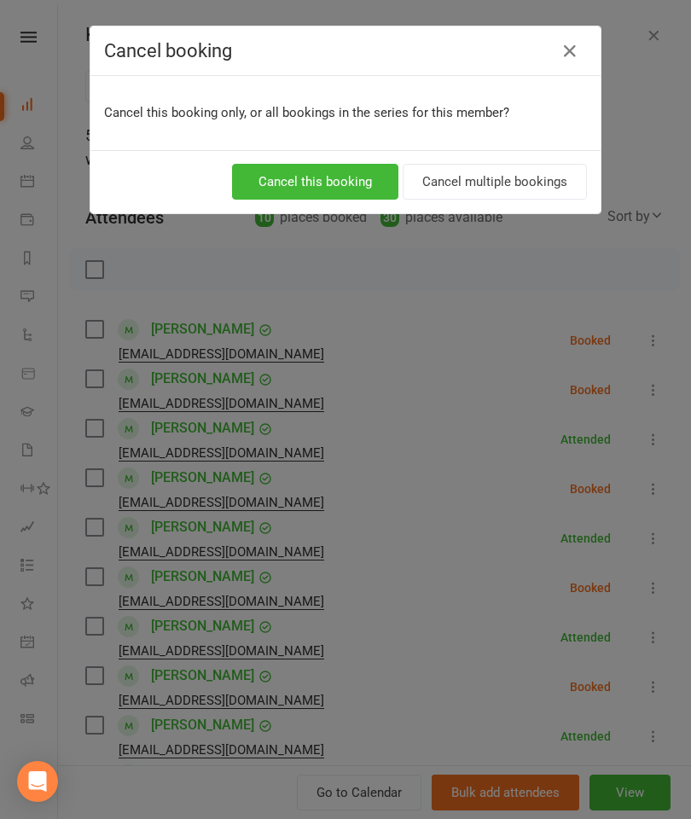
click at [351, 192] on button "Cancel this booking" at bounding box center [315, 182] width 166 height 36
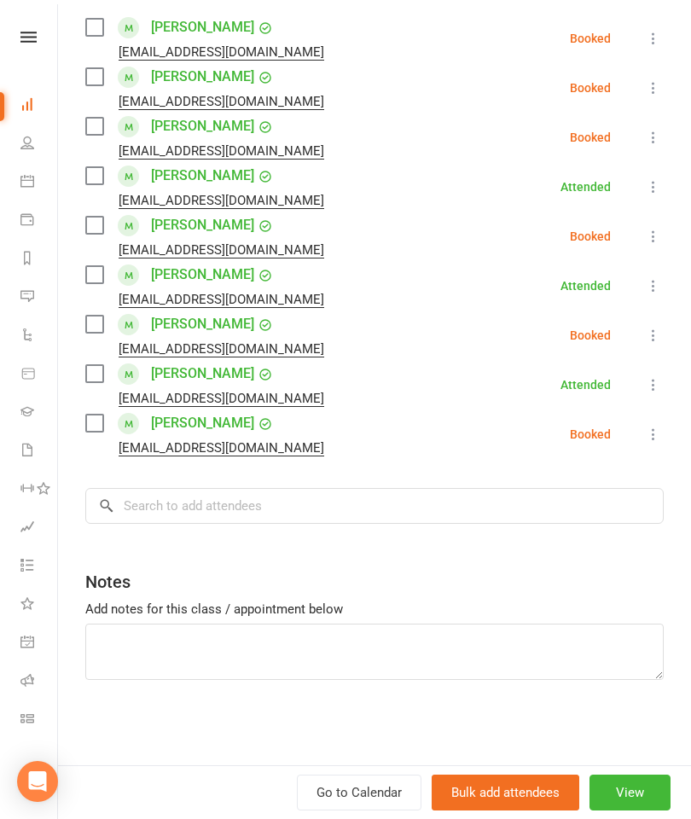
scroll to position [302, 0]
click at [93, 423] on label at bounding box center [93, 422] width 17 height 17
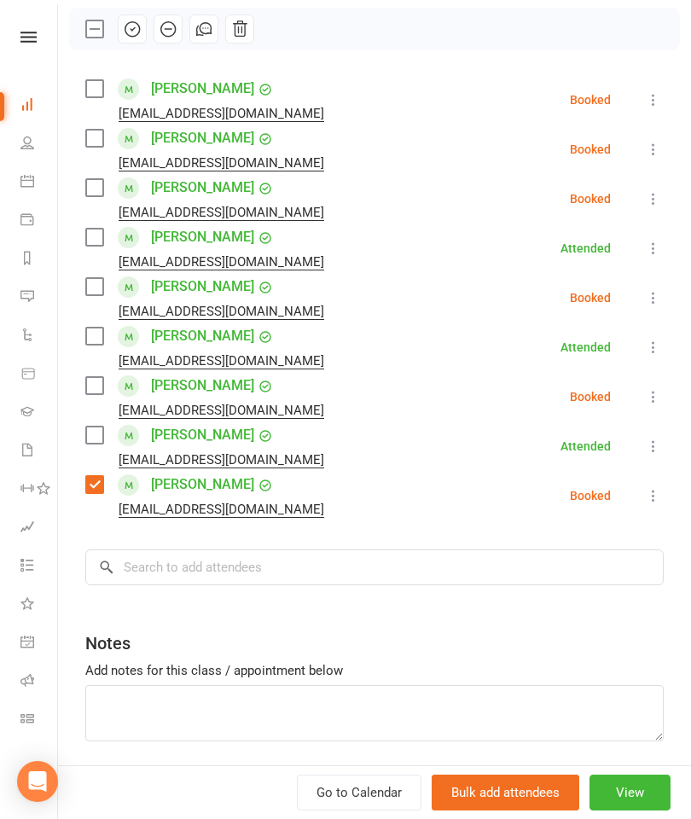
scroll to position [233, 0]
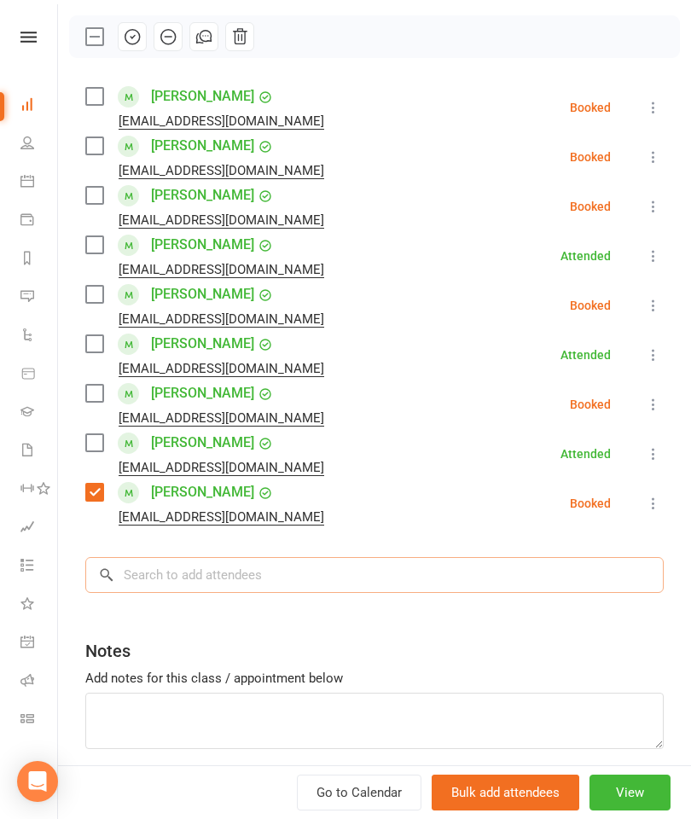
click at [426, 562] on input "search" at bounding box center [374, 575] width 578 height 36
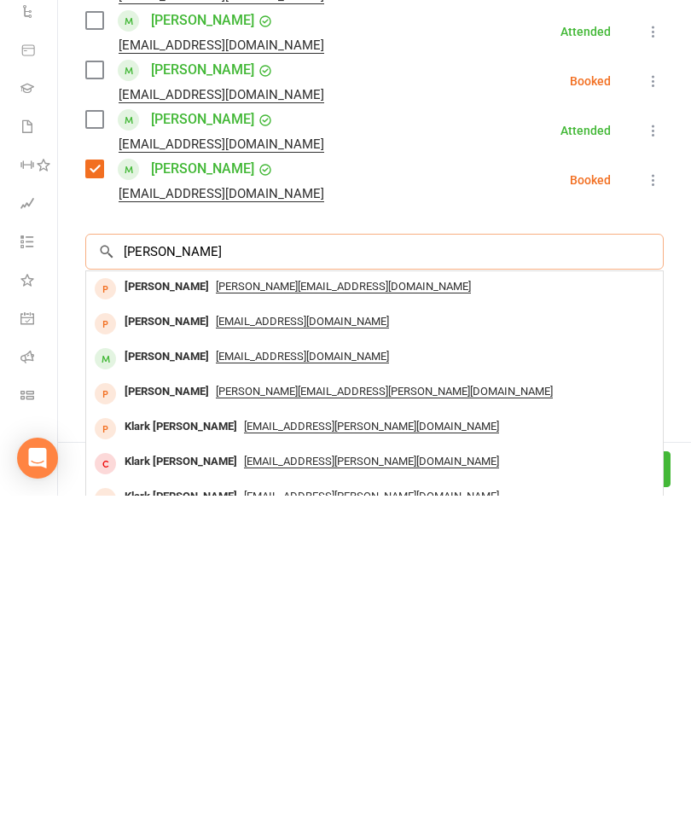
type input "[PERSON_NAME]"
click at [165, 664] on div "[PERSON_NAME] [EMAIL_ADDRESS][DOMAIN_NAME]" at bounding box center [374, 681] width 577 height 35
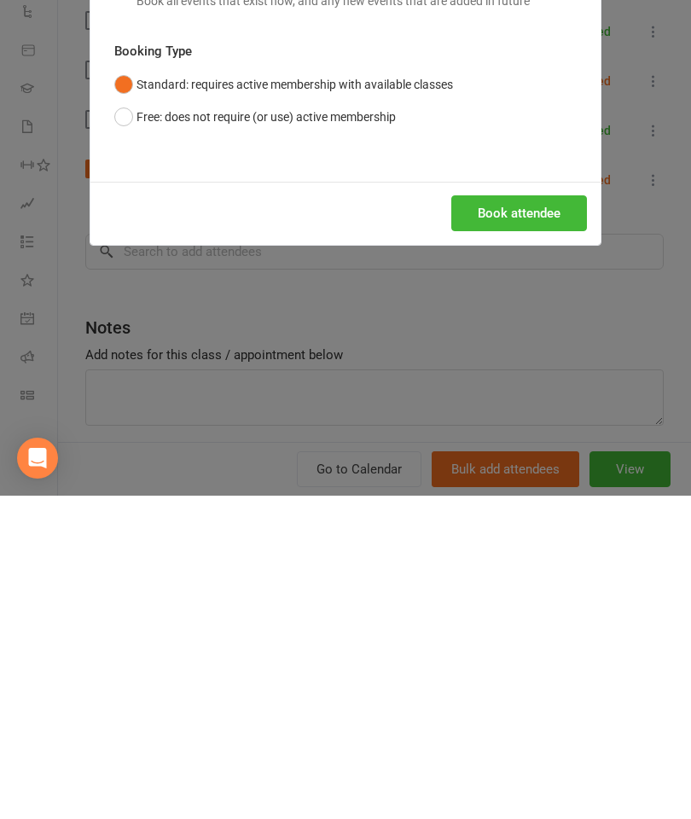
scroll to position [328, 0]
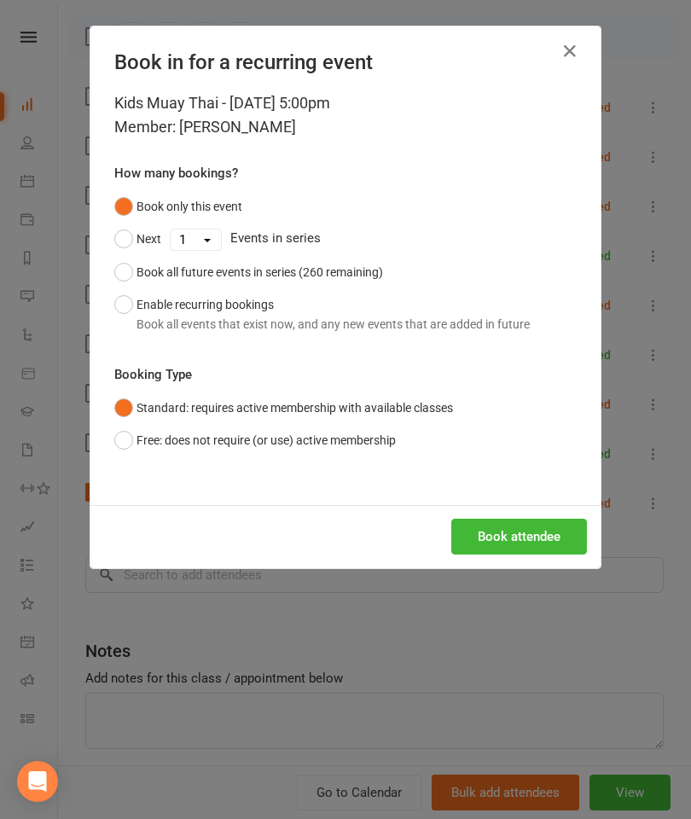
click at [567, 526] on button "Book attendee" at bounding box center [519, 537] width 136 height 36
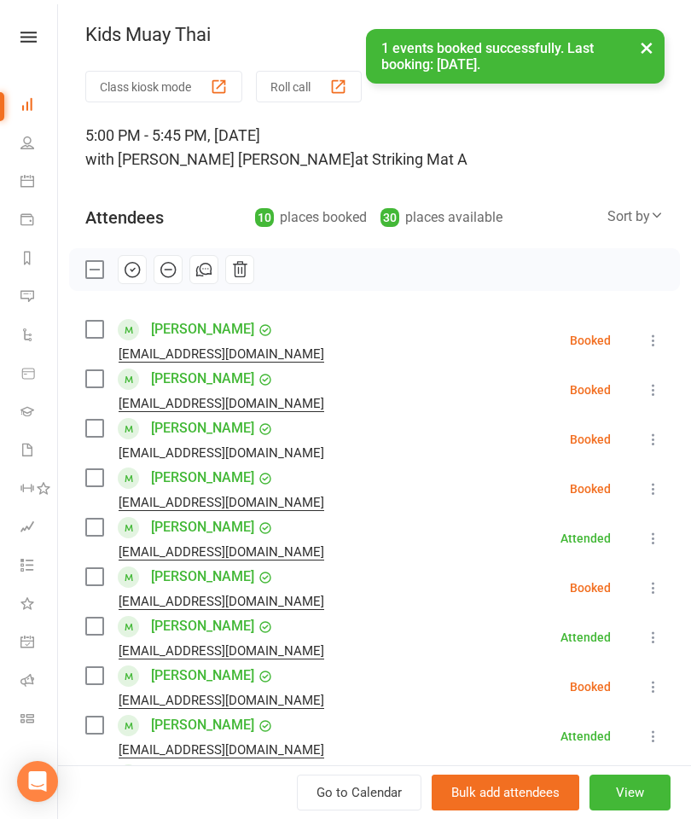
scroll to position [0, 0]
click at [94, 426] on label at bounding box center [93, 428] width 17 height 17
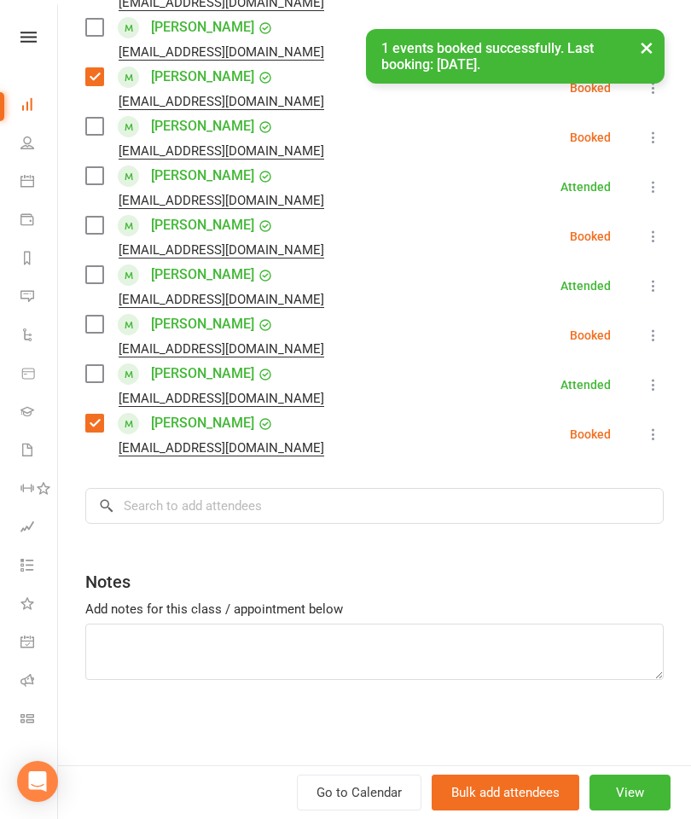
scroll to position [351, 0]
click at [357, 509] on input "search" at bounding box center [374, 506] width 578 height 36
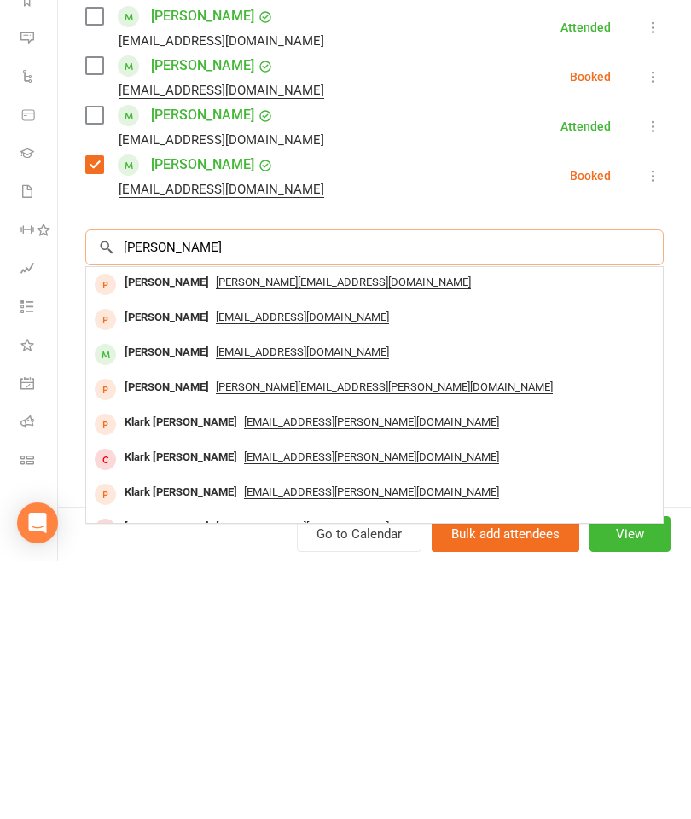
scroll to position [328, 0]
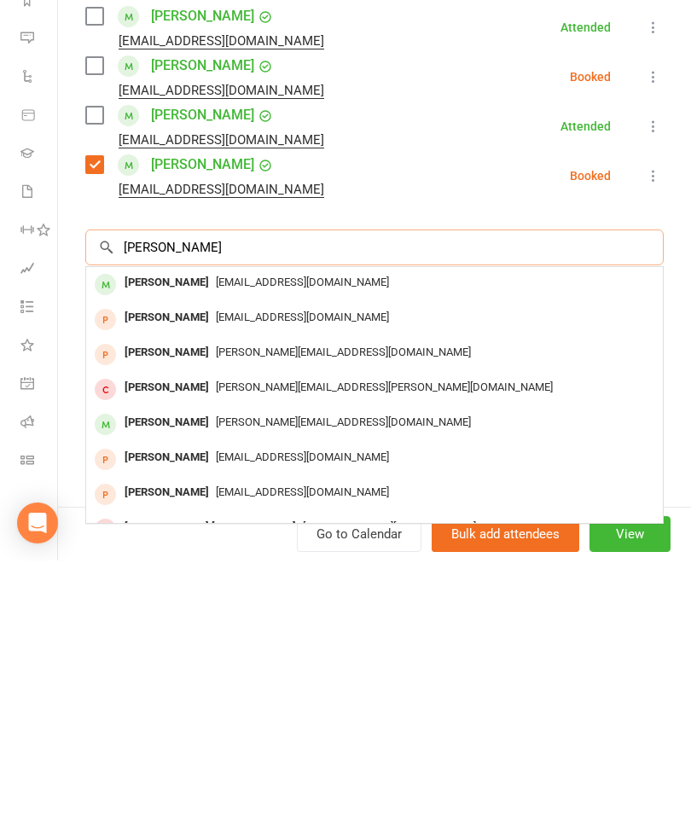
type input "[PERSON_NAME]"
click at [148, 529] on div "[PERSON_NAME]" at bounding box center [167, 541] width 98 height 25
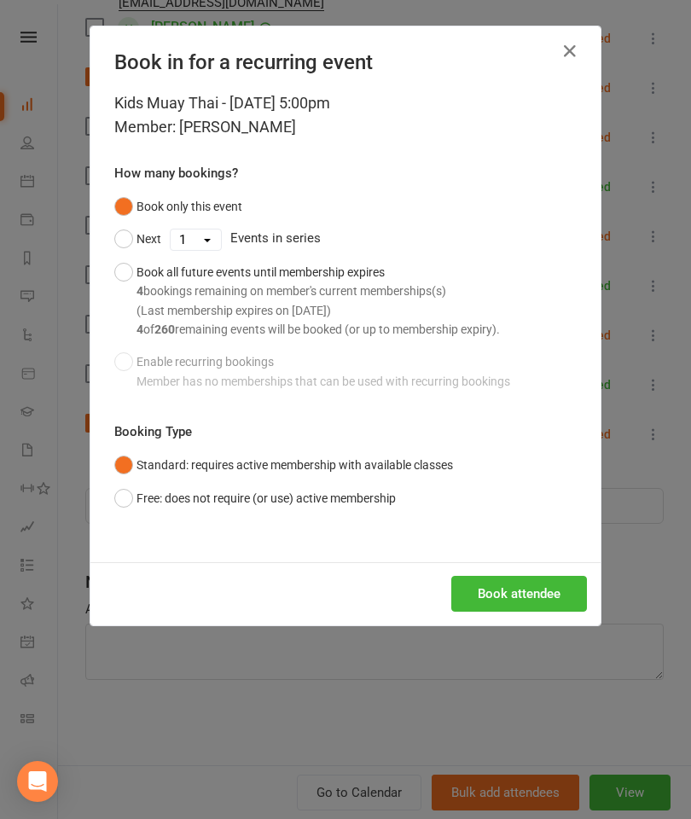
click at [490, 579] on button "Book attendee" at bounding box center [519, 594] width 136 height 36
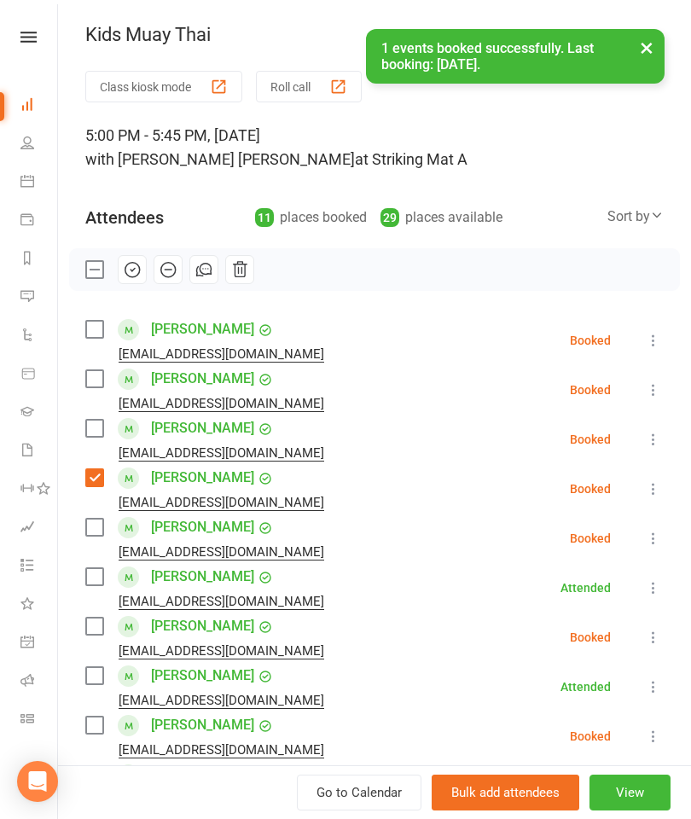
scroll to position [0, 0]
click at [98, 414] on div "[PERSON_NAME] [PERSON_NAME][EMAIL_ADDRESS][DOMAIN_NAME]" at bounding box center [208, 438] width 246 height 49
click at [94, 431] on label at bounding box center [93, 428] width 17 height 17
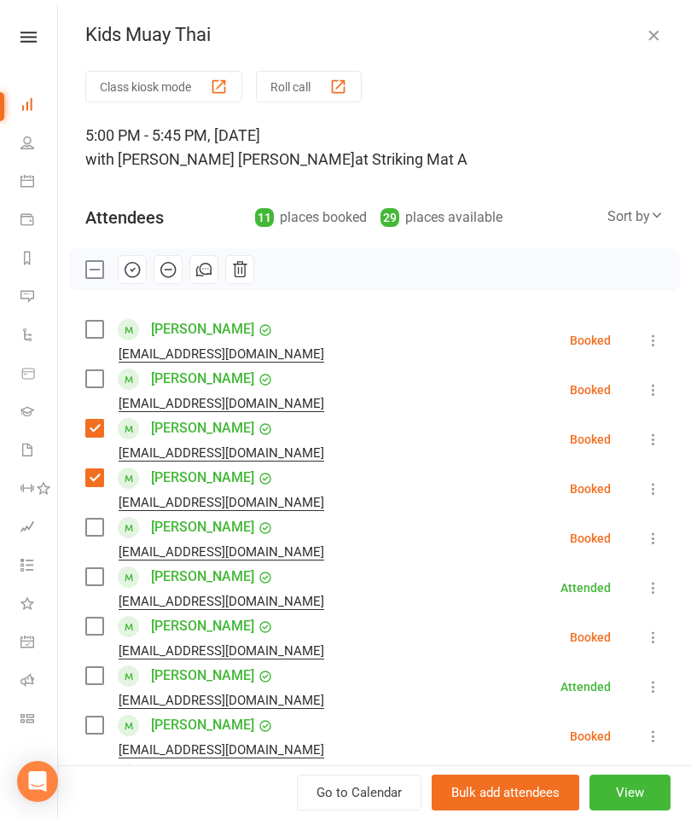
click at [89, 316] on div "[PERSON_NAME] [EMAIL_ADDRESS][DOMAIN_NAME]" at bounding box center [208, 340] width 246 height 49
click at [96, 323] on label at bounding box center [93, 329] width 17 height 17
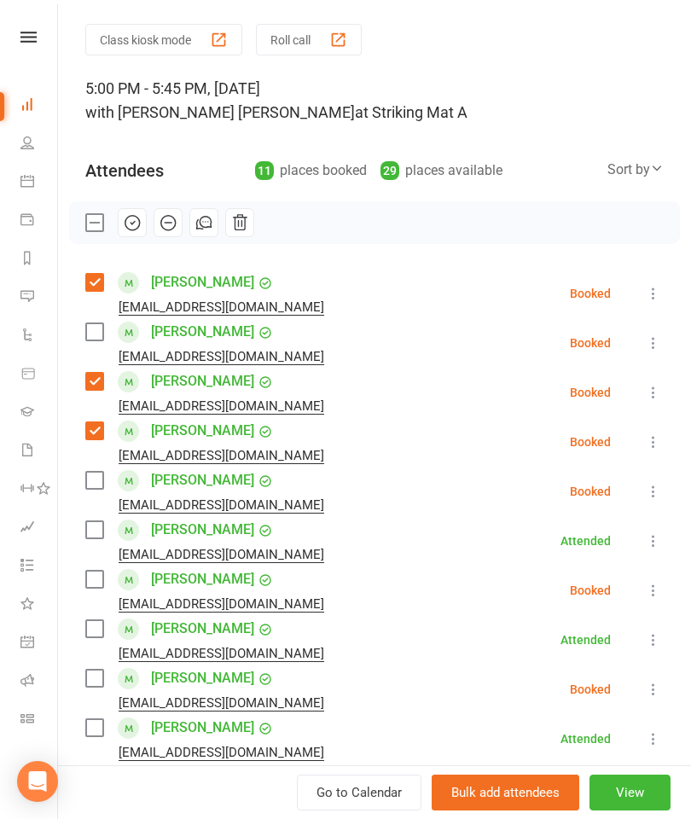
click at [90, 480] on label at bounding box center [93, 480] width 17 height 17
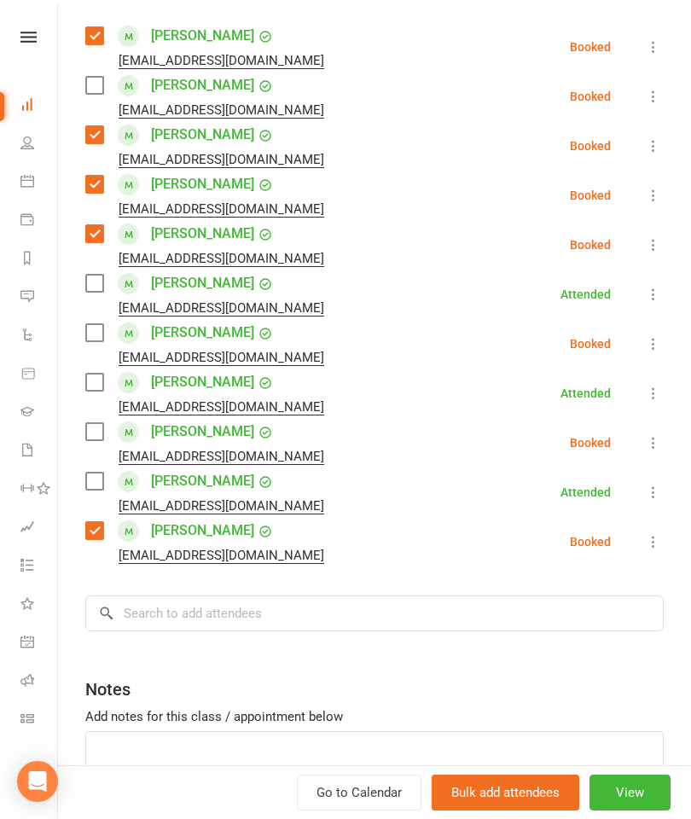
scroll to position [295, 0]
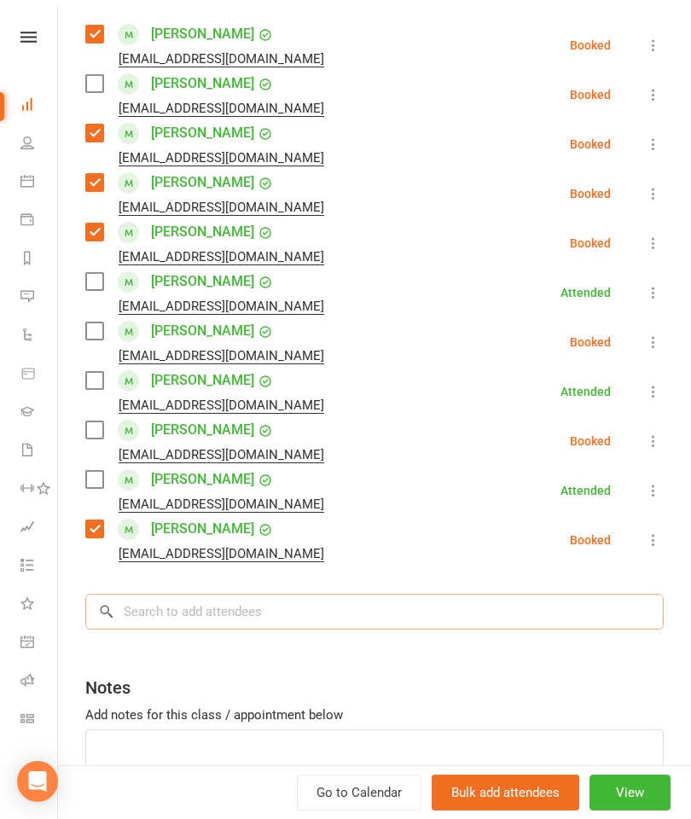
click at [260, 617] on input "search" at bounding box center [374, 612] width 578 height 36
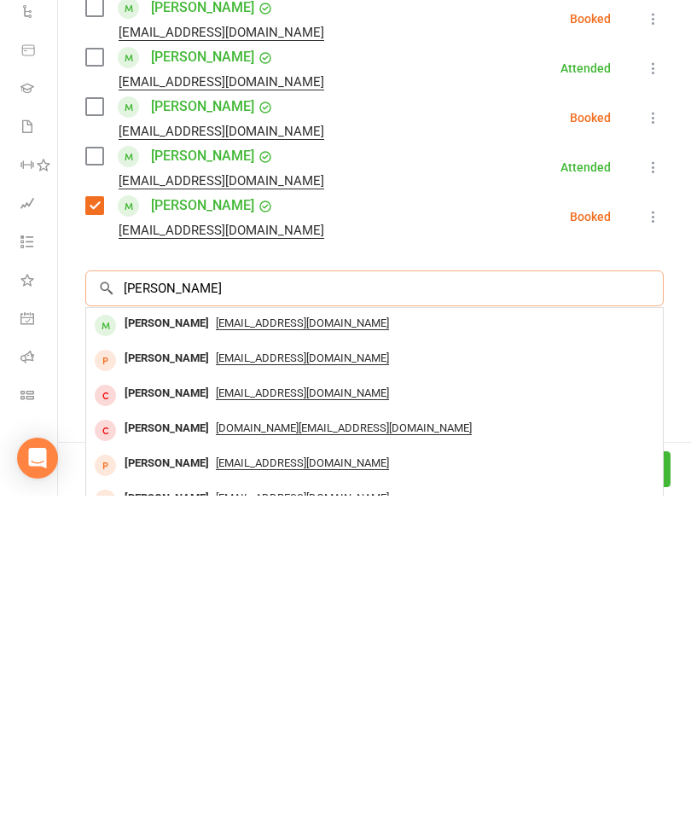
type input "[PERSON_NAME]"
click at [179, 635] on div "[PERSON_NAME]" at bounding box center [167, 647] width 98 height 25
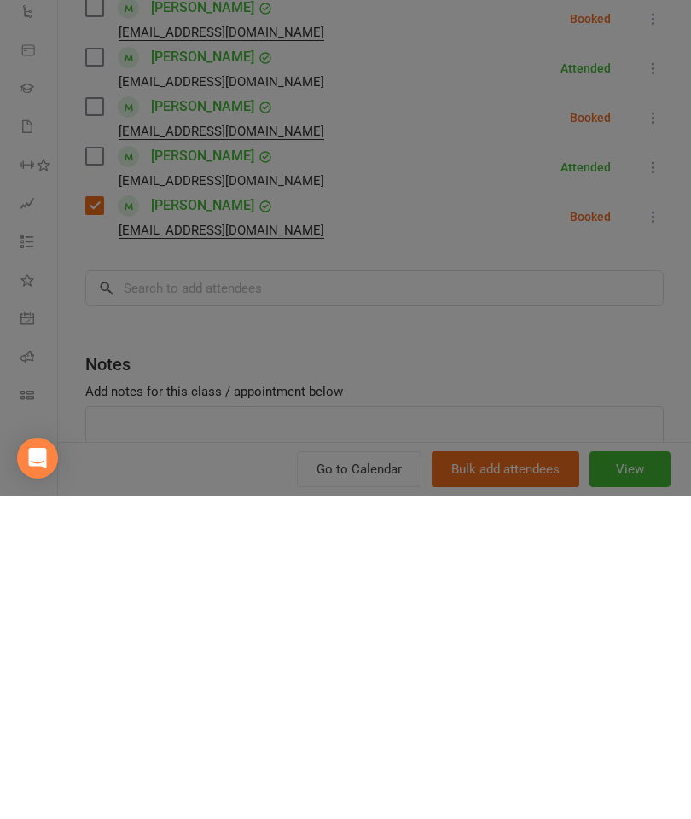
scroll to position [950, 0]
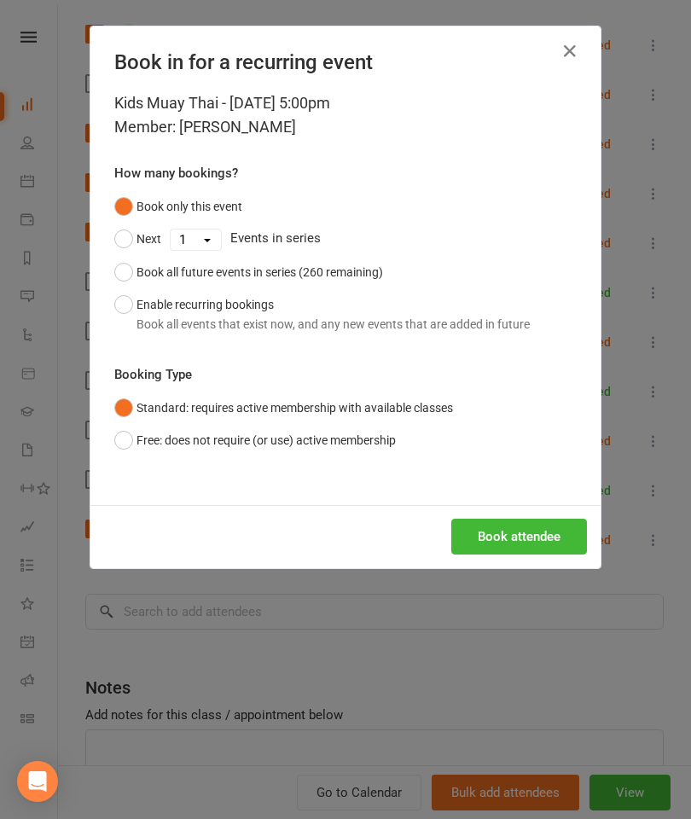
click at [547, 540] on button "Book attendee" at bounding box center [519, 537] width 136 height 36
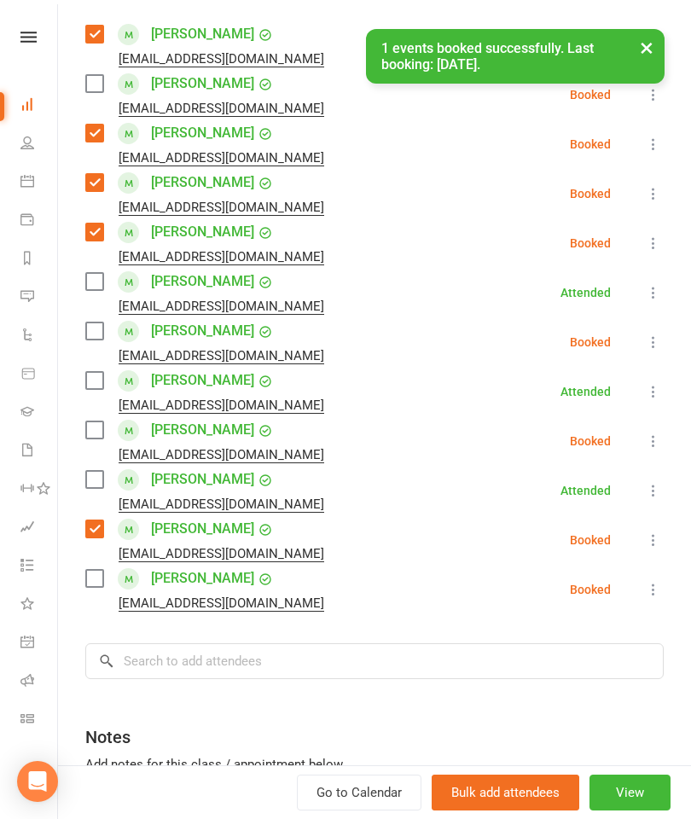
click at [101, 583] on label at bounding box center [93, 578] width 17 height 17
click at [377, 691] on div "Class kiosk mode Roll call 5:00 PM - 5:45 PM, [DATE] with [PERSON_NAME] [PERSON…" at bounding box center [374, 348] width 633 height 1145
click at [418, 677] on input "search" at bounding box center [374, 661] width 578 height 36
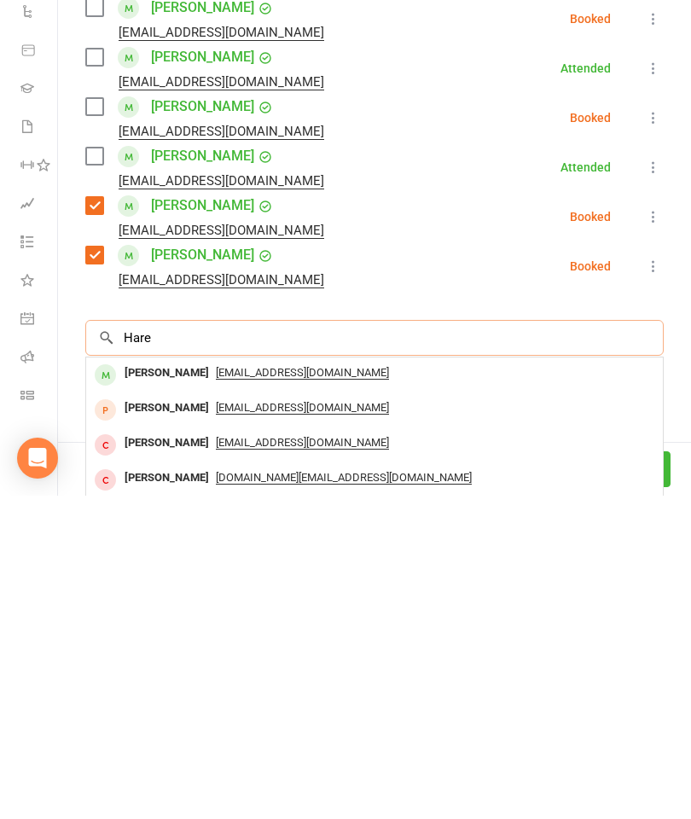
scroll to position [1041, 0]
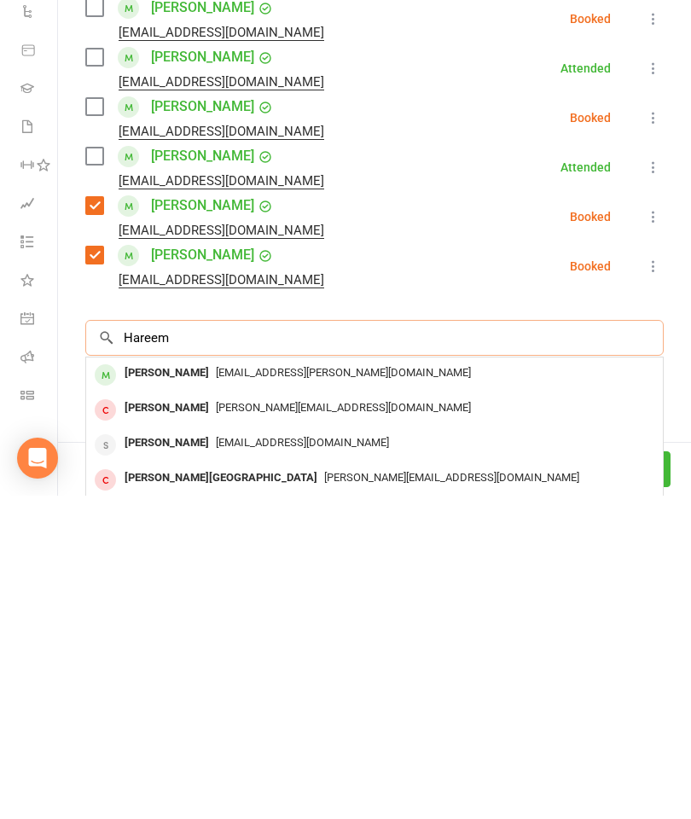
type input "Hareem"
click at [166, 684] on div "[PERSON_NAME]" at bounding box center [167, 696] width 98 height 25
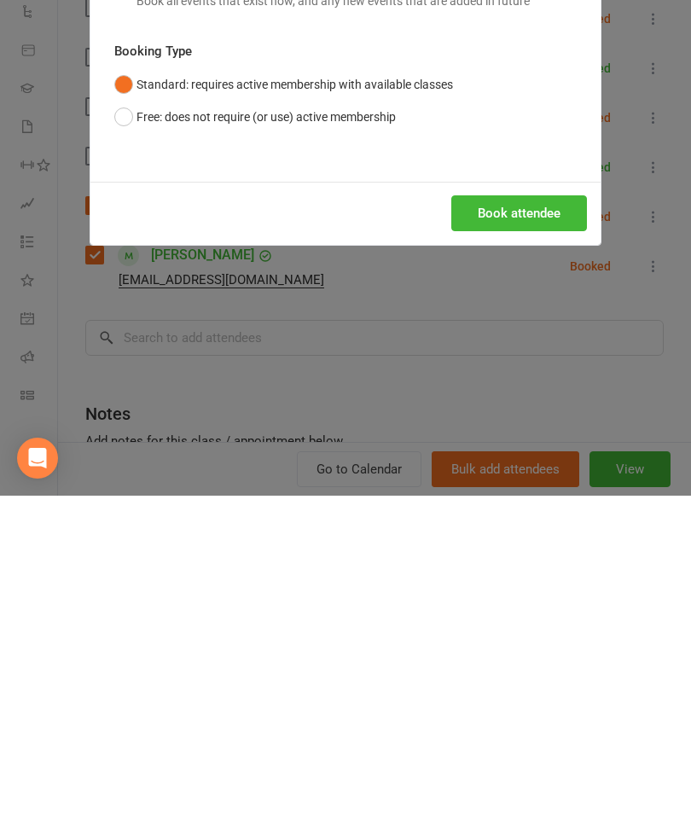
scroll to position [1364, 0]
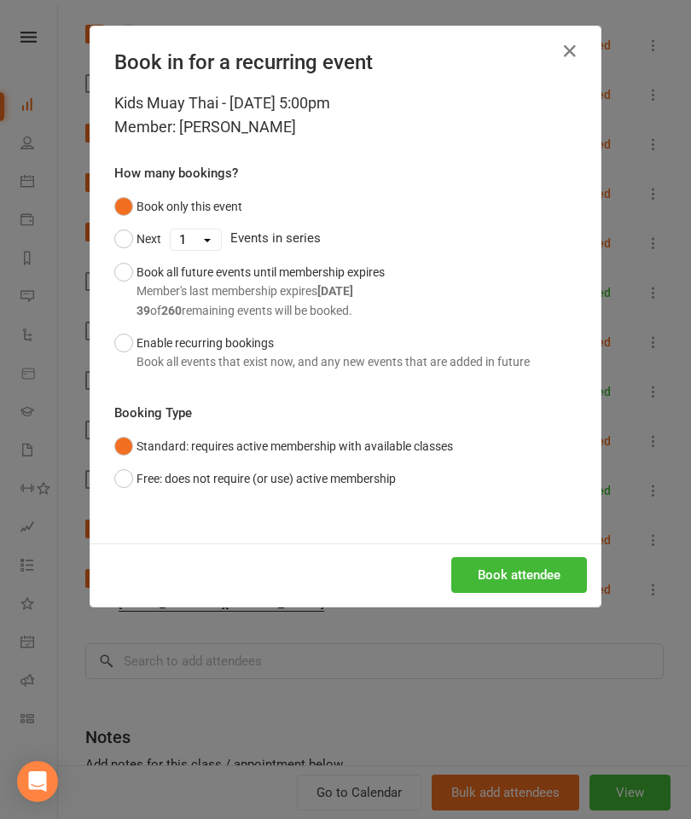
click at [510, 570] on button "Book attendee" at bounding box center [519, 575] width 136 height 36
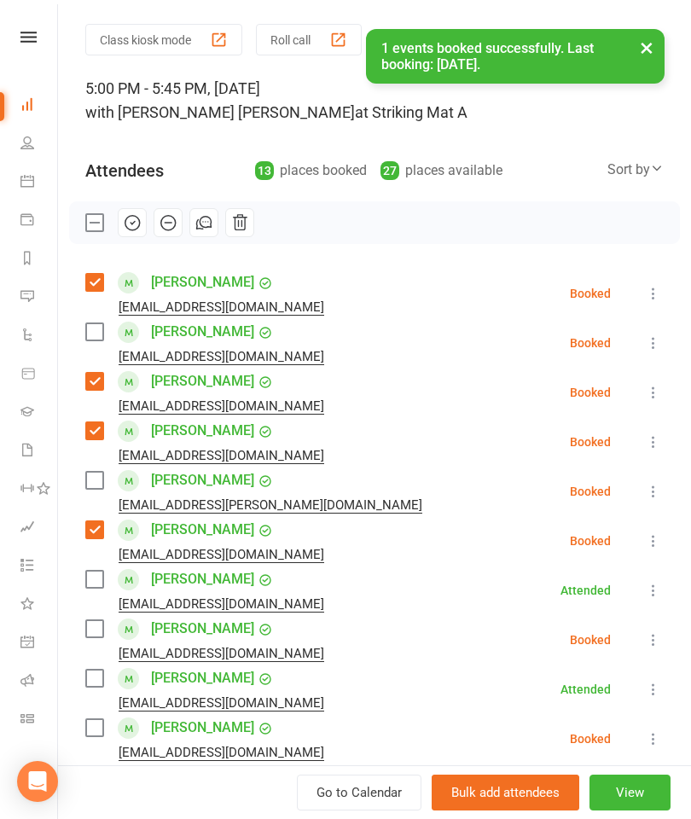
scroll to position [49, 0]
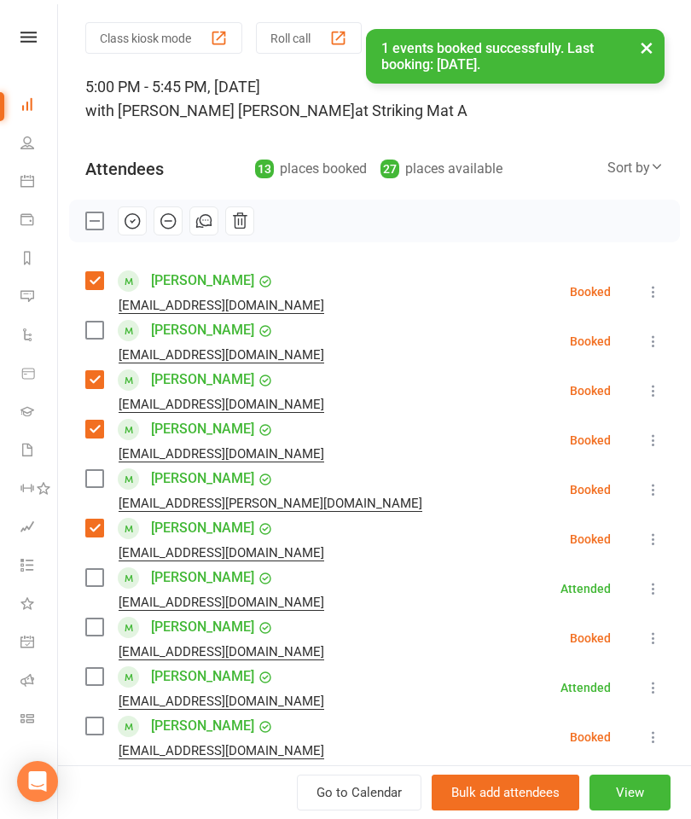
click at [91, 484] on label at bounding box center [93, 478] width 17 height 17
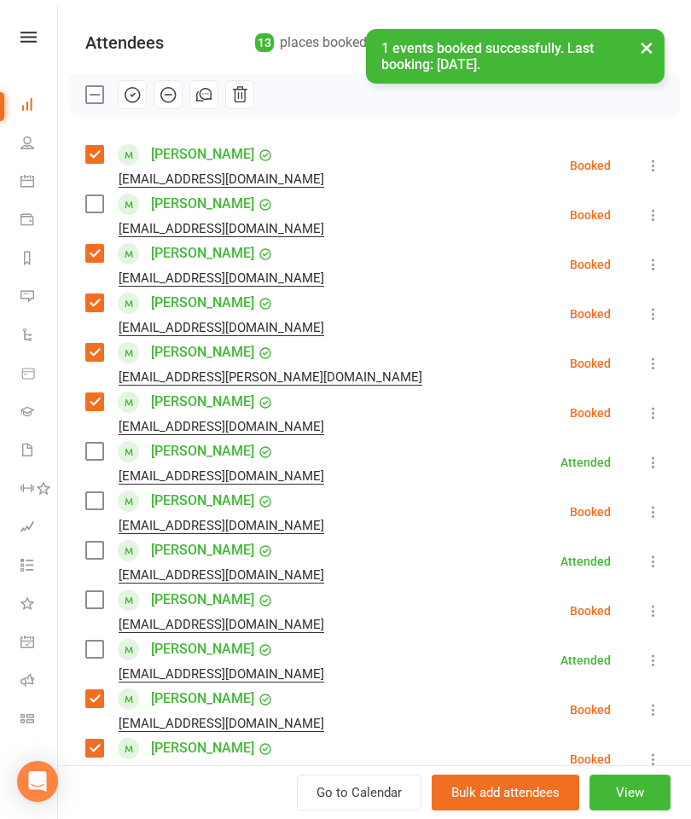
scroll to position [264, 0]
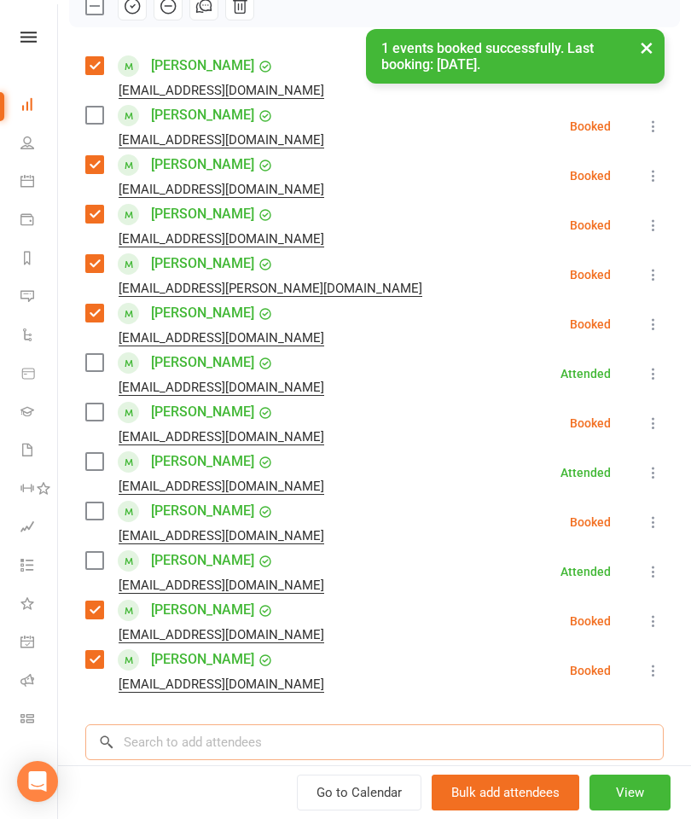
click at [309, 759] on input "search" at bounding box center [374, 742] width 578 height 36
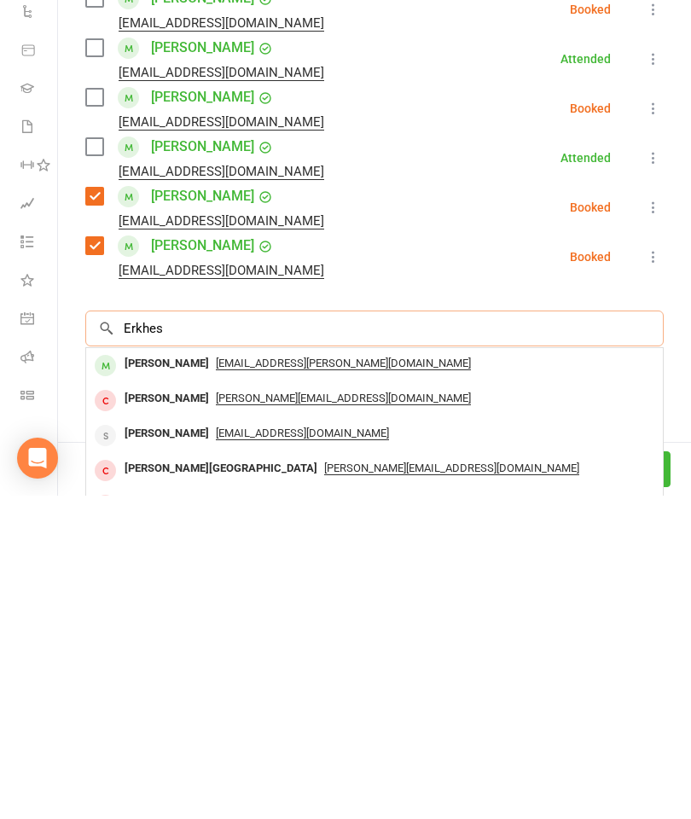
scroll to position [365, 0]
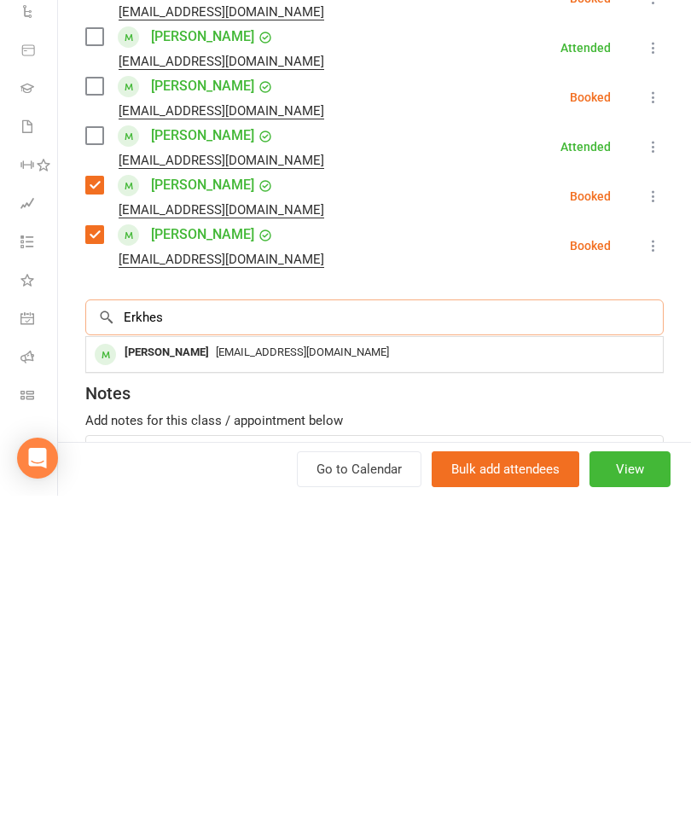
type input "Erkhes"
click at [194, 664] on div "[PERSON_NAME]" at bounding box center [167, 676] width 98 height 25
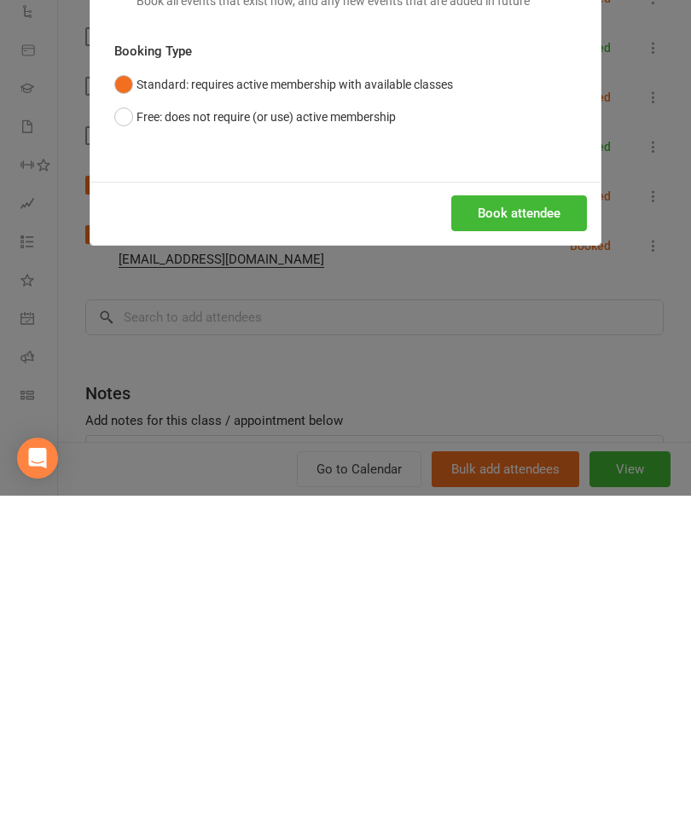
scroll to position [1858, 0]
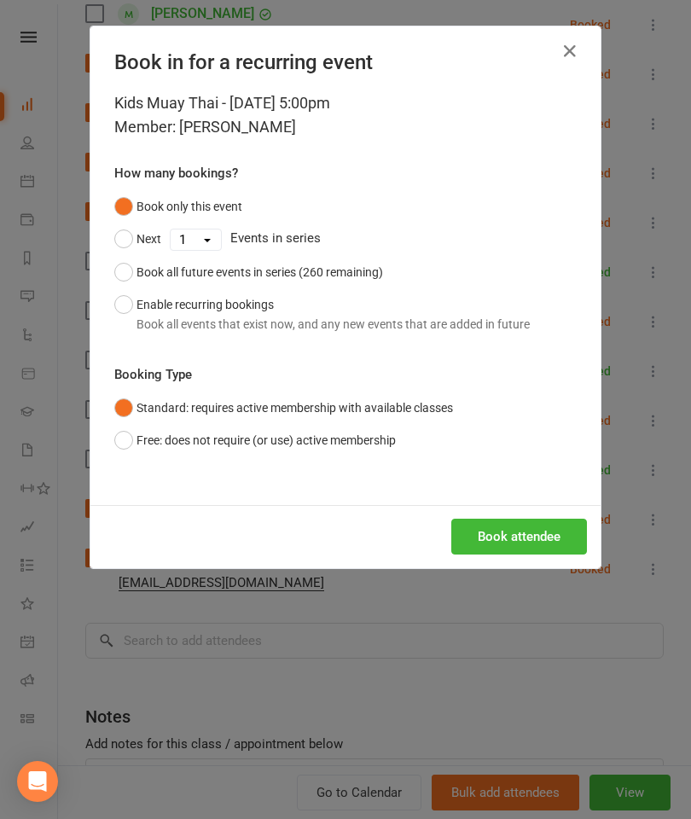
click at [551, 550] on button "Book attendee" at bounding box center [519, 537] width 136 height 36
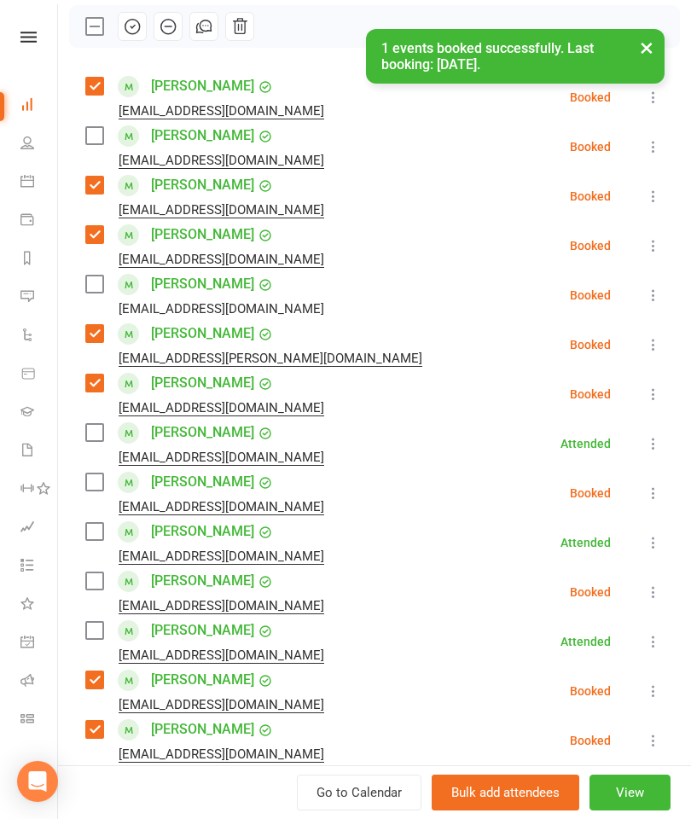
scroll to position [234, 0]
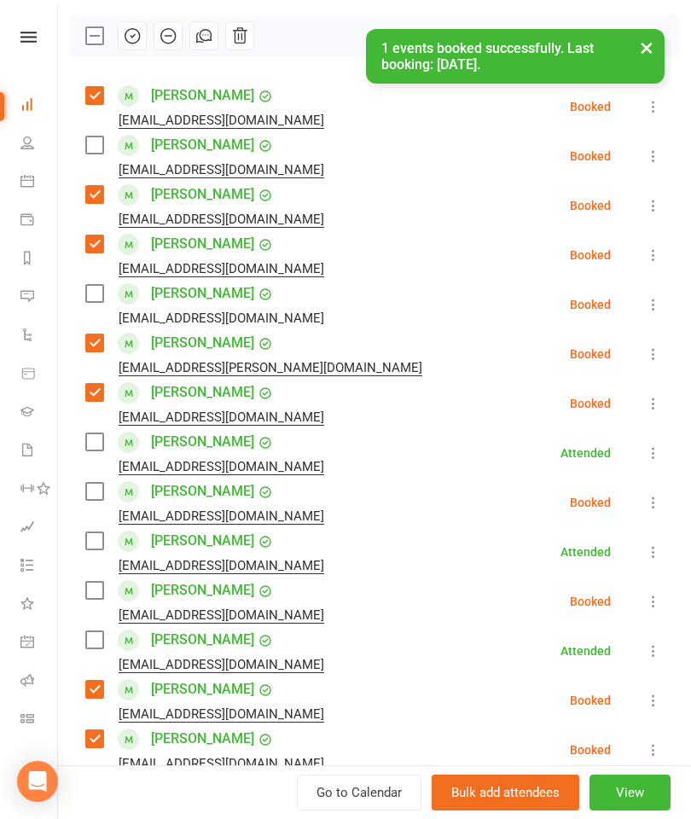
click at [87, 294] on label at bounding box center [93, 293] width 17 height 17
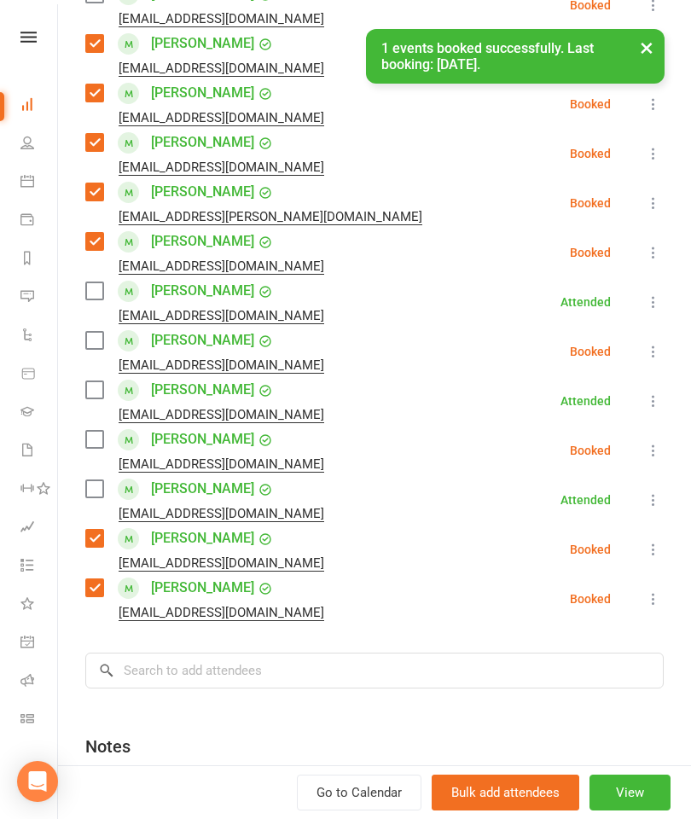
scroll to position [384, 0]
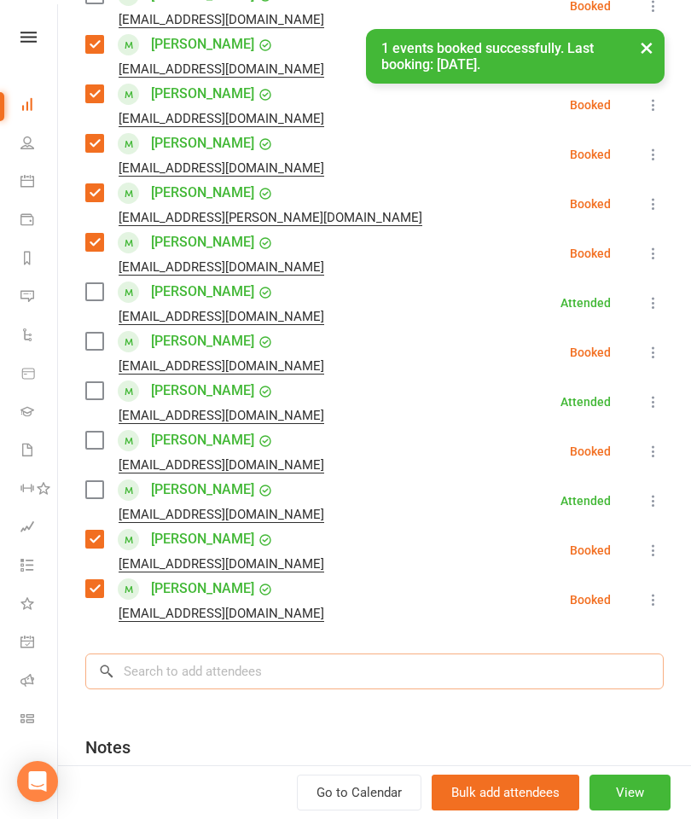
click at [389, 654] on input "search" at bounding box center [374, 671] width 578 height 36
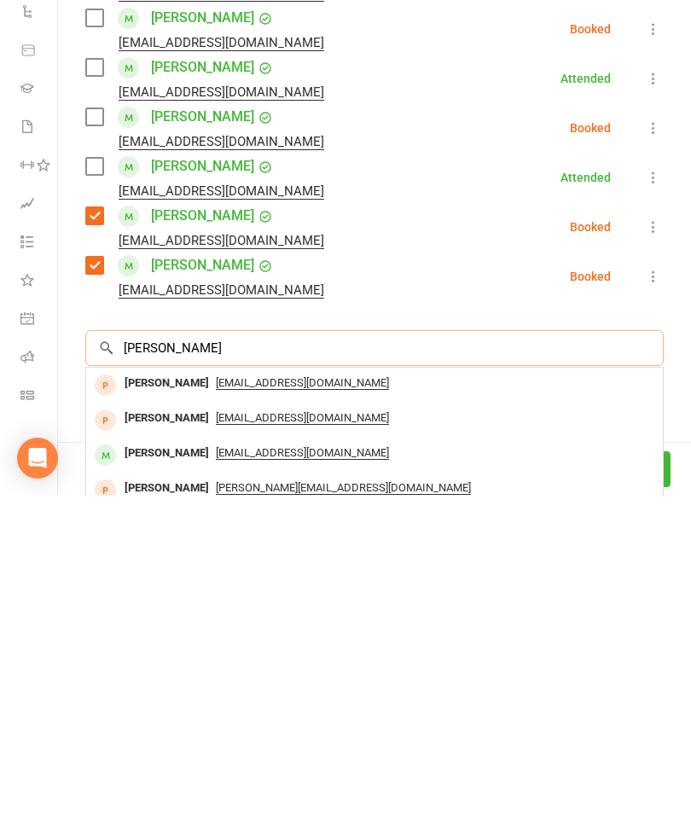
type input "[PERSON_NAME]"
click at [181, 764] on div "[PERSON_NAME]" at bounding box center [167, 776] width 98 height 25
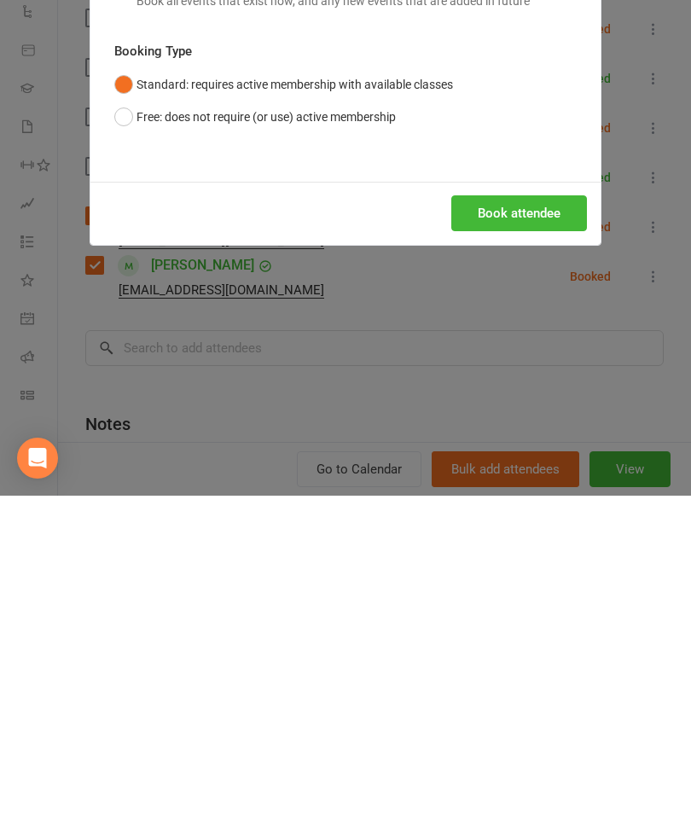
scroll to position [2060, 0]
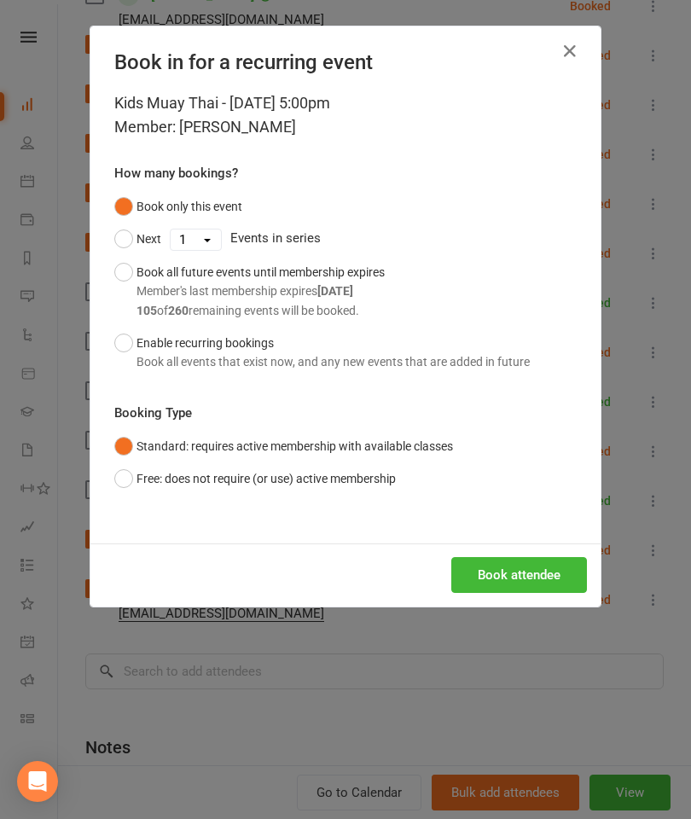
click at [526, 575] on button "Book attendee" at bounding box center [519, 575] width 136 height 36
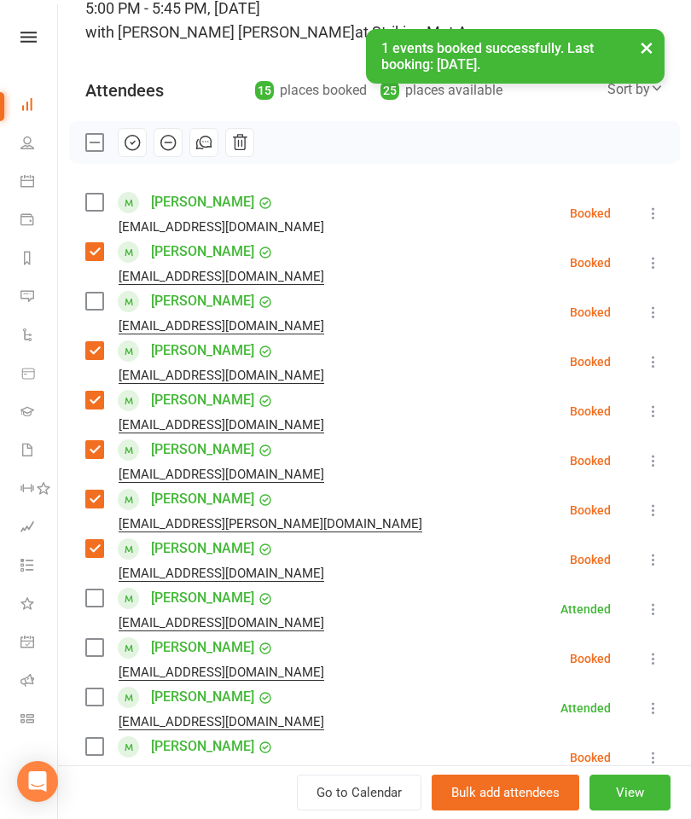
scroll to position [125, 0]
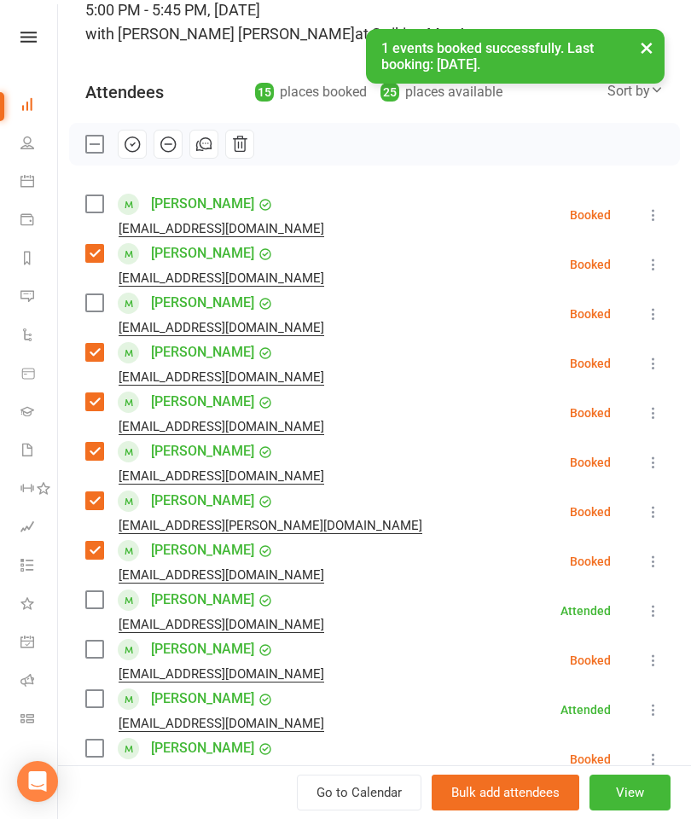
click at [90, 207] on label at bounding box center [93, 203] width 17 height 17
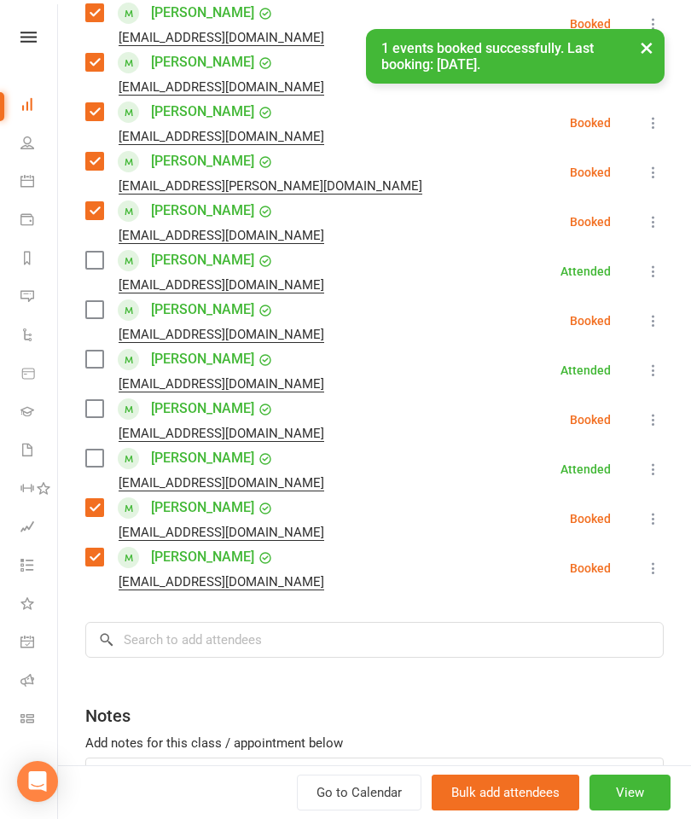
scroll to position [490, 0]
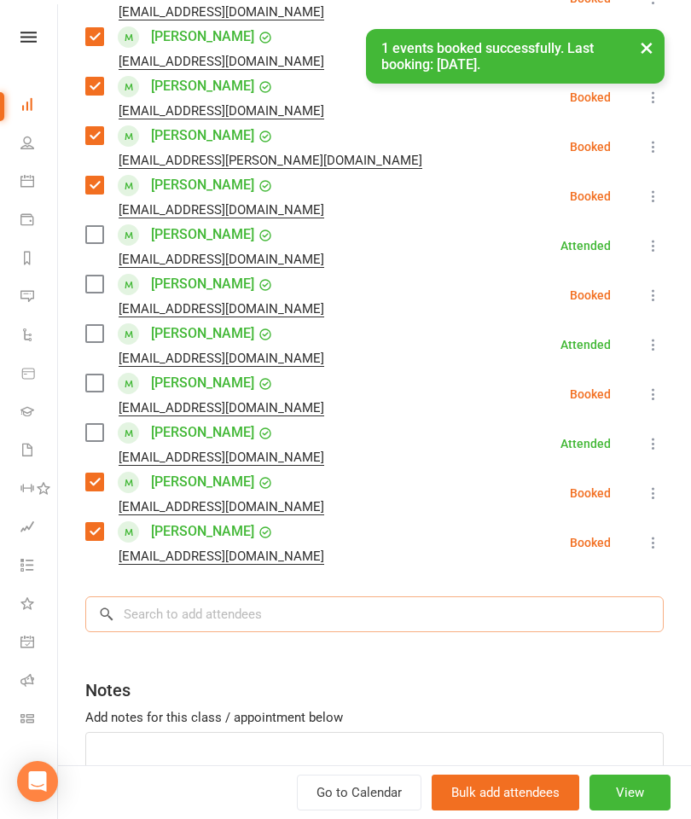
click at [265, 606] on input "search" at bounding box center [374, 614] width 578 height 36
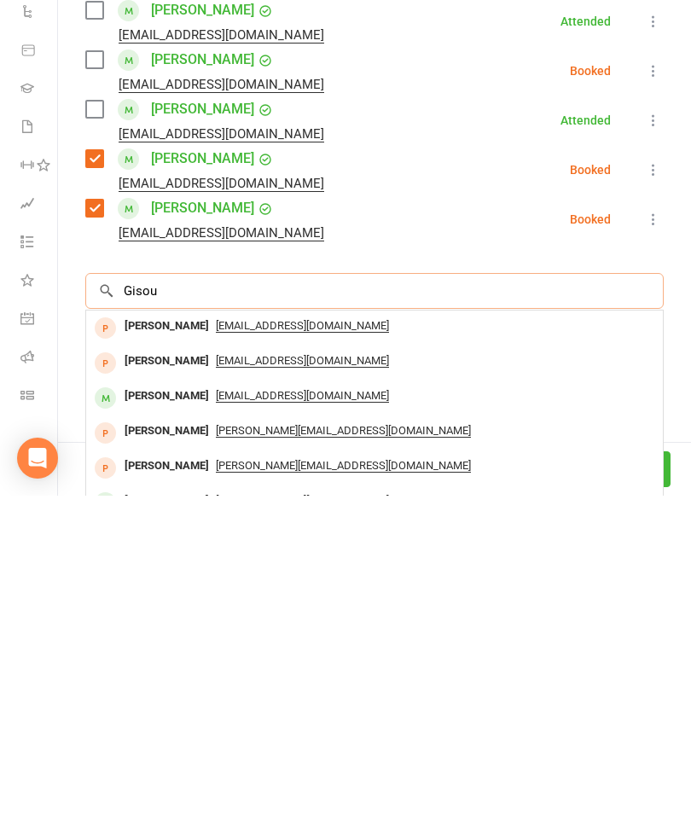
scroll to position [2060, 0]
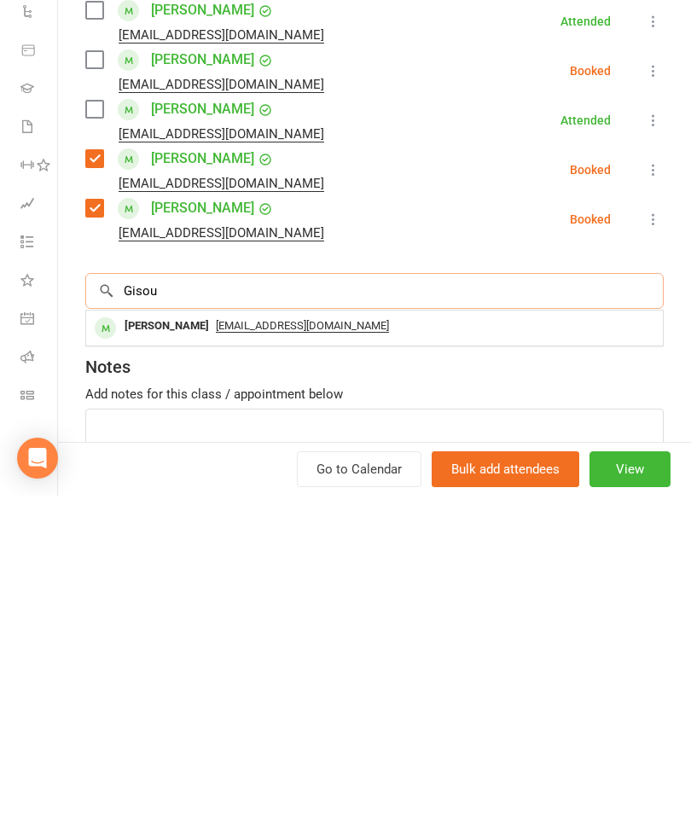
type input "Gisou"
click at [186, 637] on div "[PERSON_NAME]" at bounding box center [167, 649] width 98 height 25
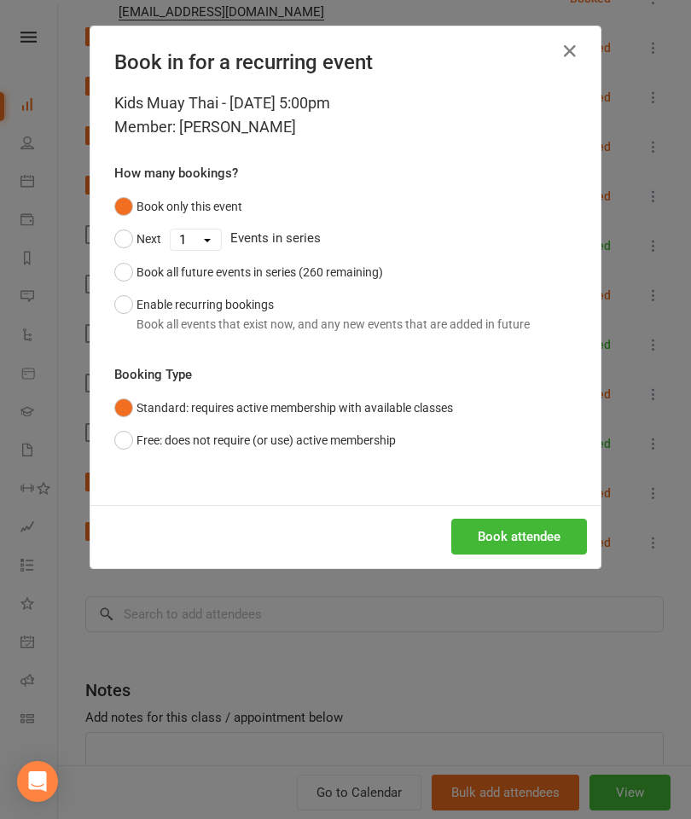
click at [550, 548] on button "Book attendee" at bounding box center [519, 537] width 136 height 36
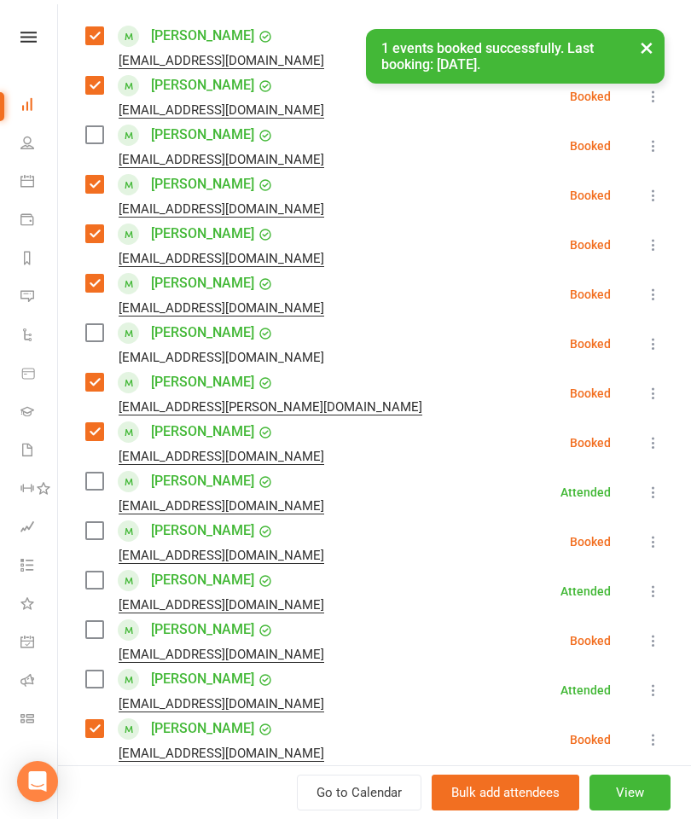
scroll to position [266, 0]
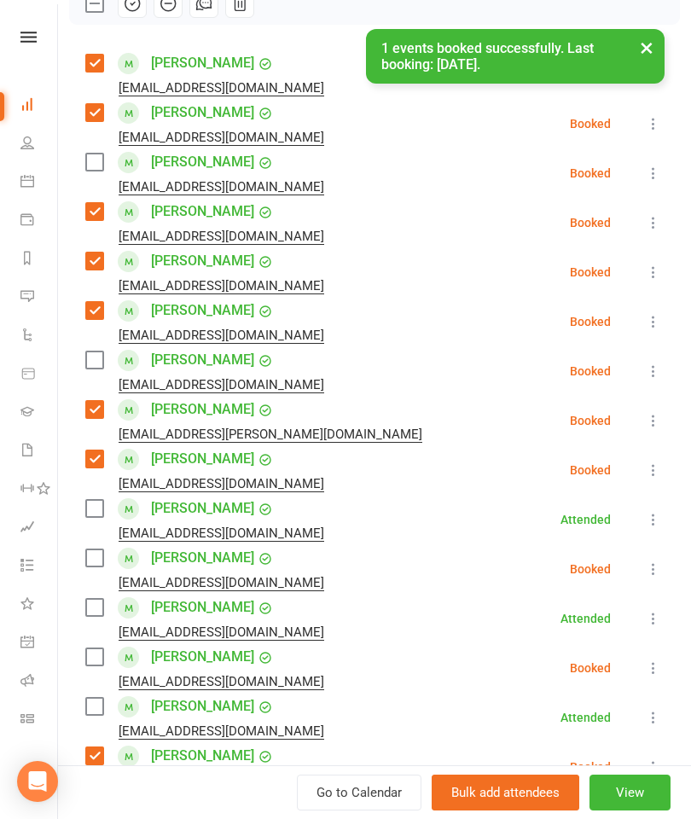
click at [92, 364] on label at bounding box center [93, 359] width 17 height 17
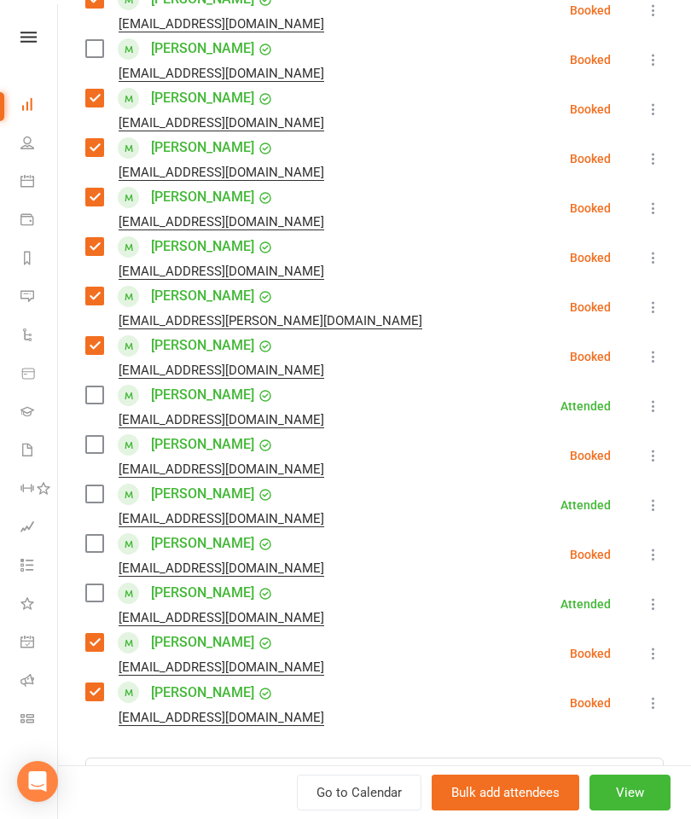
scroll to position [522, 0]
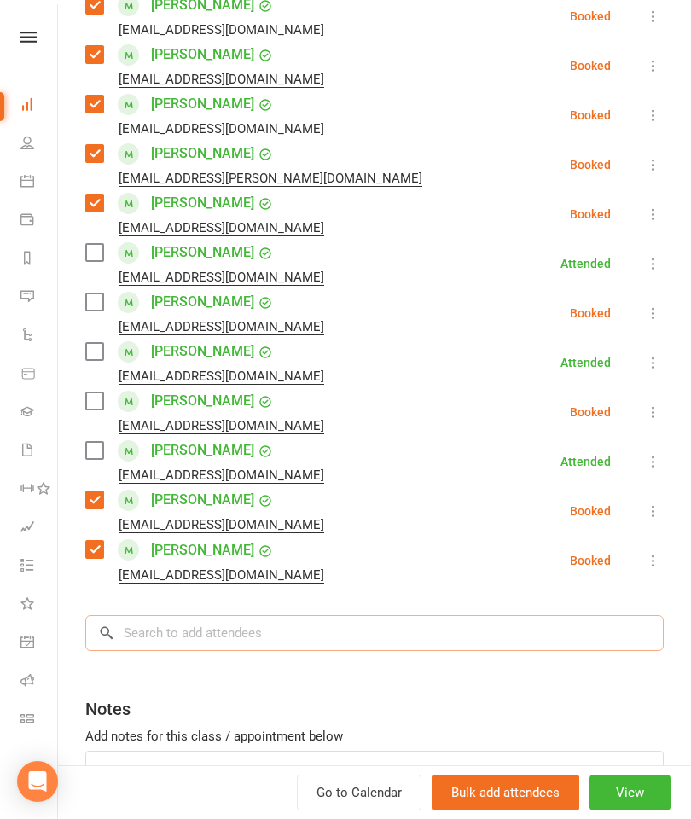
click at [284, 631] on input "search" at bounding box center [374, 633] width 578 height 36
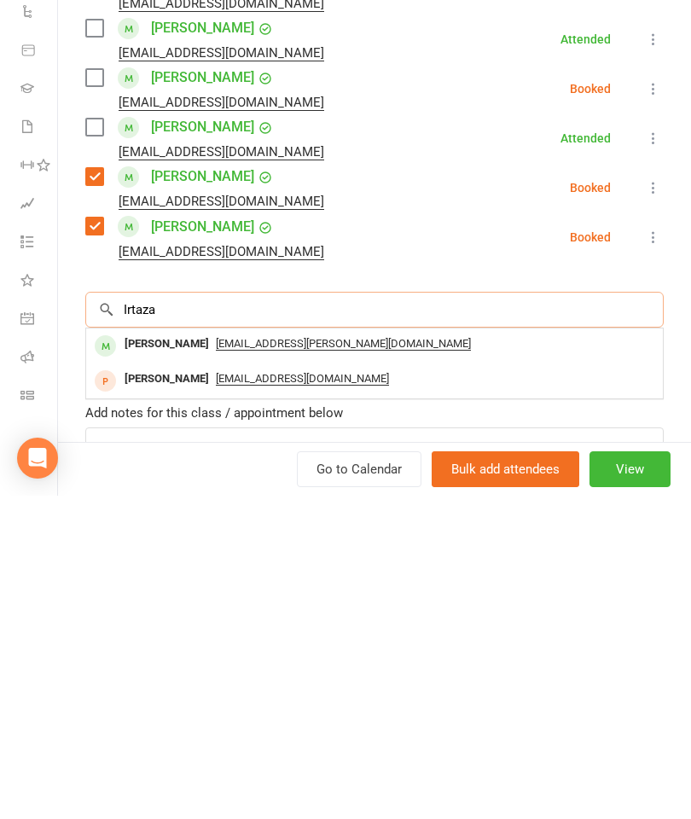
type input "Irtaza"
click at [195, 655] on div "[PERSON_NAME]" at bounding box center [167, 667] width 98 height 25
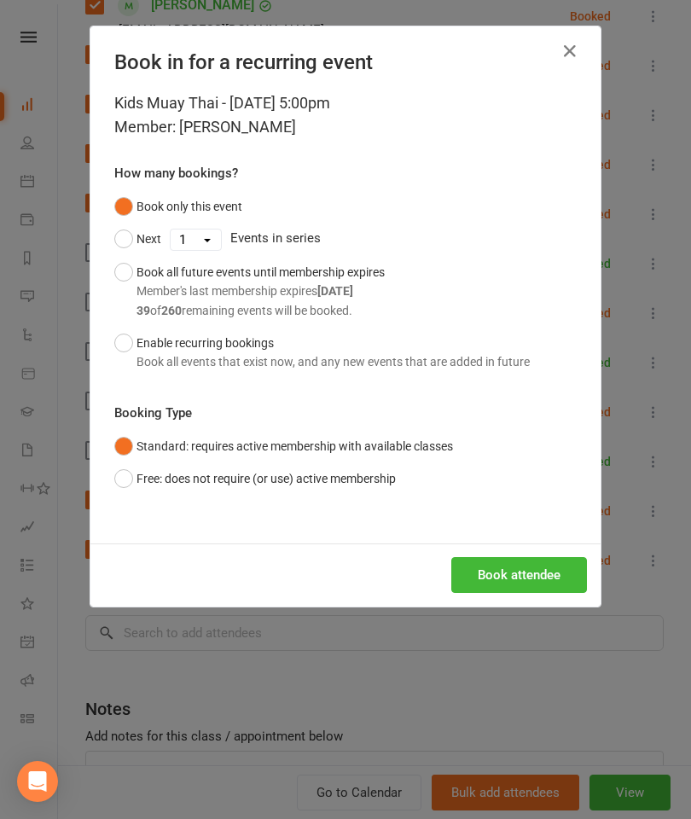
click at [530, 574] on button "Book attendee" at bounding box center [519, 575] width 136 height 36
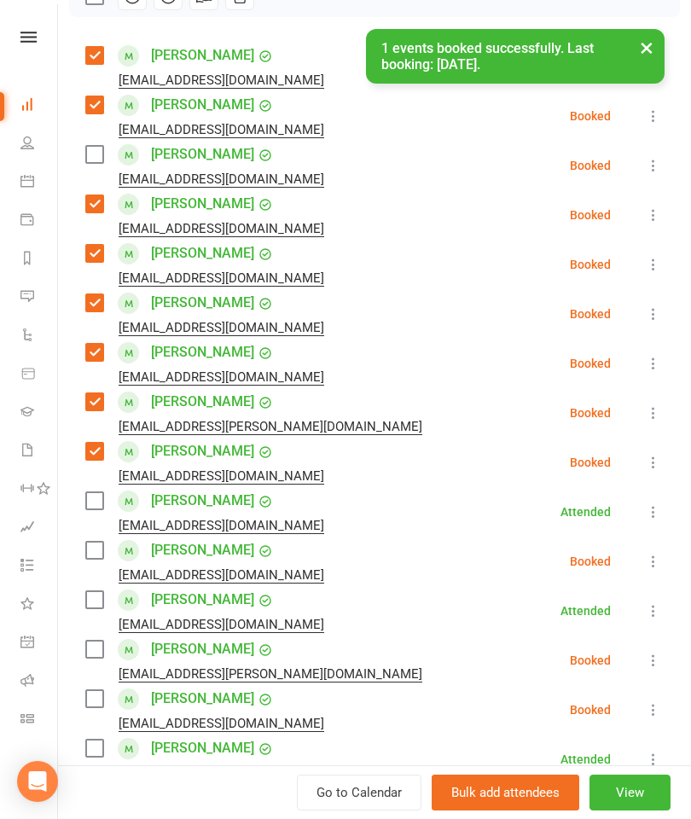
scroll to position [365, 0]
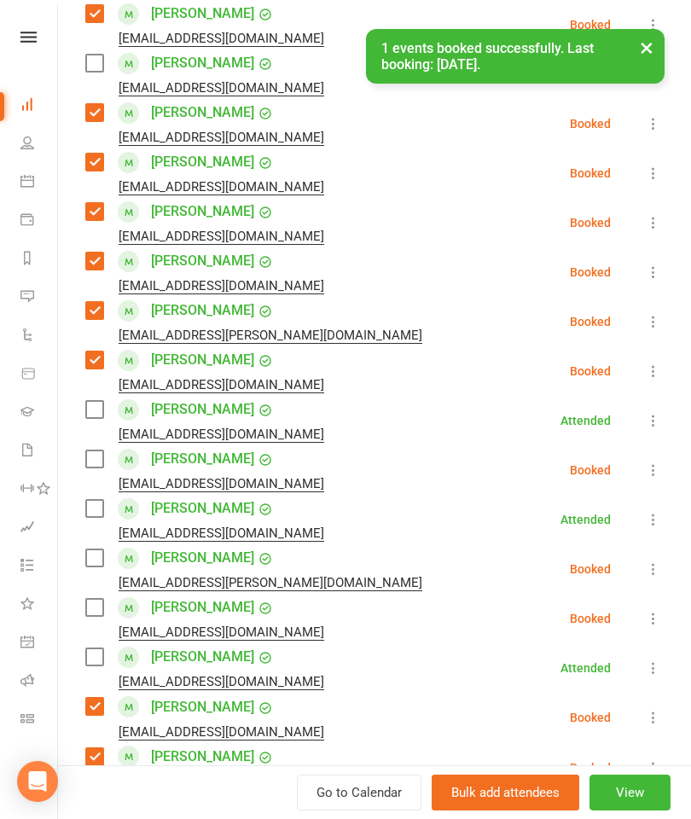
click at [96, 552] on label at bounding box center [93, 557] width 17 height 17
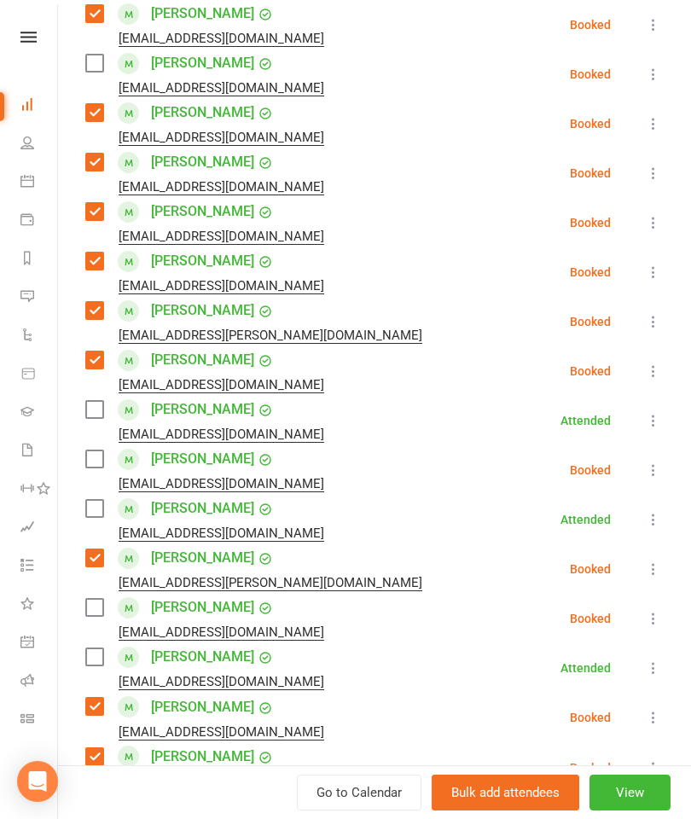
click at [90, 59] on label at bounding box center [93, 63] width 17 height 17
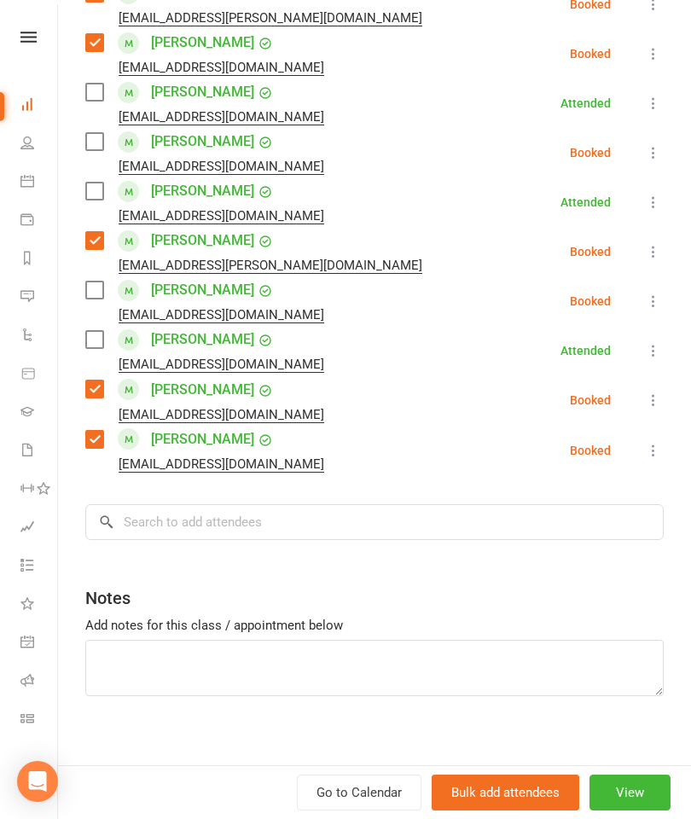
scroll to position [684, 0]
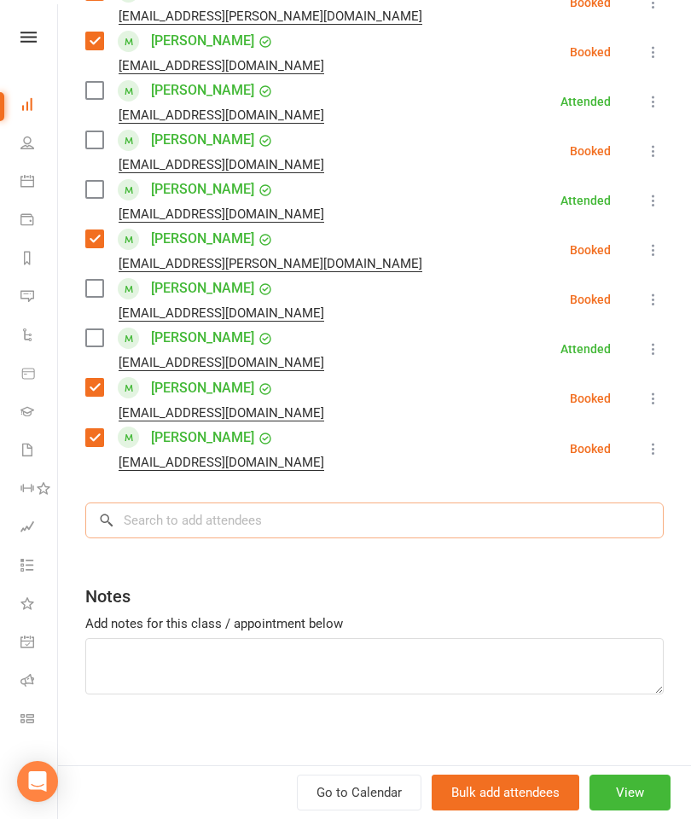
click at [276, 531] on input "search" at bounding box center [374, 520] width 578 height 36
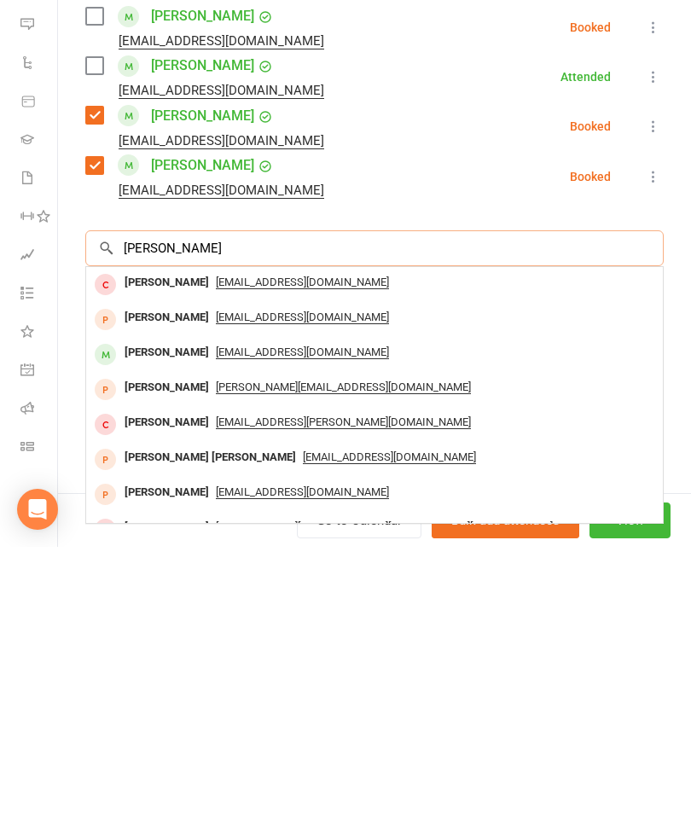
type input "[PERSON_NAME]"
click at [168, 612] on div "[PERSON_NAME]" at bounding box center [167, 624] width 98 height 25
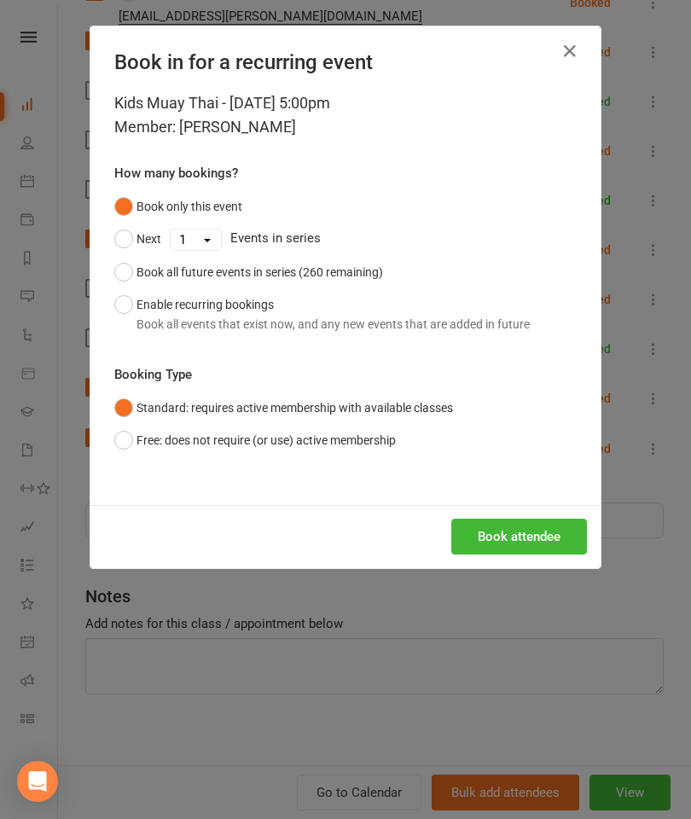
click at [551, 542] on button "Book attendee" at bounding box center [519, 537] width 136 height 36
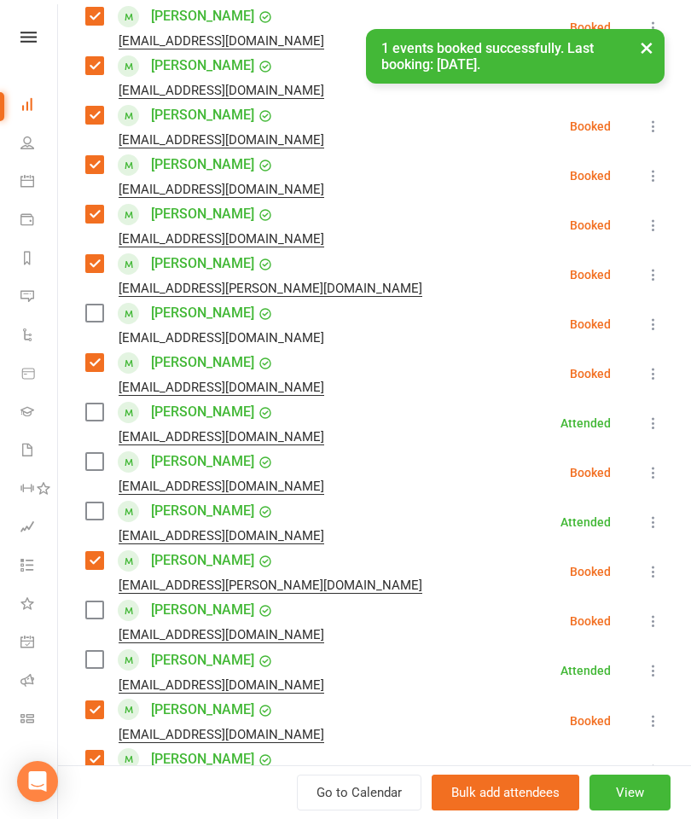
scroll to position [397, 0]
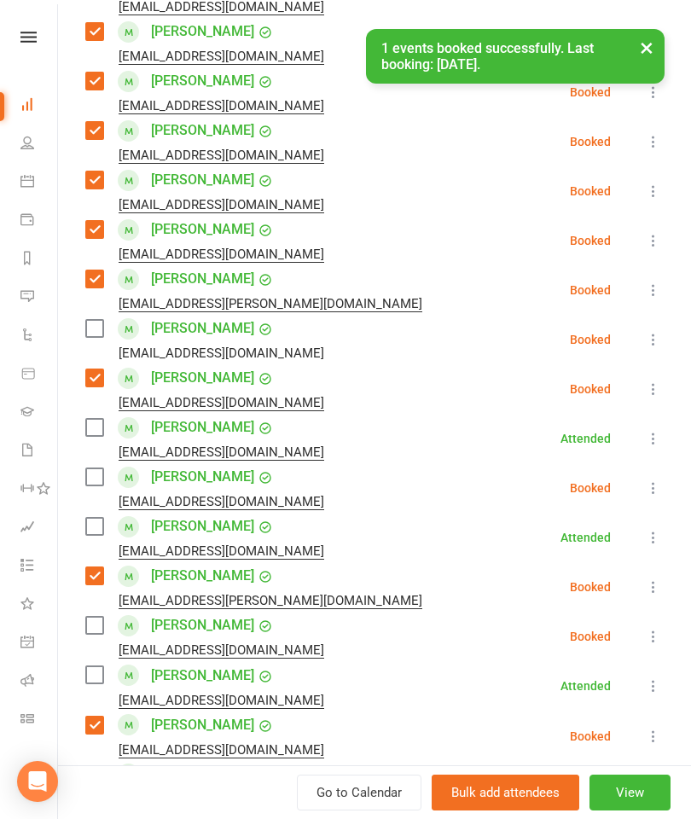
click at [92, 336] on label at bounding box center [93, 328] width 17 height 17
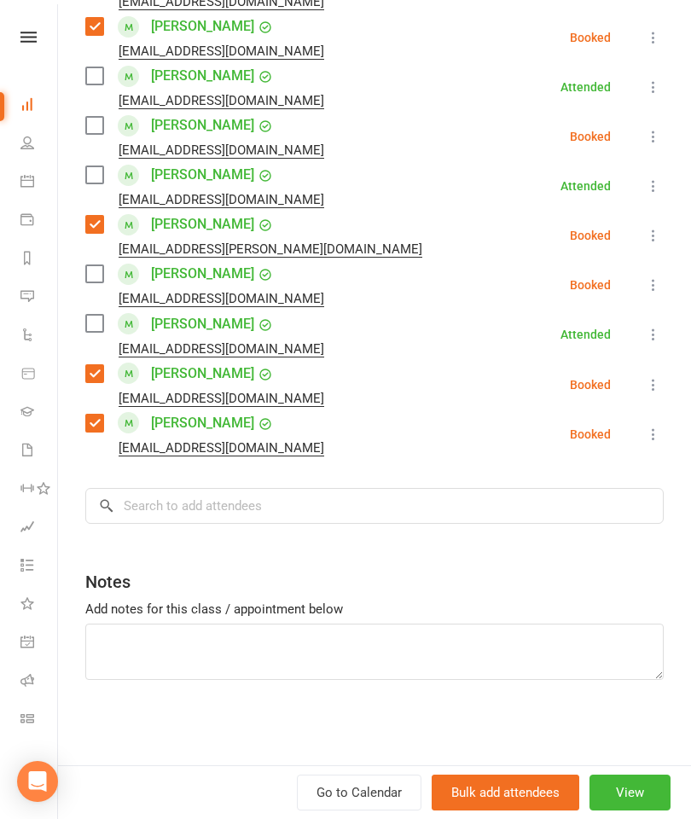
scroll to position [748, 0]
click at [410, 505] on input "search" at bounding box center [374, 506] width 578 height 36
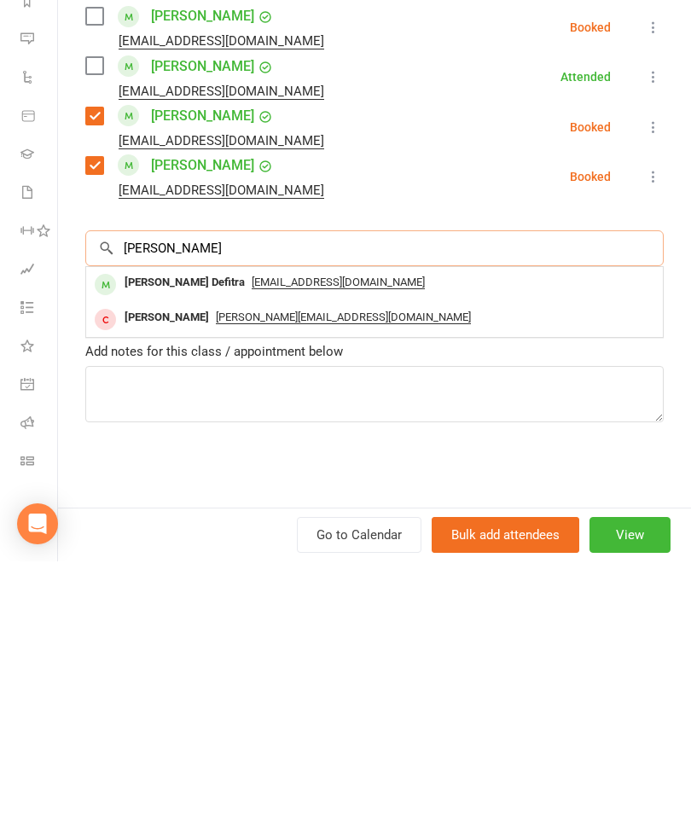
type input "[PERSON_NAME]"
click at [167, 528] on div "[PERSON_NAME] Defitra" at bounding box center [185, 540] width 134 height 25
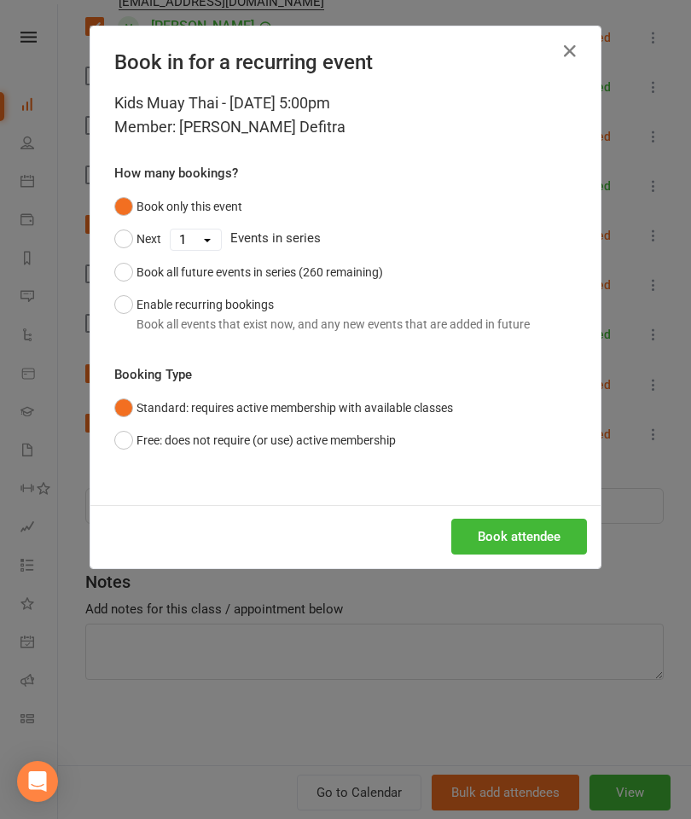
click at [526, 540] on button "Book attendee" at bounding box center [519, 537] width 136 height 36
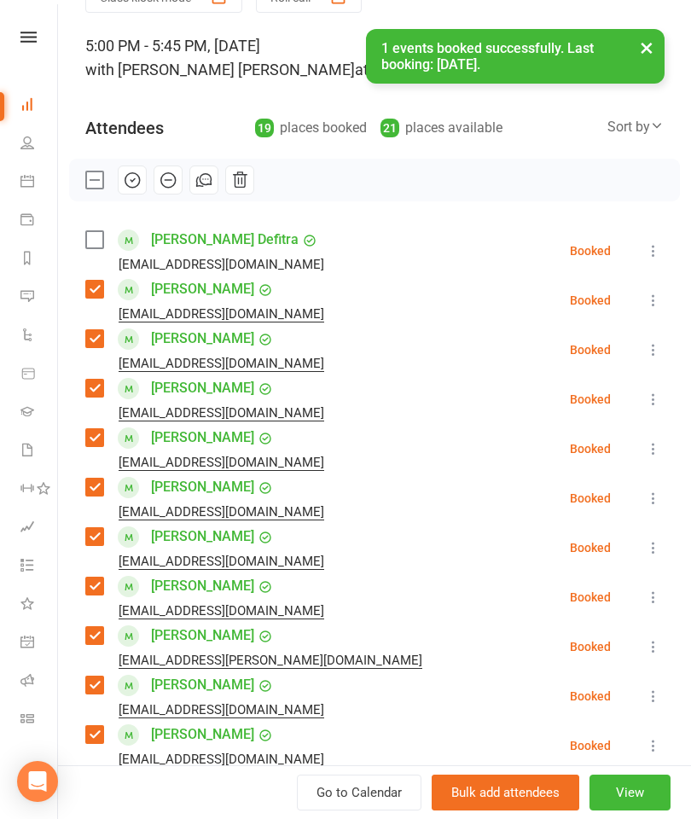
scroll to position [76, 0]
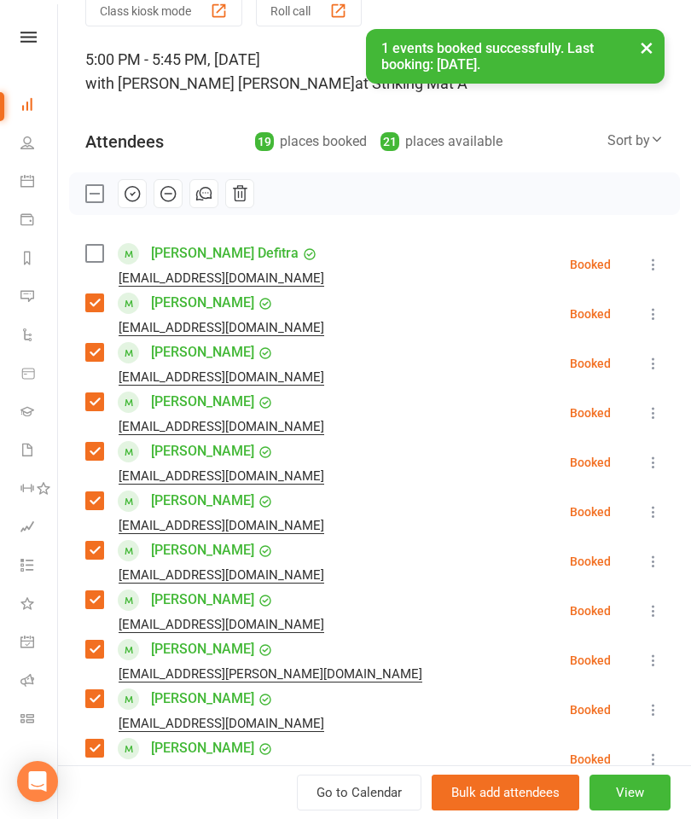
click at [102, 246] on label at bounding box center [93, 253] width 17 height 17
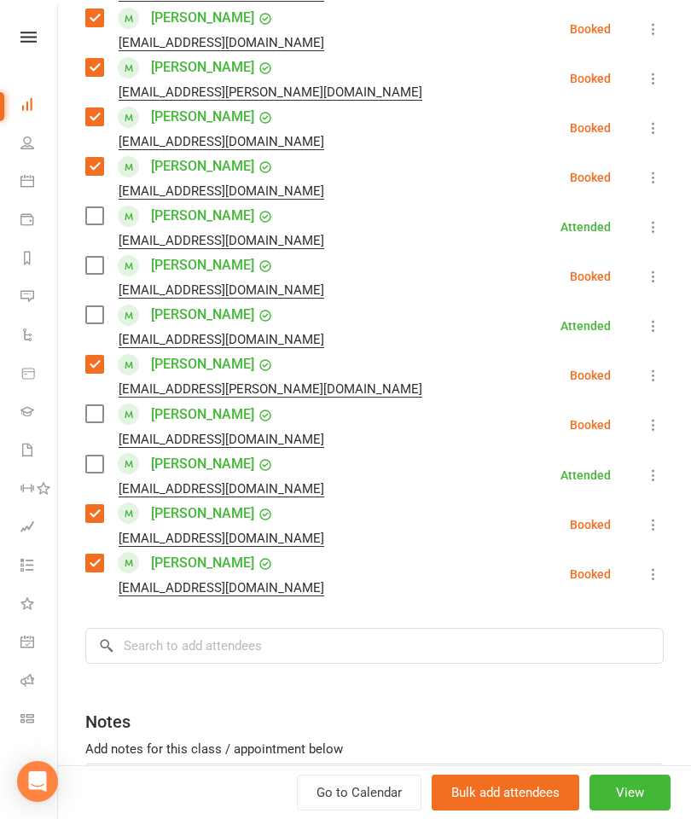
scroll to position [641, 0]
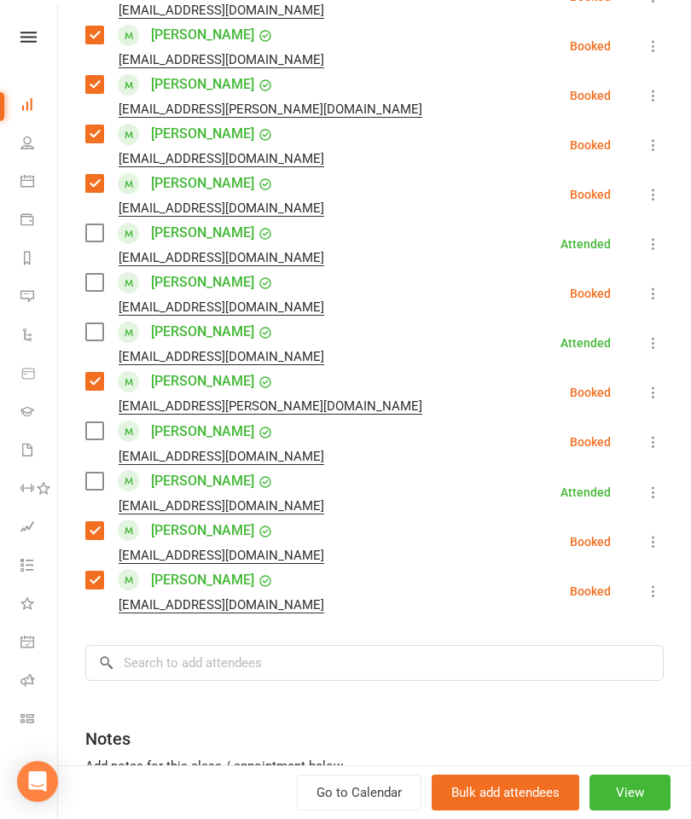
click at [96, 328] on label at bounding box center [93, 331] width 17 height 17
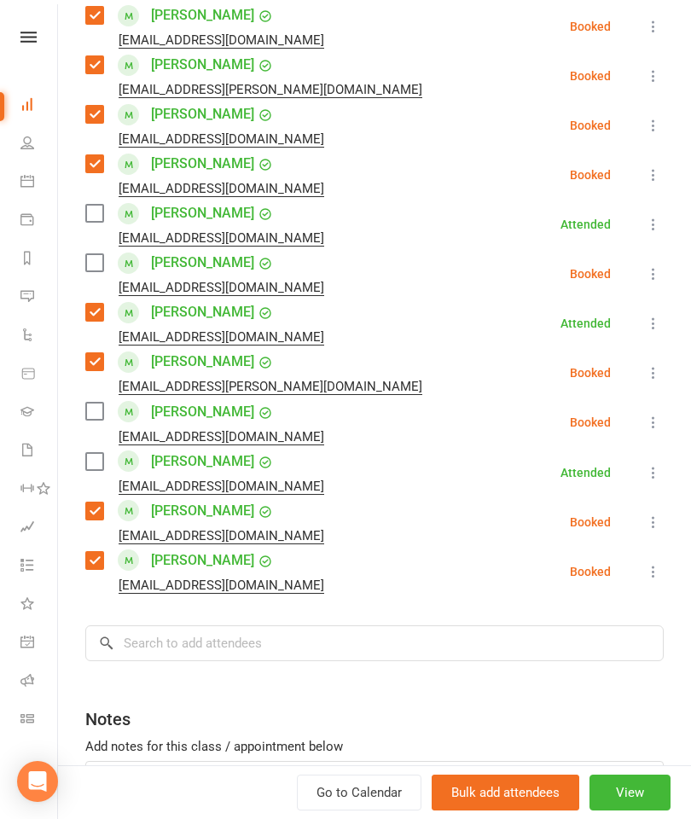
scroll to position [664, 0]
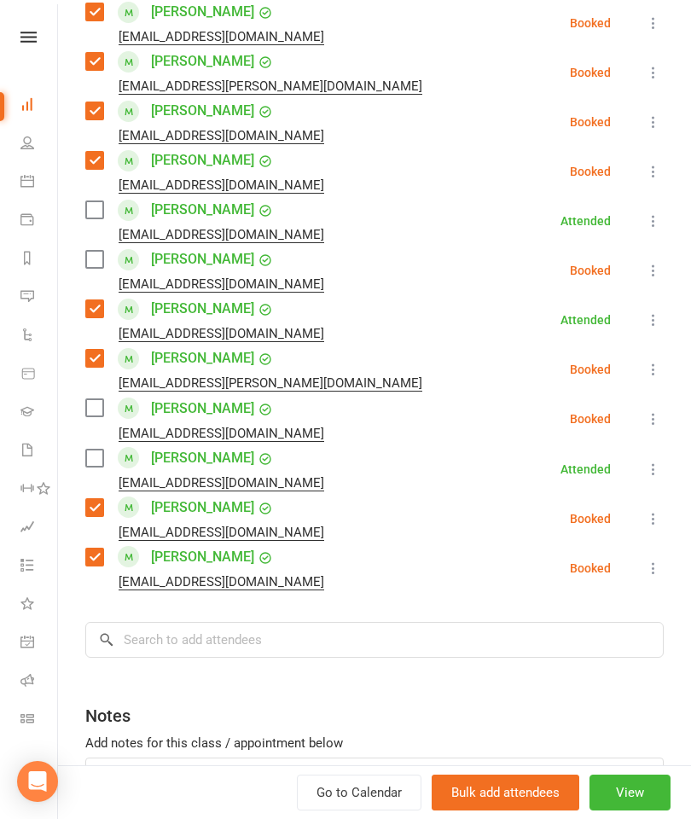
click at [102, 211] on label at bounding box center [93, 209] width 17 height 17
click at [96, 253] on label at bounding box center [93, 259] width 17 height 17
click at [93, 404] on label at bounding box center [93, 407] width 17 height 17
click at [347, 654] on input "search" at bounding box center [374, 640] width 578 height 36
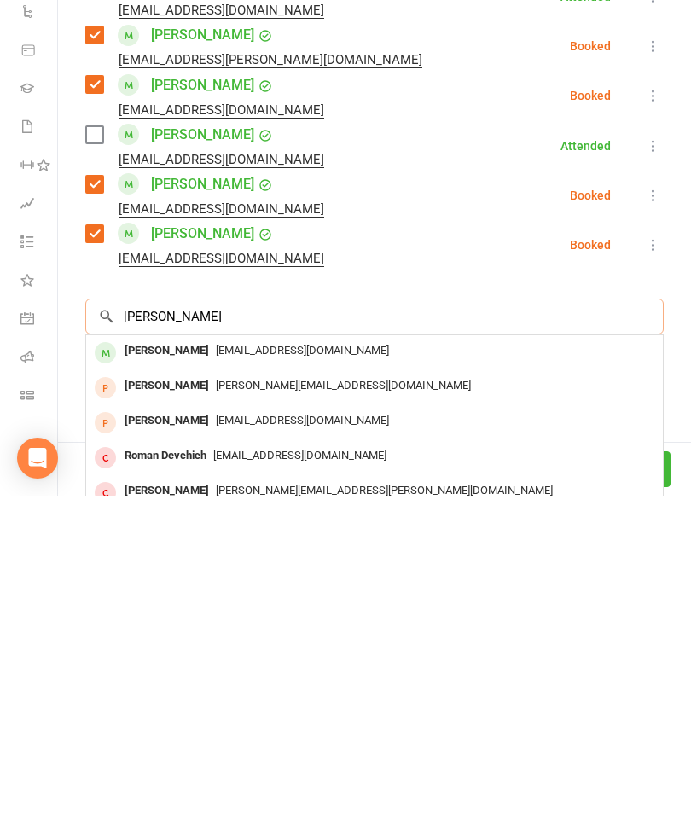
type input "[PERSON_NAME]"
click at [155, 662] on div "[PERSON_NAME]" at bounding box center [167, 674] width 98 height 25
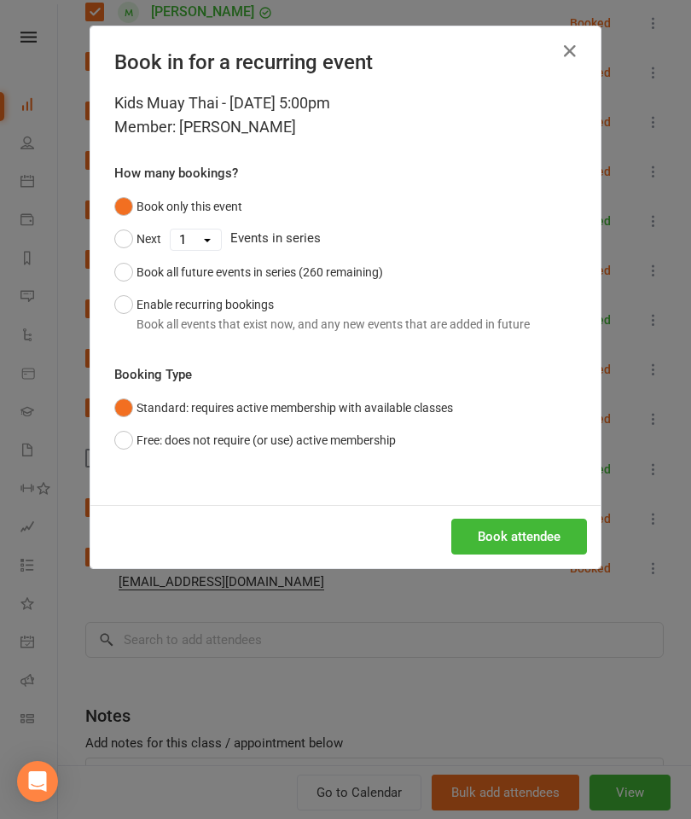
click at [520, 540] on button "Book attendee" at bounding box center [519, 537] width 136 height 36
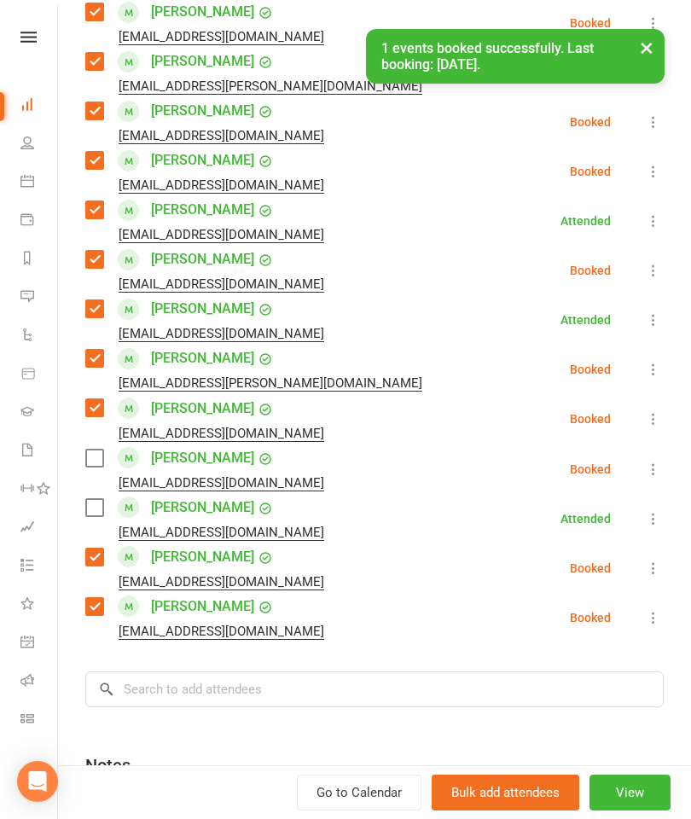
click at [93, 461] on label at bounding box center [93, 457] width 17 height 17
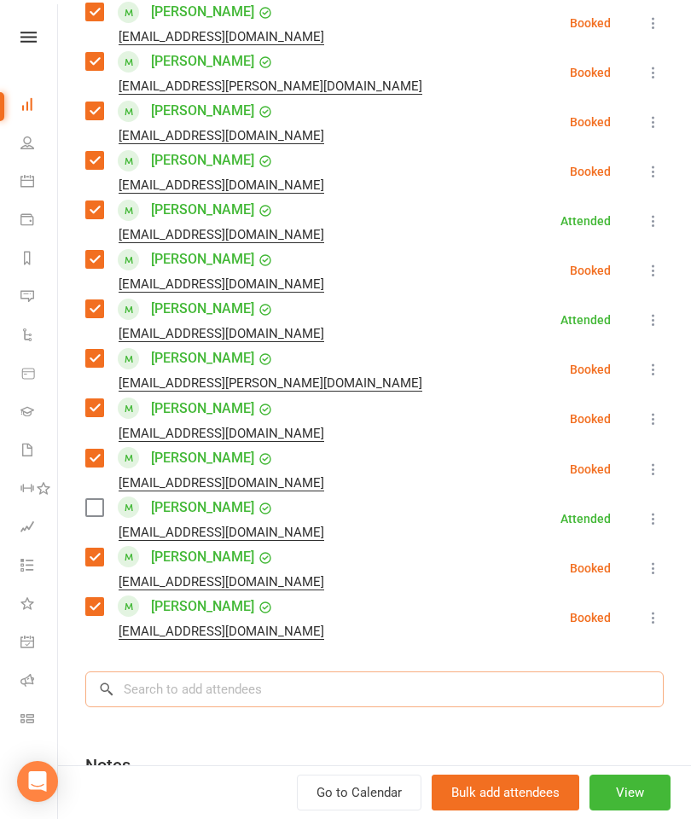
click at [333, 699] on input "search" at bounding box center [374, 689] width 578 height 36
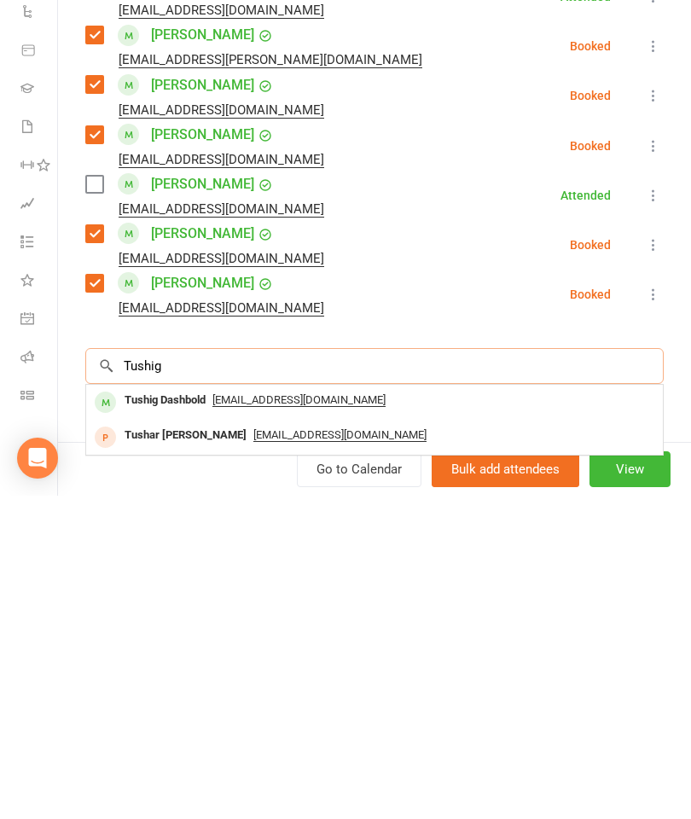
type input "Tushig"
click at [193, 711] on div "Tushig Dashbold" at bounding box center [165, 723] width 95 height 25
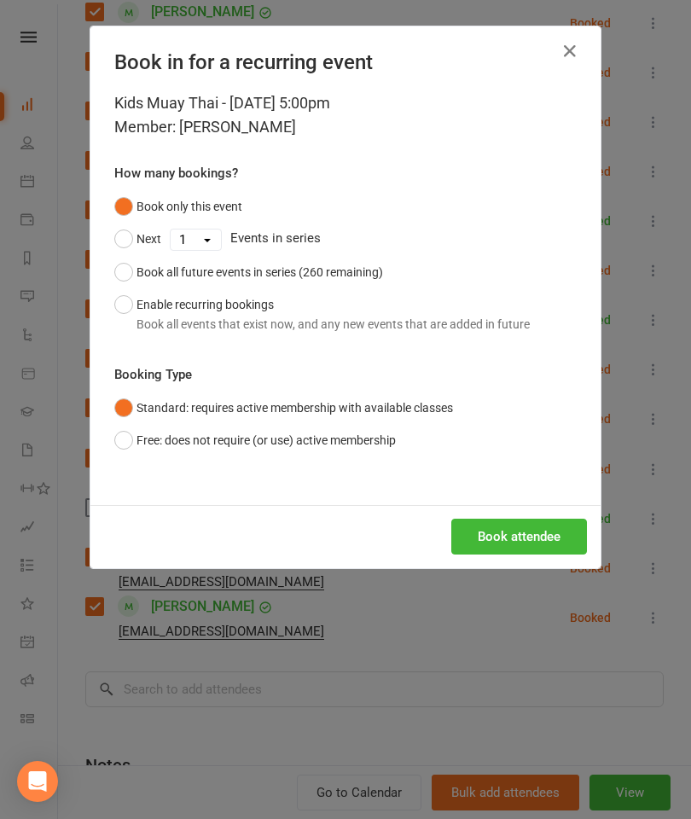
click at [525, 544] on button "Book attendee" at bounding box center [519, 537] width 136 height 36
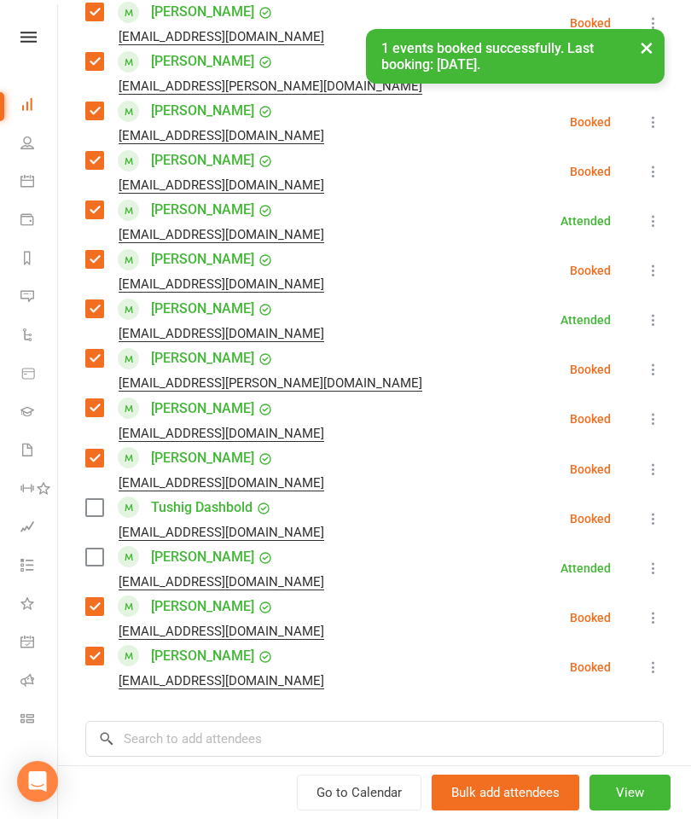
click at [90, 515] on label at bounding box center [93, 507] width 17 height 17
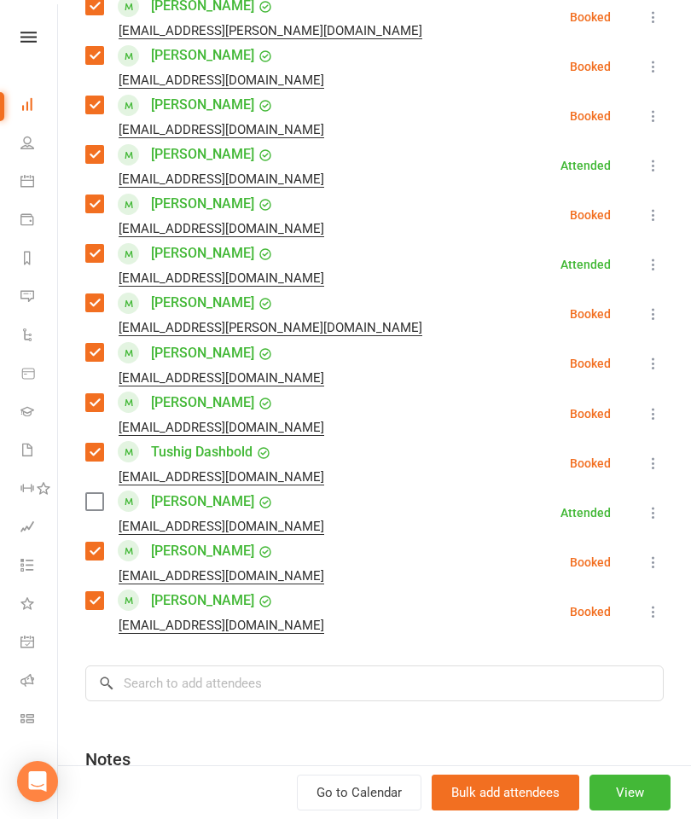
scroll to position [737, 0]
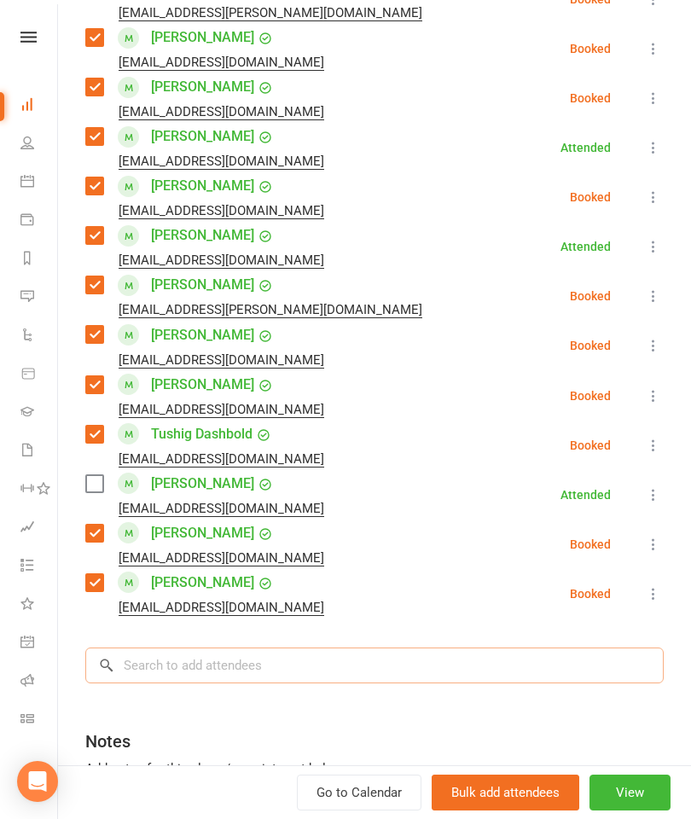
click at [246, 675] on input "search" at bounding box center [374, 665] width 578 height 36
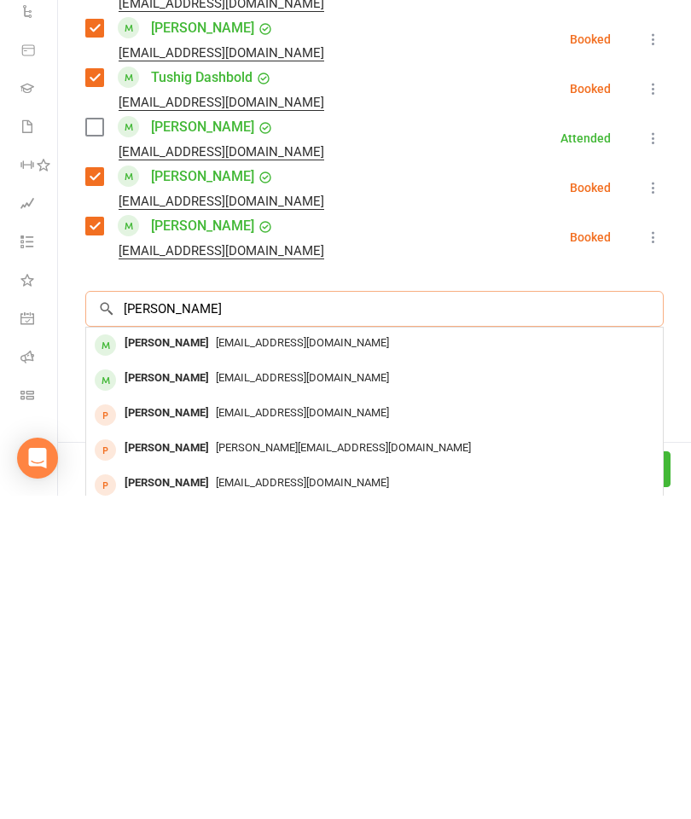
scroll to position [778, 0]
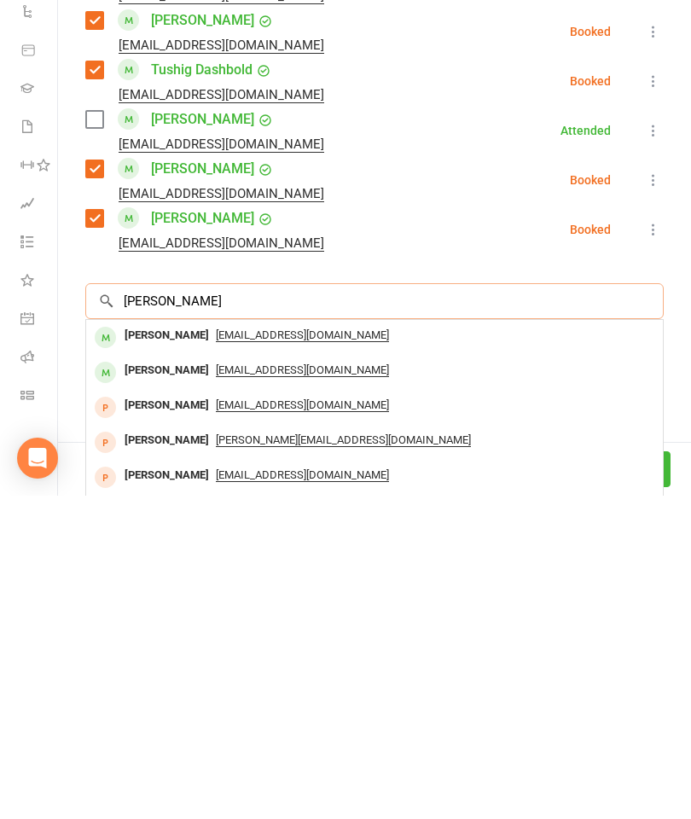
type input "[PERSON_NAME]"
click at [179, 646] on div "[PERSON_NAME]" at bounding box center [167, 658] width 98 height 25
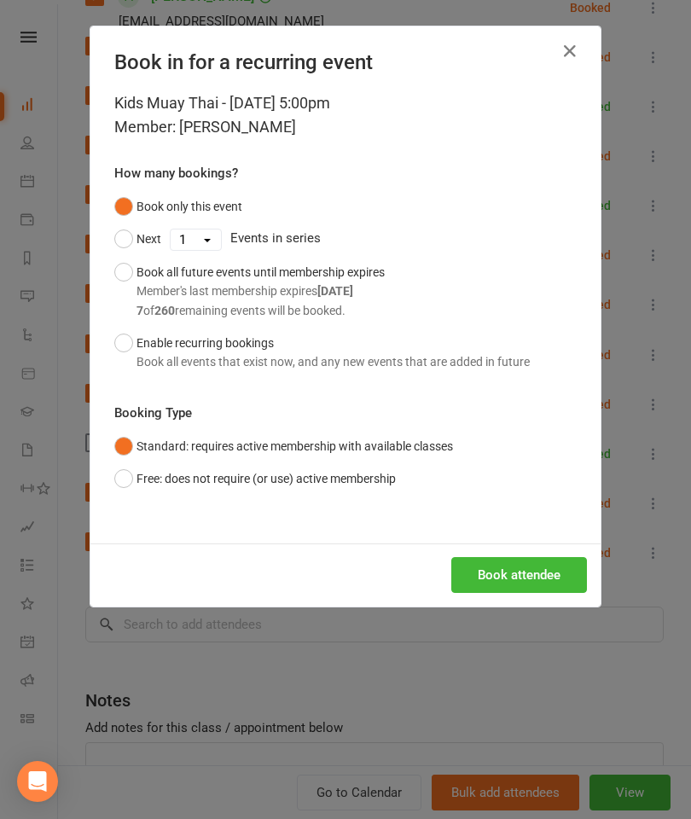
click at [497, 577] on button "Book attendee" at bounding box center [519, 575] width 136 height 36
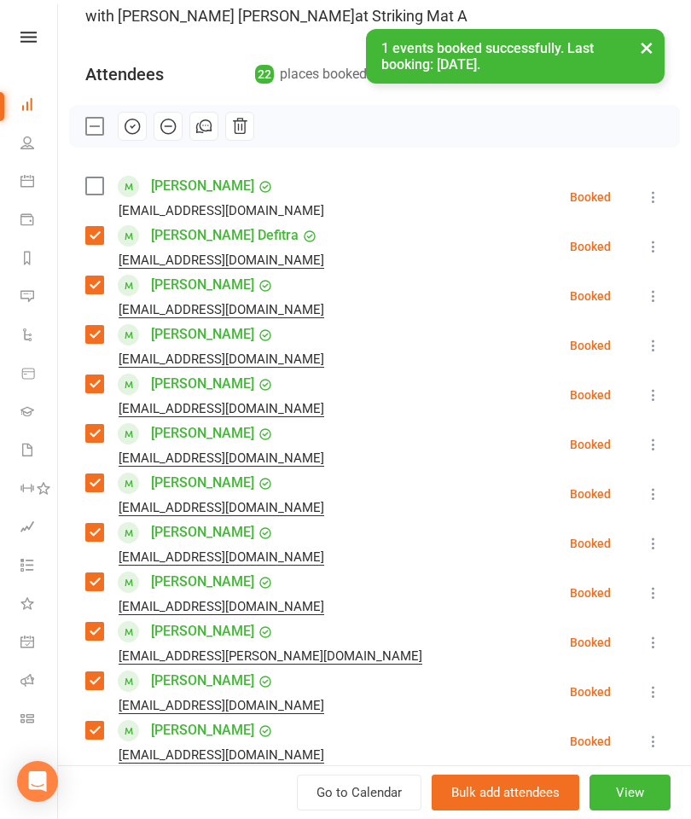
scroll to position [123, 0]
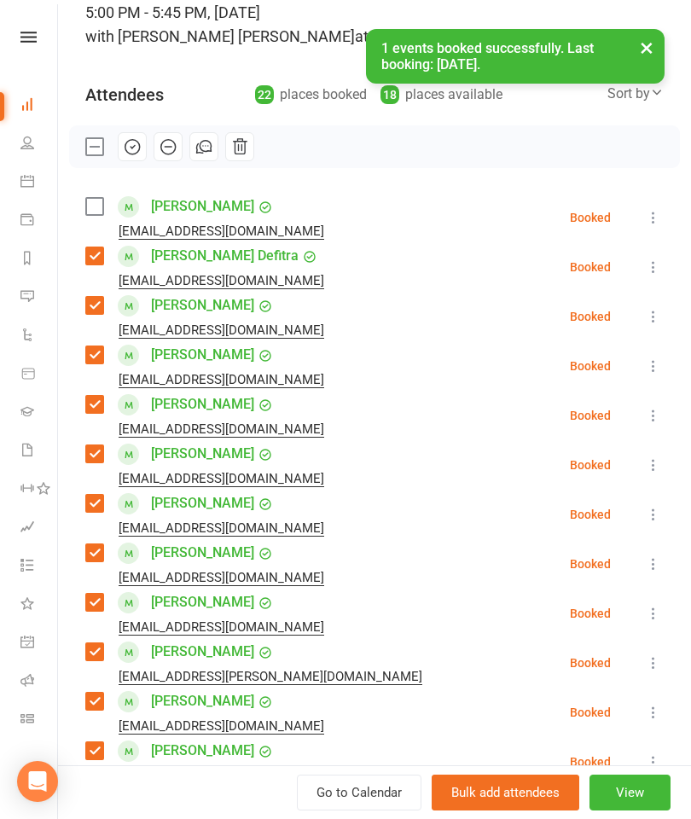
click at [72, 207] on div "Class kiosk mode Roll call 5:00 PM - 5:45 PM, [DATE] with [PERSON_NAME] [PERSON…" at bounding box center [374, 768] width 633 height 1640
click at [100, 203] on label at bounding box center [93, 206] width 17 height 17
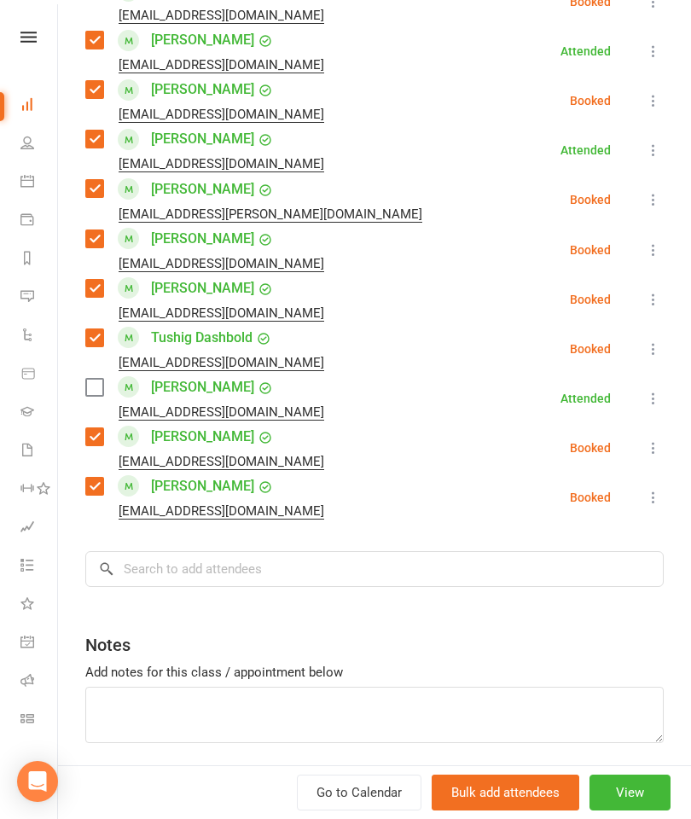
scroll to position [903, 0]
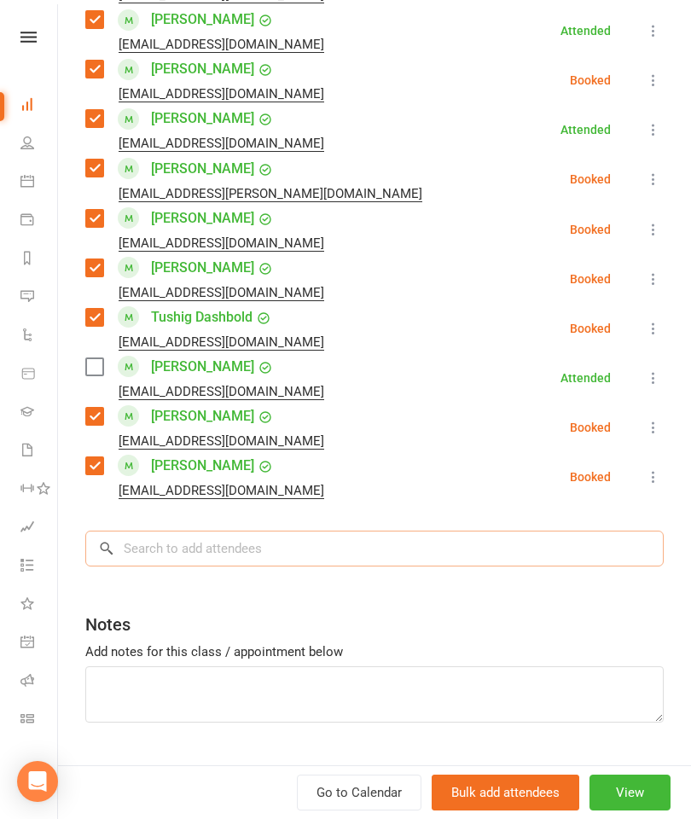
click at [333, 564] on input "search" at bounding box center [374, 548] width 578 height 36
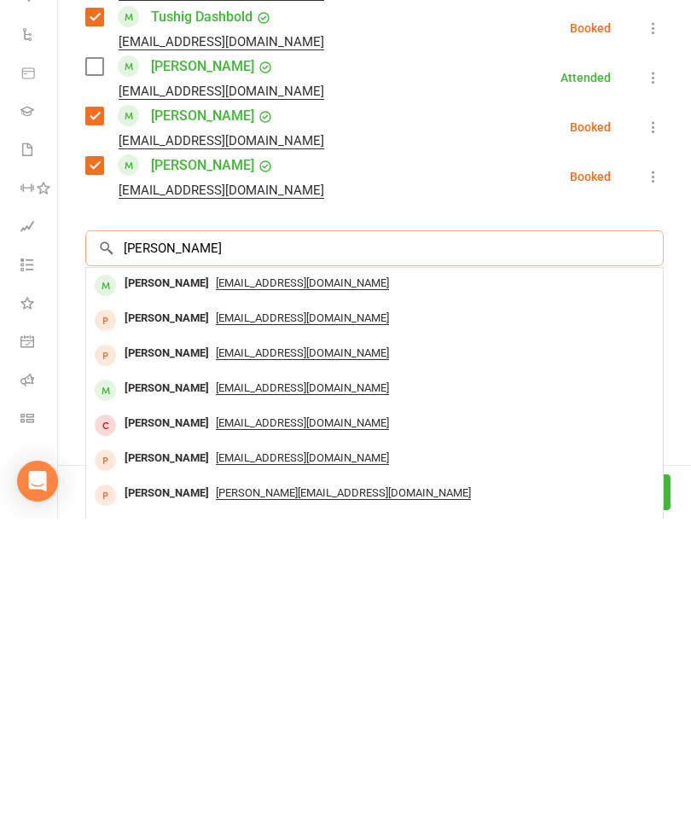
type input "[PERSON_NAME]"
click at [158, 571] on div "[PERSON_NAME]" at bounding box center [167, 583] width 98 height 25
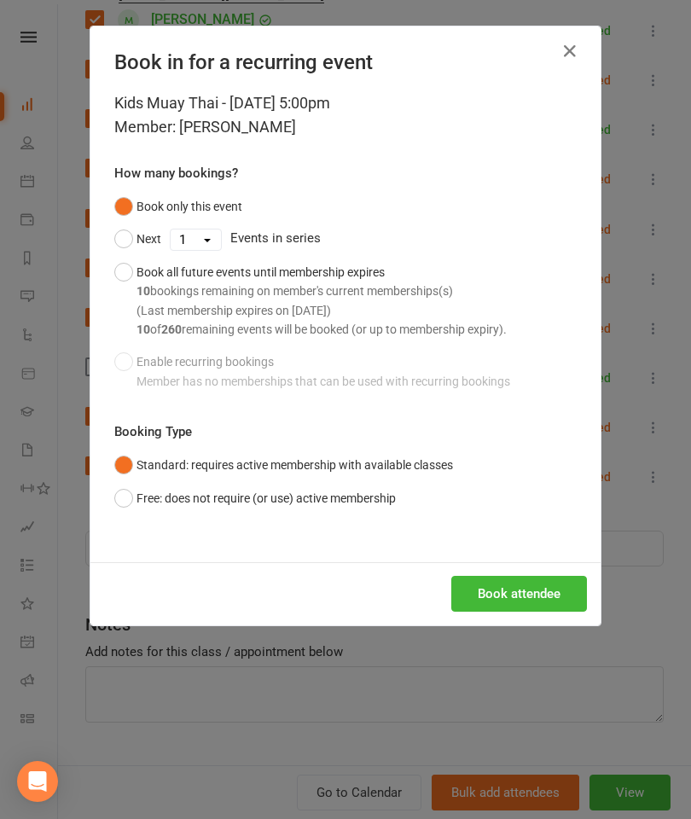
click at [519, 588] on button "Book attendee" at bounding box center [519, 594] width 136 height 36
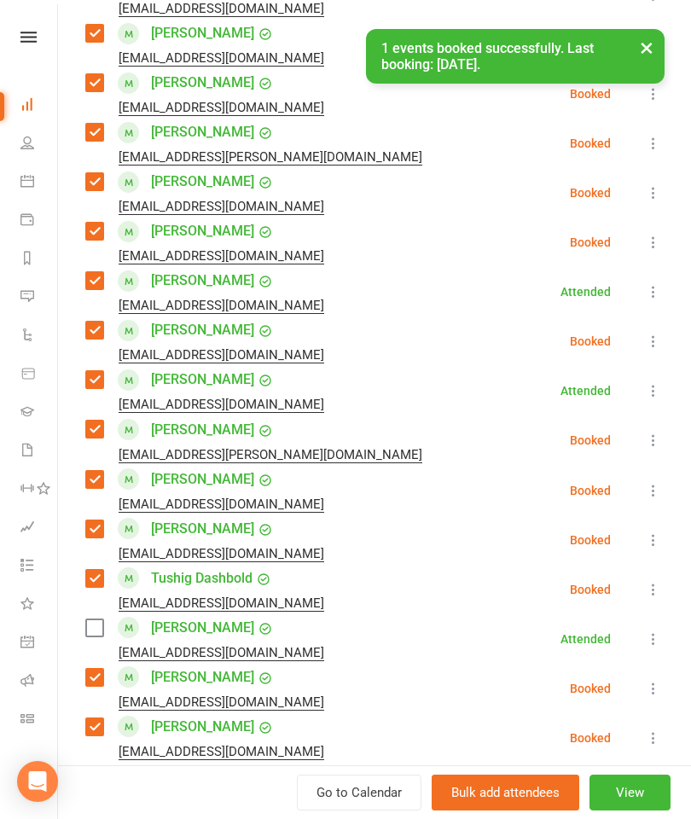
scroll to position [467, 0]
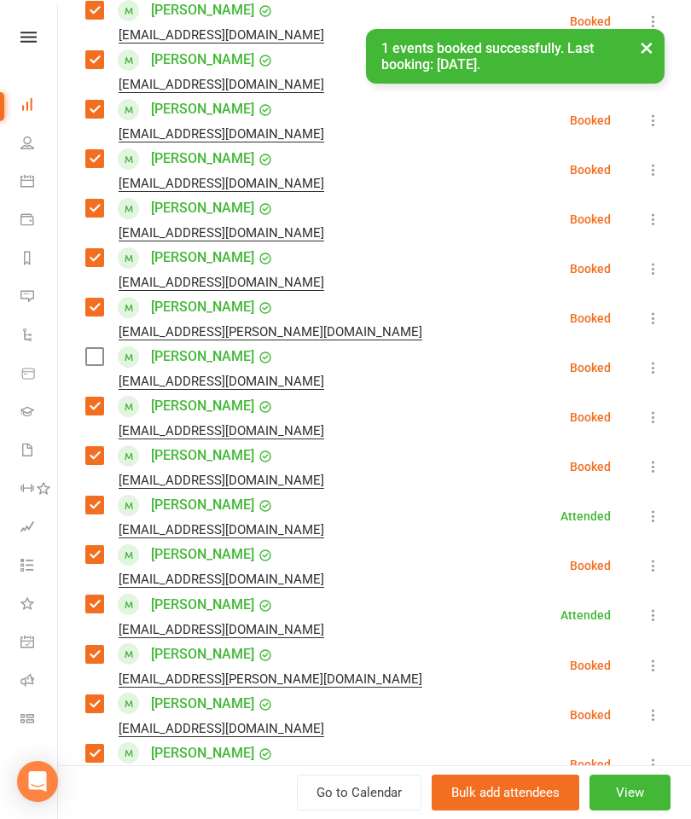
click at [88, 357] on label at bounding box center [93, 356] width 17 height 17
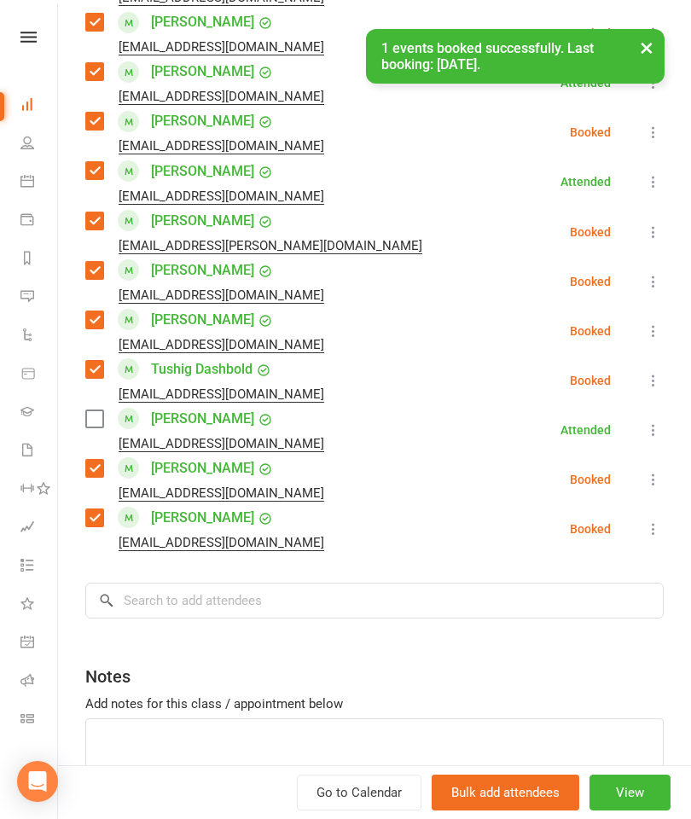
scroll to position [905, 0]
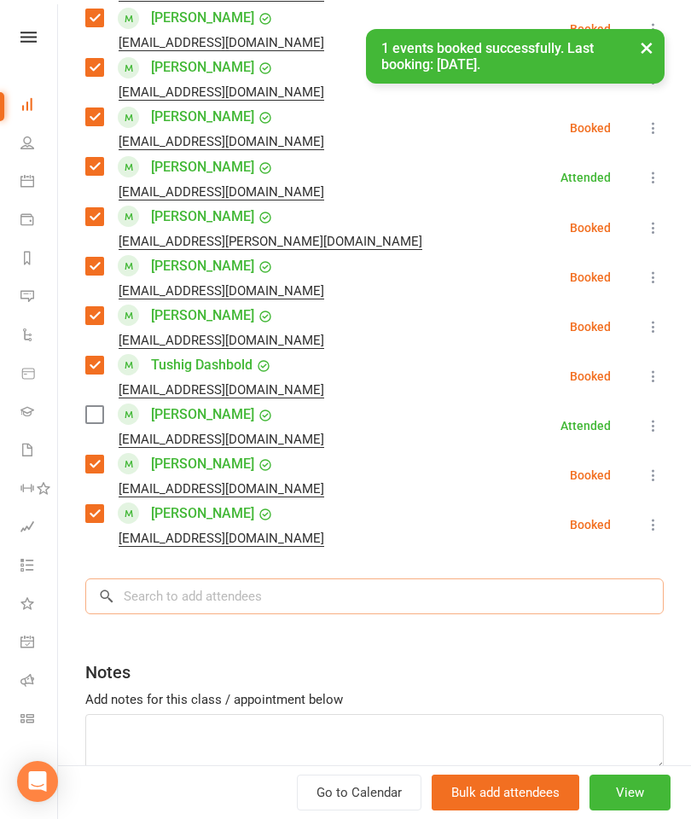
click at [277, 594] on input "search" at bounding box center [374, 596] width 578 height 36
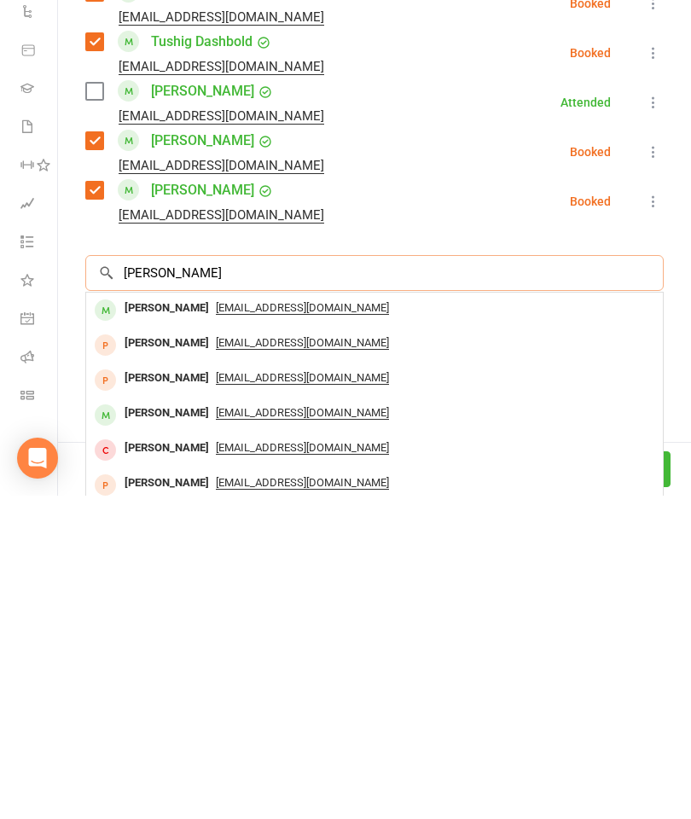
scroll to position [2060, 0]
type input "[PERSON_NAME]"
click at [167, 654] on div "[PERSON_NAME]" at bounding box center [167, 666] width 98 height 25
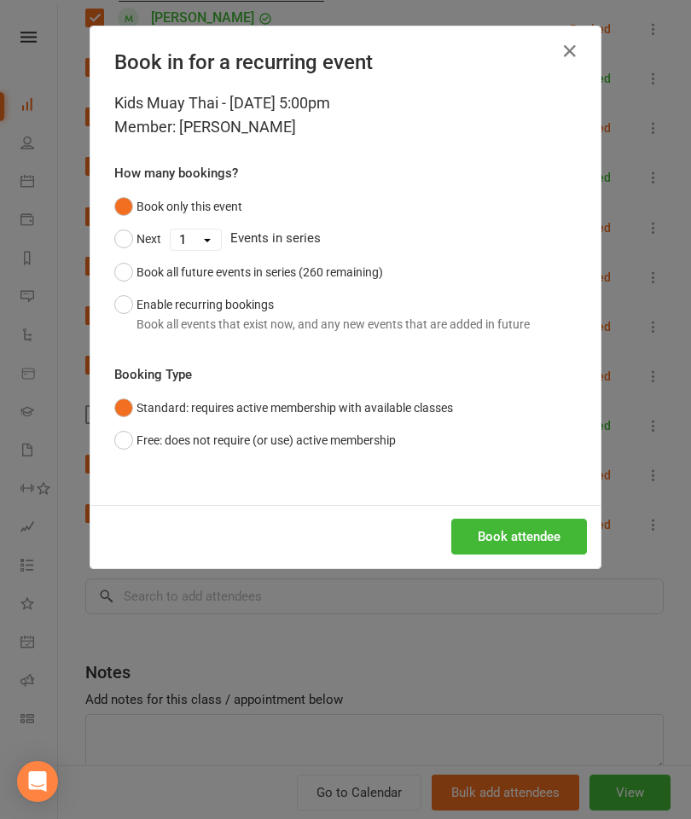
click at [542, 536] on button "Book attendee" at bounding box center [519, 537] width 136 height 36
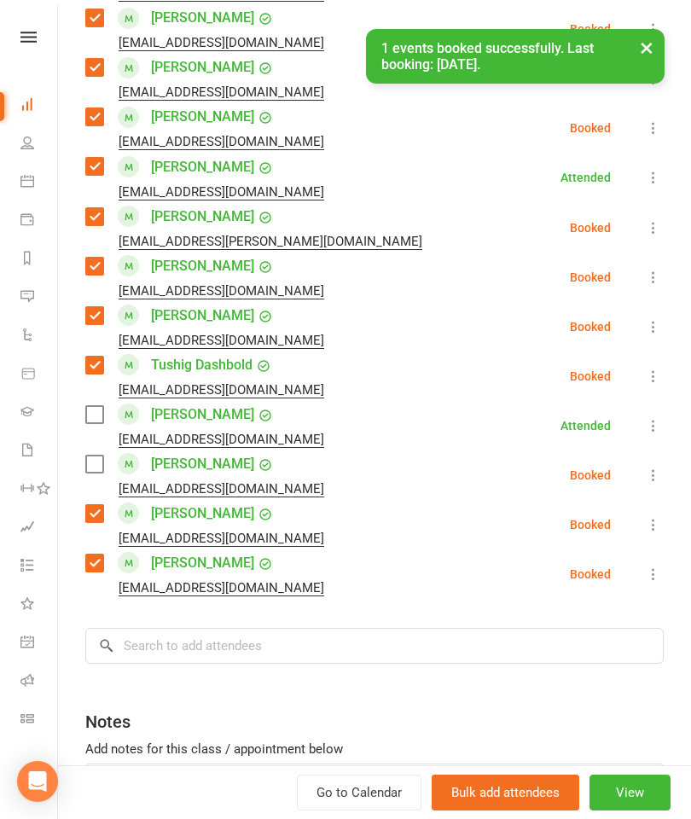
click at [97, 464] on label at bounding box center [93, 463] width 17 height 17
click at [337, 648] on input "search" at bounding box center [374, 646] width 578 height 36
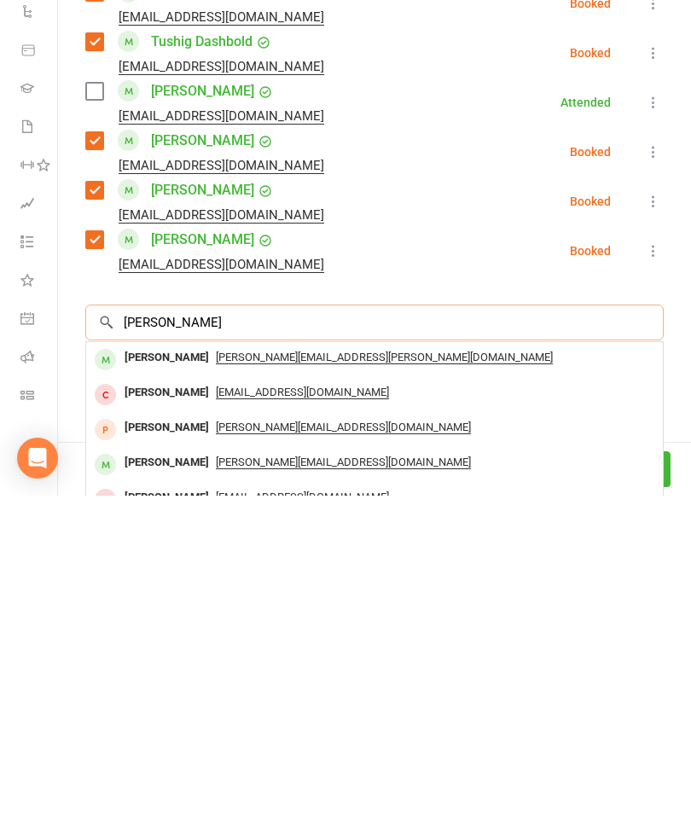
type input "[PERSON_NAME]"
click at [170, 669] on div "[PERSON_NAME]" at bounding box center [167, 681] width 98 height 25
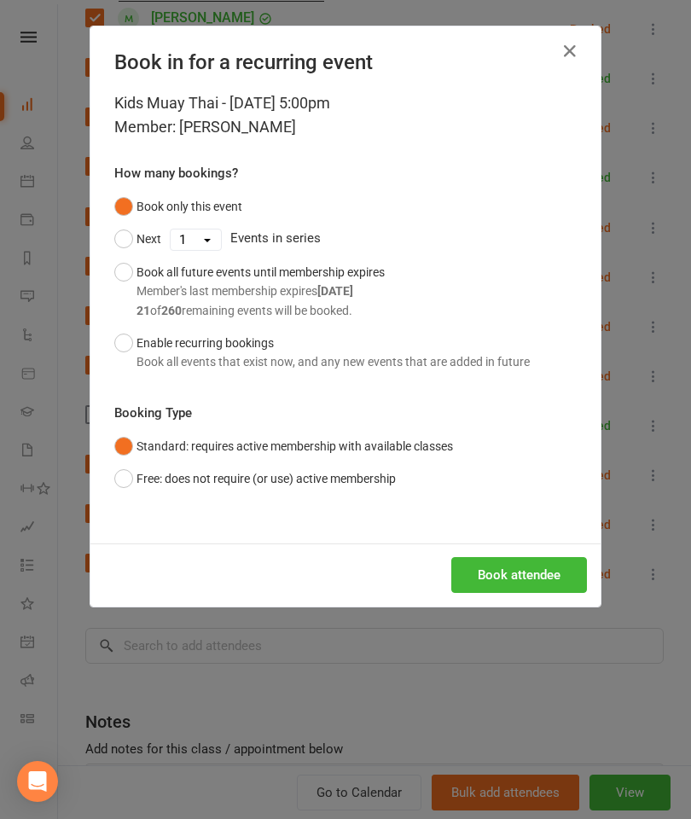
click at [513, 588] on button "Book attendee" at bounding box center [519, 575] width 136 height 36
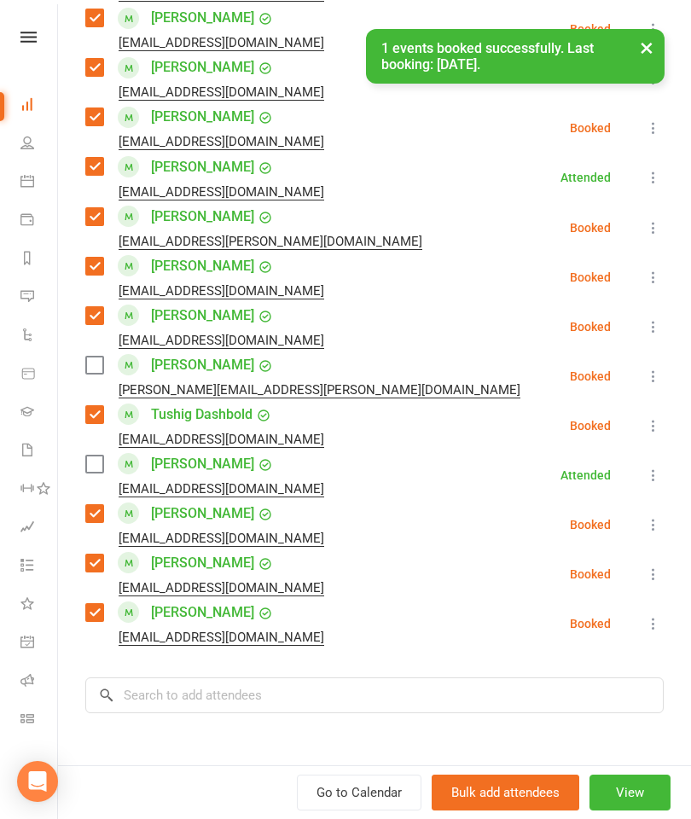
click at [89, 371] on label at bounding box center [93, 365] width 17 height 17
click at [300, 686] on input "search" at bounding box center [374, 695] width 578 height 36
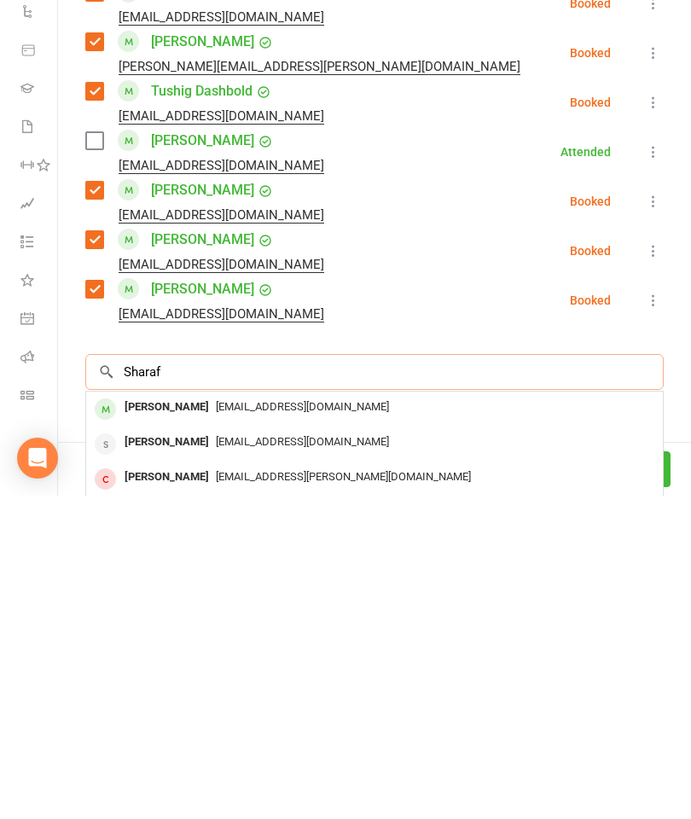
type input "Sharaf"
click at [180, 718] on div "[PERSON_NAME]" at bounding box center [167, 730] width 98 height 25
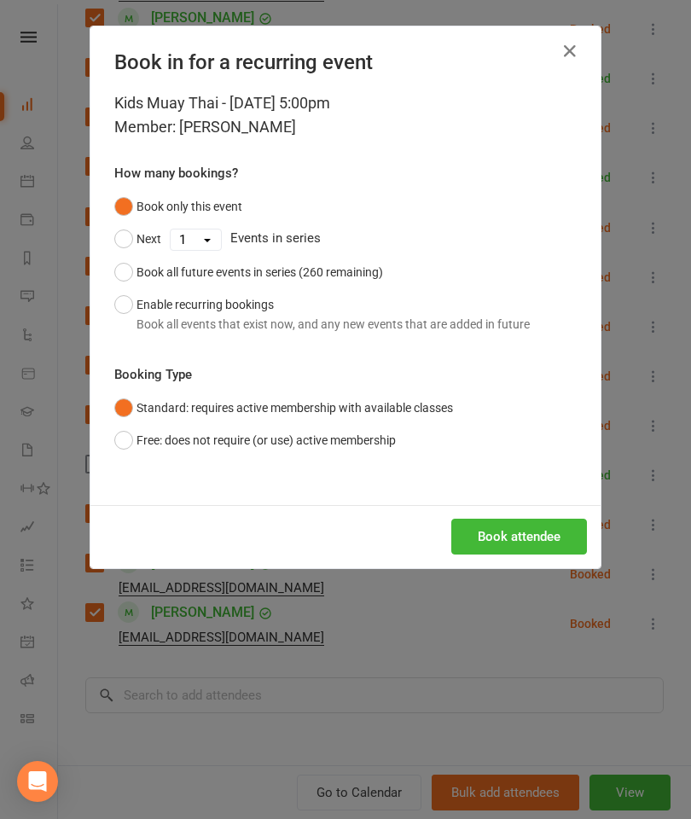
click at [516, 549] on button "Book attendee" at bounding box center [519, 537] width 136 height 36
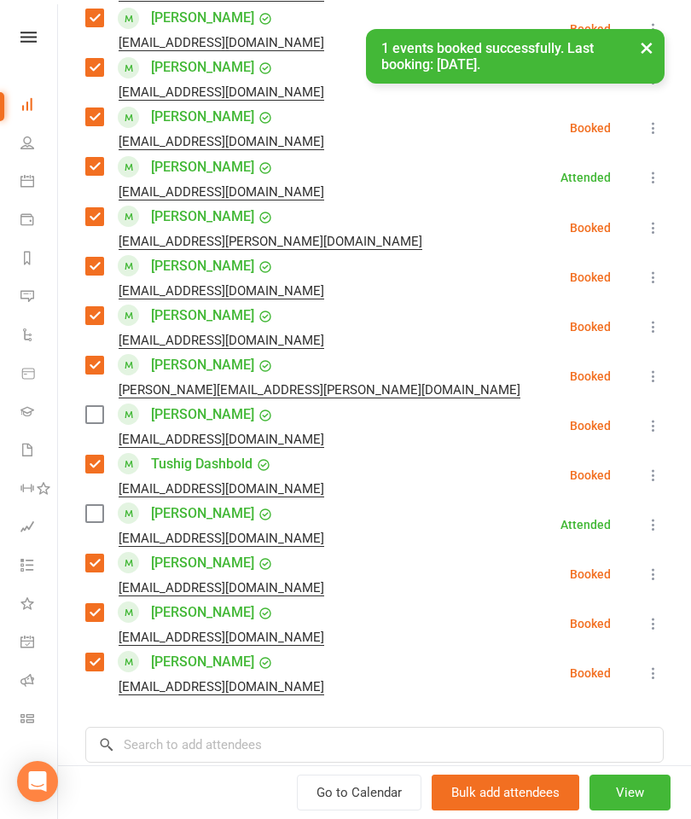
click at [87, 423] on label at bounding box center [93, 414] width 17 height 17
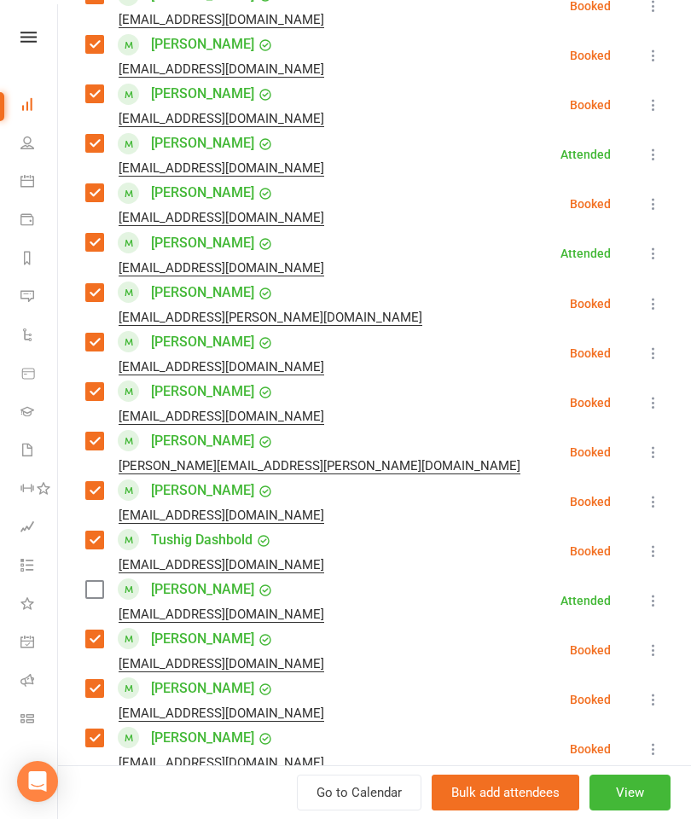
scroll to position [831, 0]
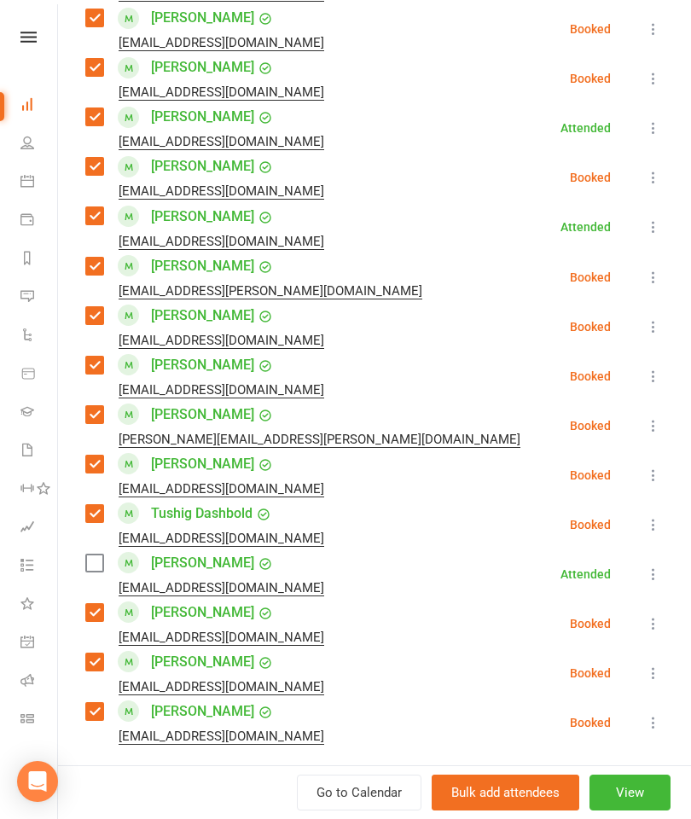
click at [102, 565] on label at bounding box center [93, 562] width 17 height 17
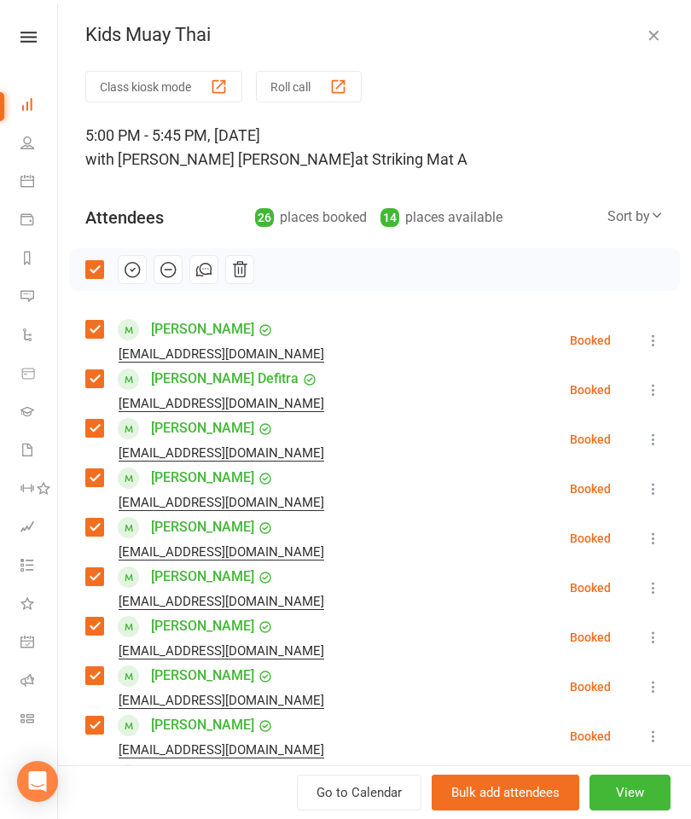
scroll to position [0, 0]
click at [127, 269] on icon "button" at bounding box center [132, 269] width 19 height 19
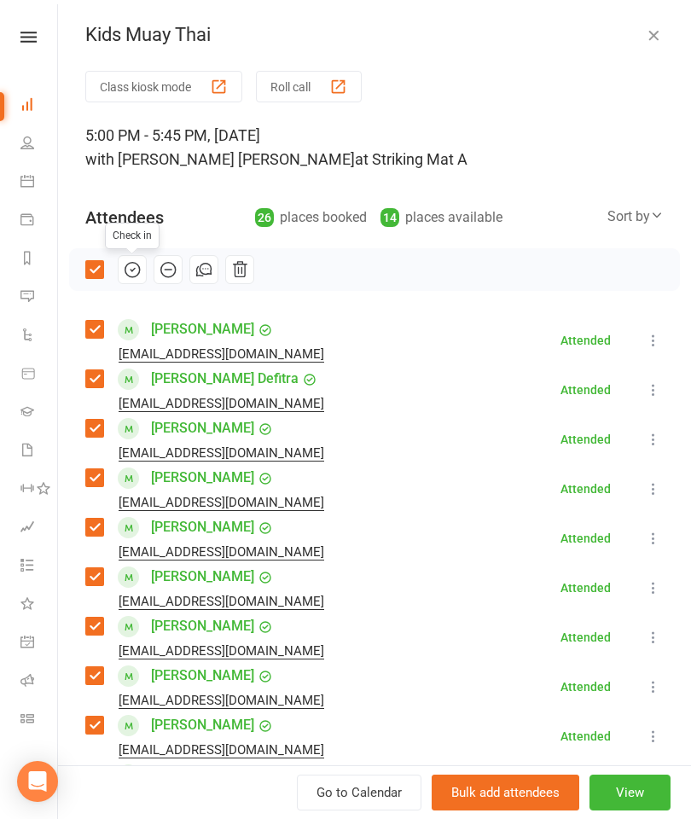
click at [655, 27] on icon "button" at bounding box center [653, 34] width 17 height 17
click at [655, 27] on div "Kids Muay Thai" at bounding box center [374, 35] width 633 height 22
